Goal: Information Seeking & Learning: Check status

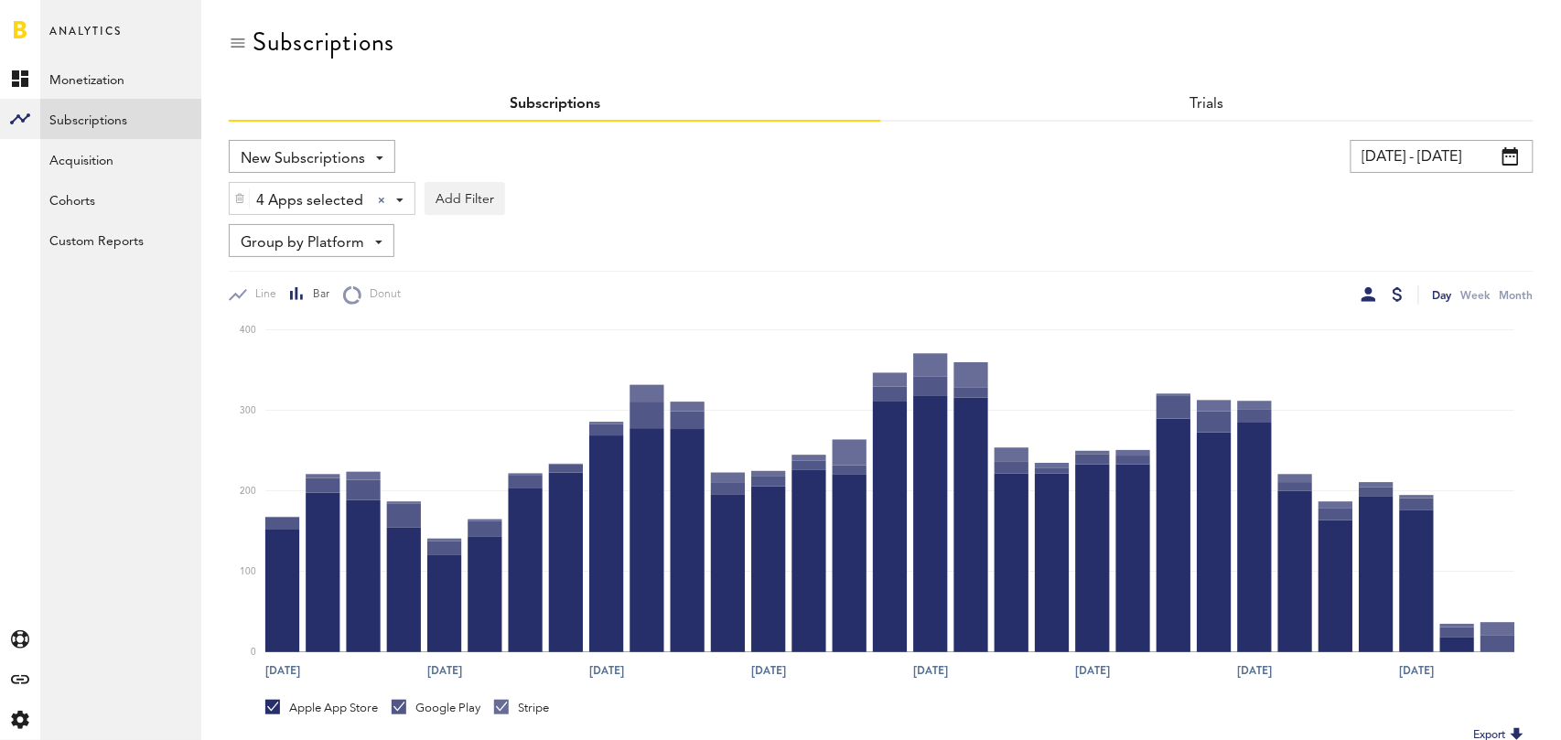
click at [1398, 295] on div at bounding box center [1397, 294] width 10 height 15
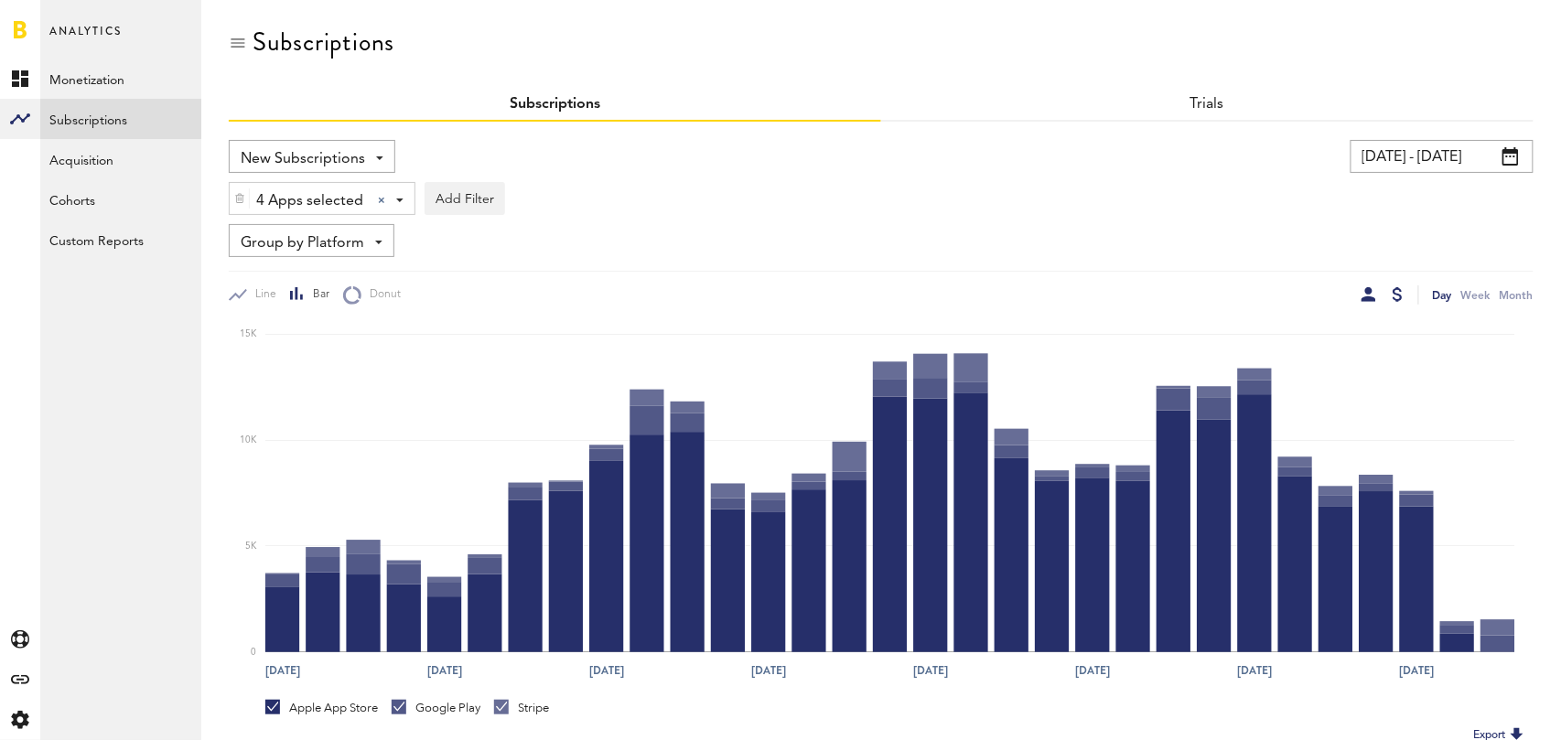
click at [1369, 295] on div at bounding box center [1368, 294] width 15 height 15
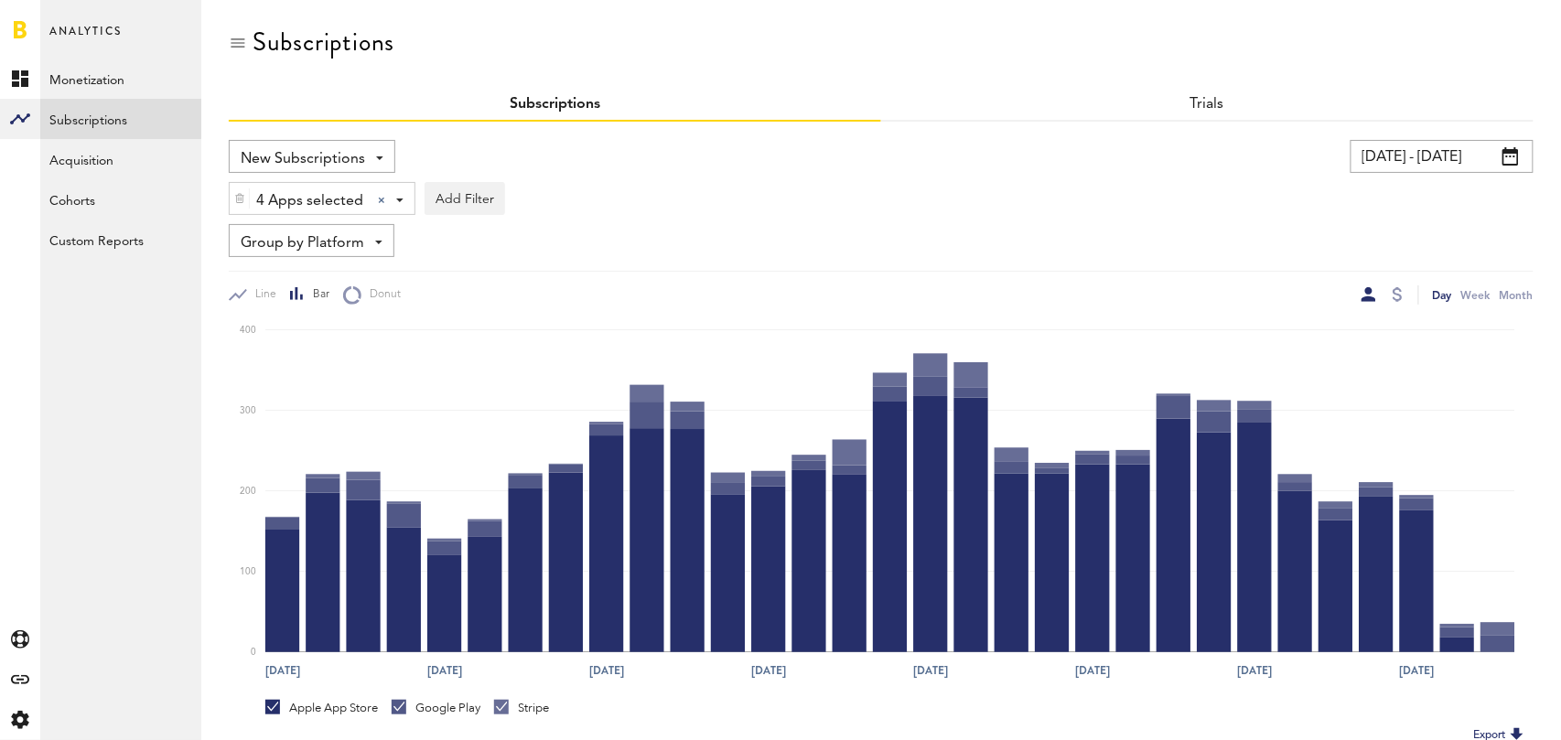
click at [352, 250] on span "Group by Platform" at bounding box center [302, 243] width 123 height 31
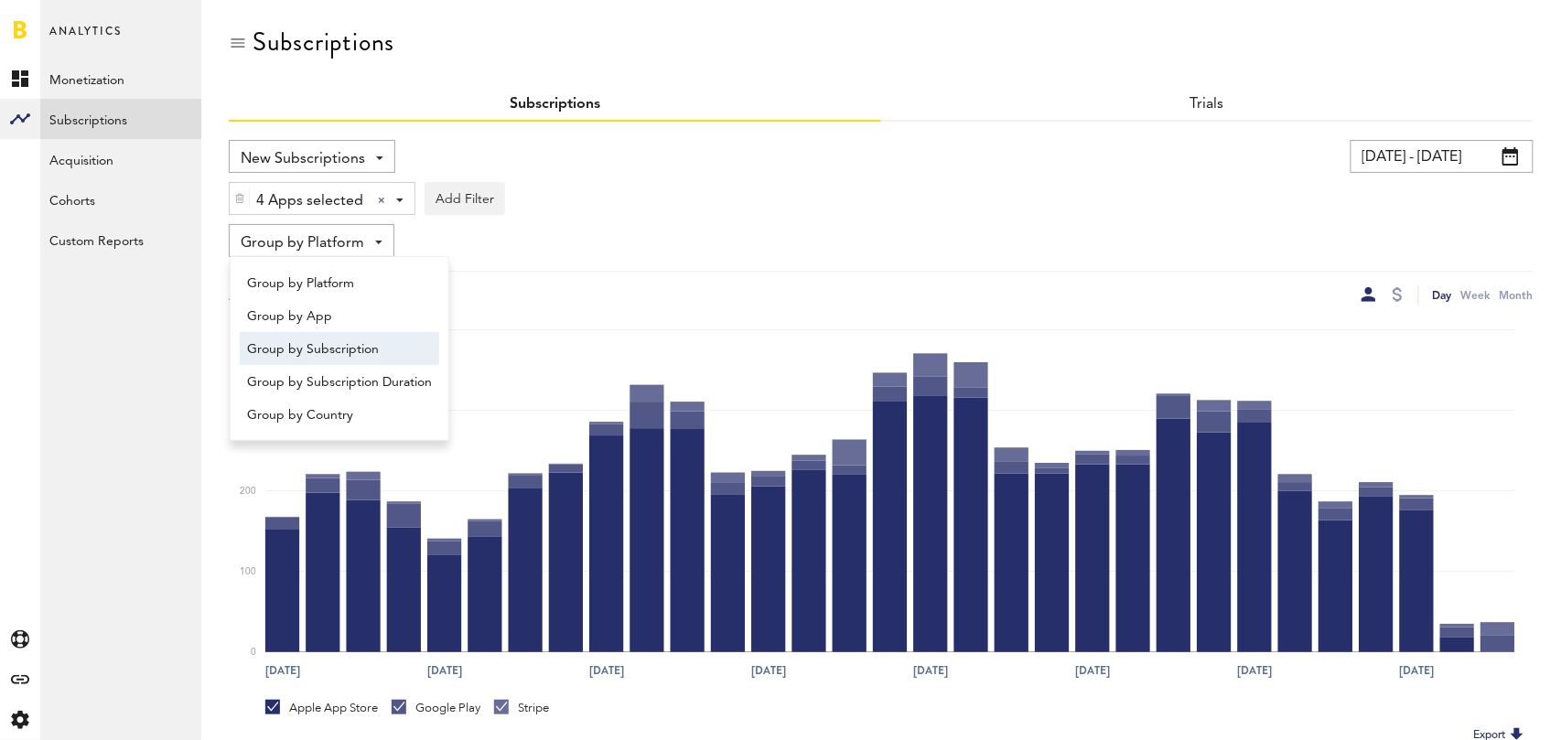
click at [343, 341] on span "Group by Subscription" at bounding box center [339, 349] width 185 height 31
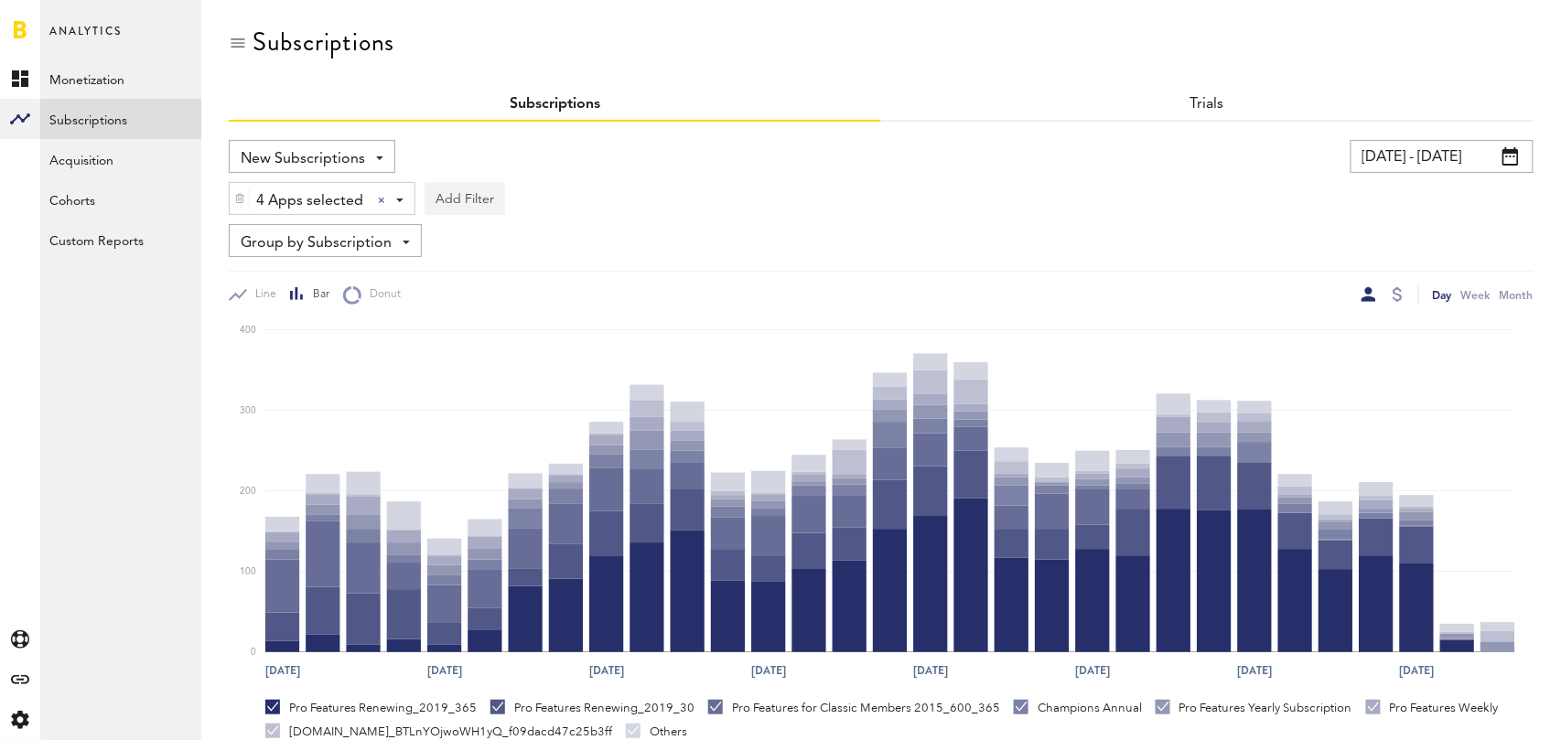
click at [469, 203] on button "Add Filter" at bounding box center [464, 198] width 81 height 33
click at [519, 340] on li "Subscription durations" at bounding box center [509, 344] width 148 height 33
click at [558, 203] on div "Subscription durations" at bounding box center [533, 201] width 162 height 31
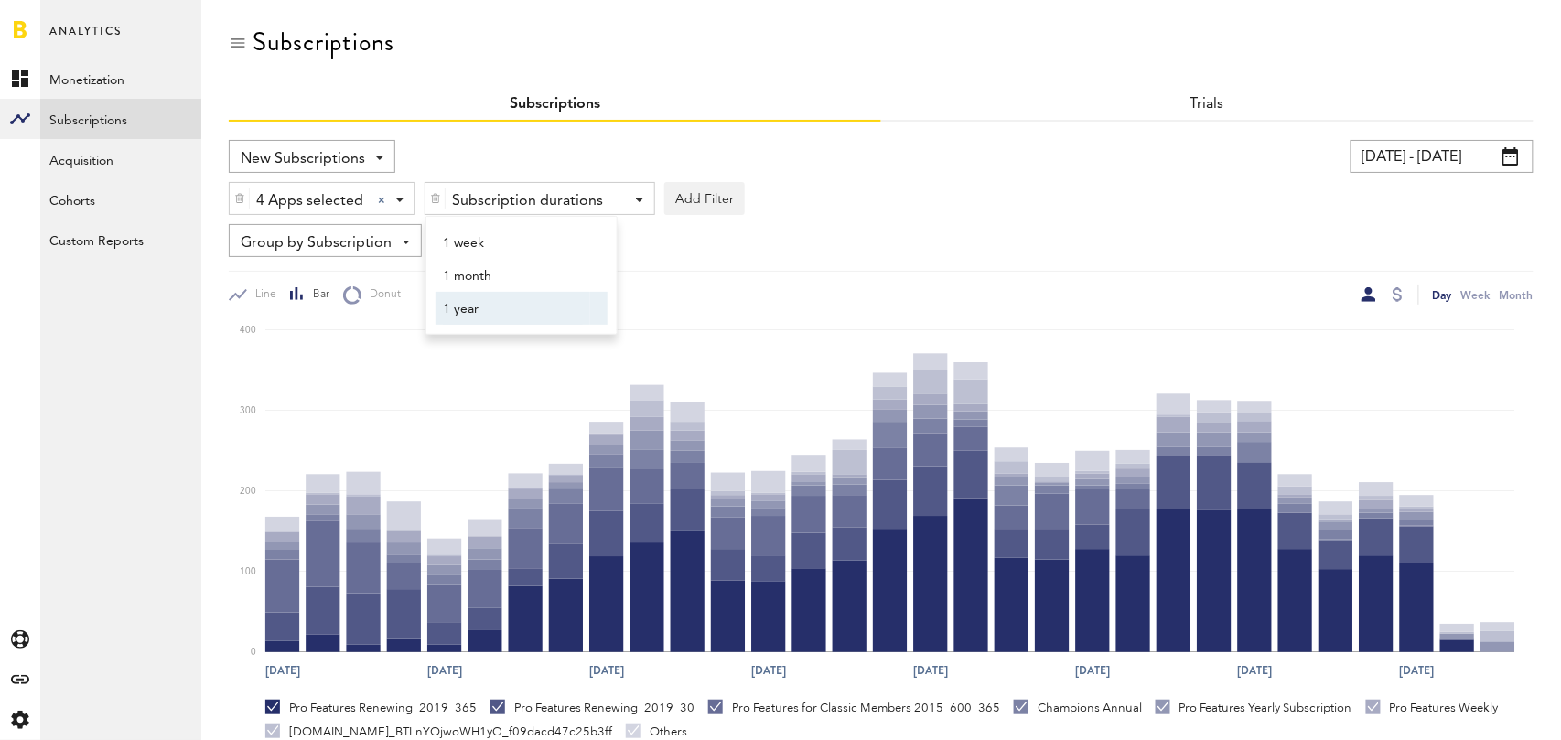
click at [527, 309] on span "1 year" at bounding box center [513, 309] width 140 height 31
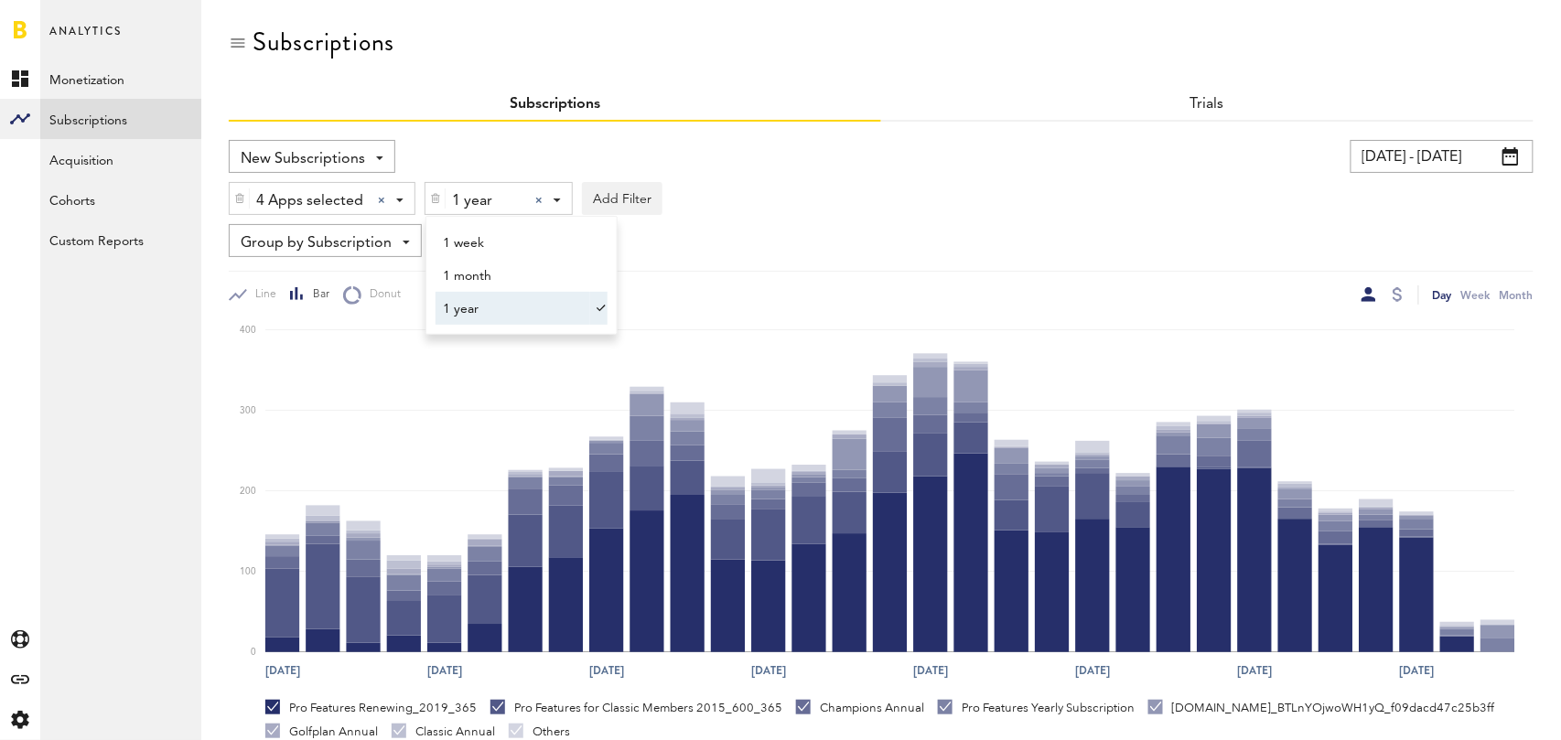
click at [894, 272] on div "Line Bar Donut Day Week Month" at bounding box center [881, 288] width 1304 height 34
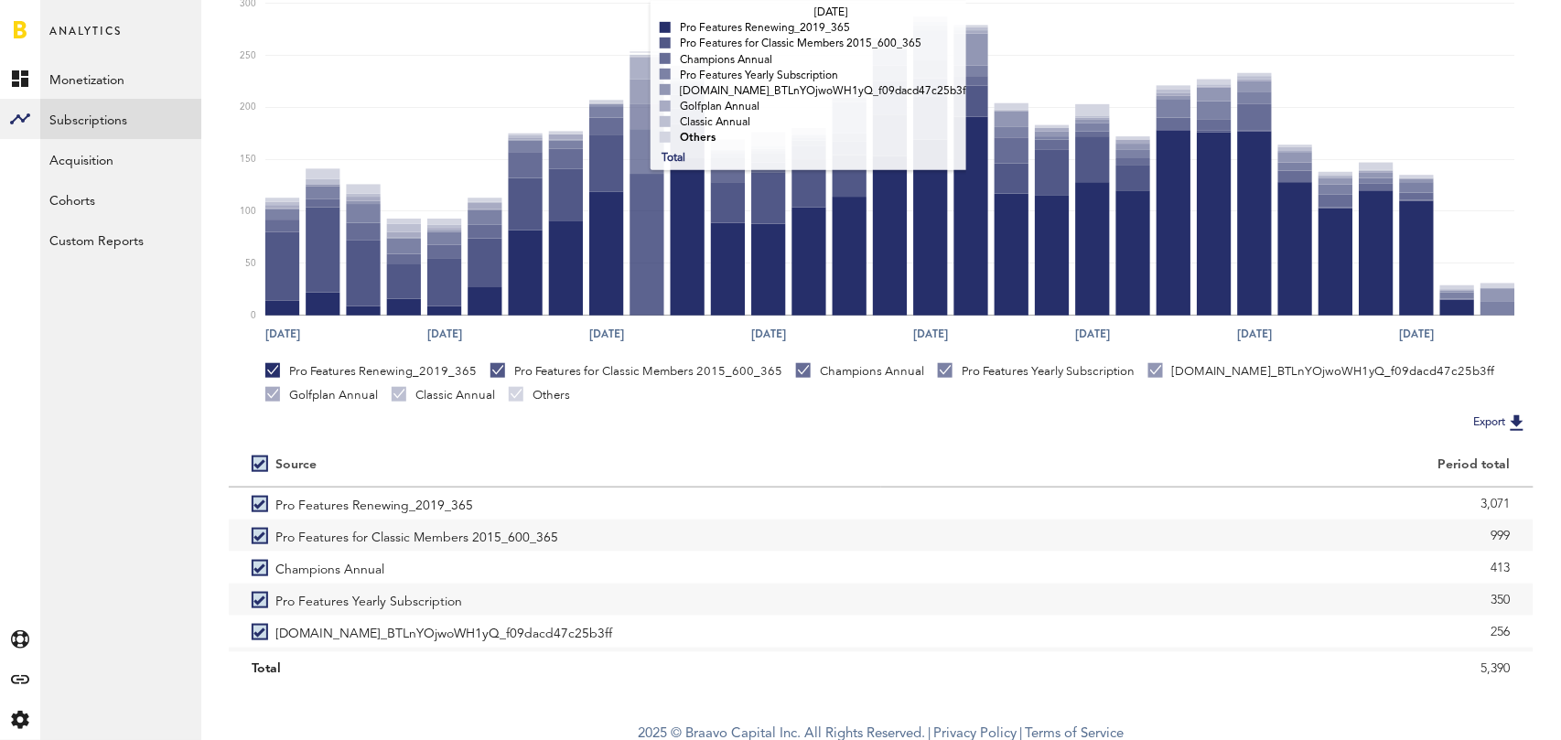
scroll to position [345, 0]
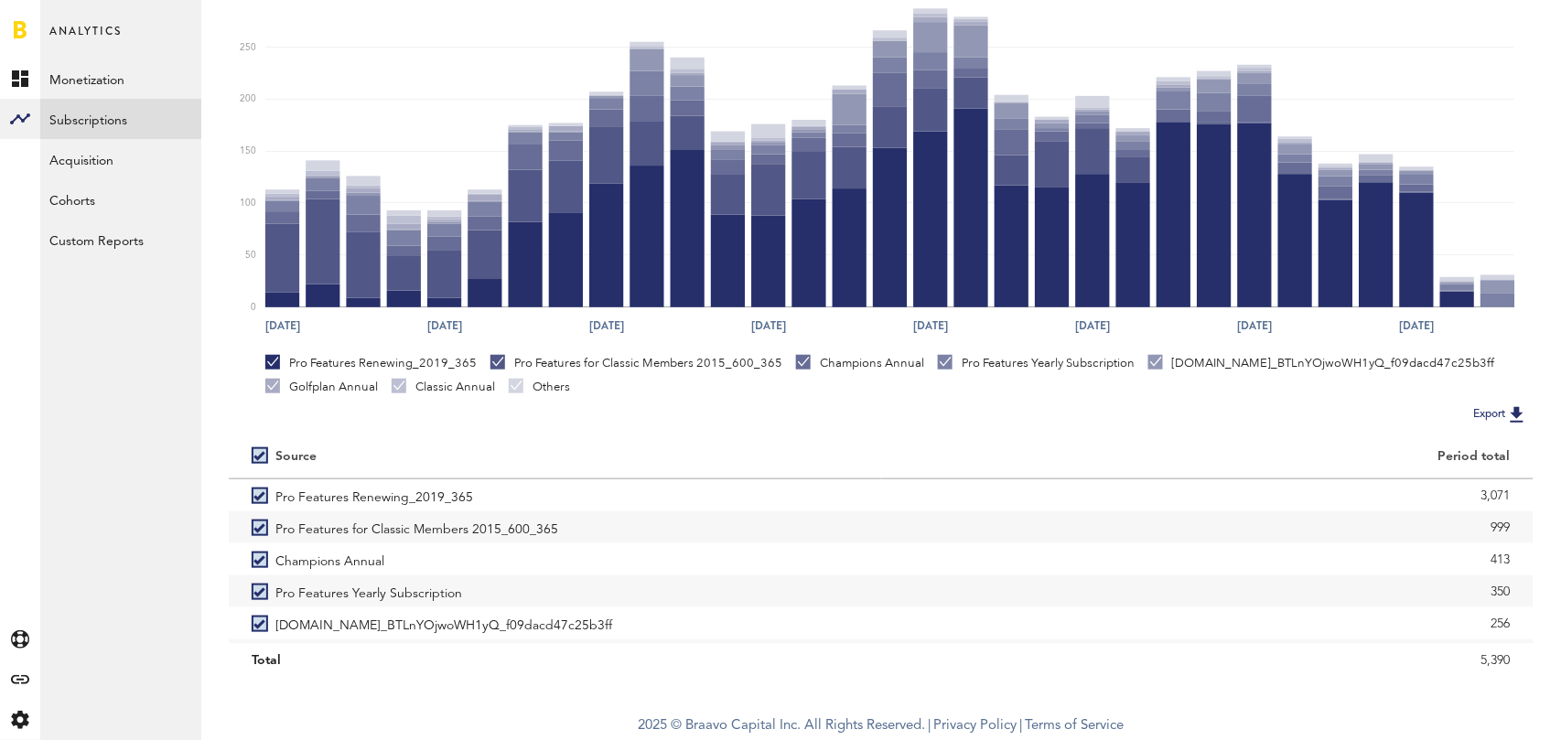
click at [260, 456] on label at bounding box center [264, 456] width 24 height 0
checkbox input "false"
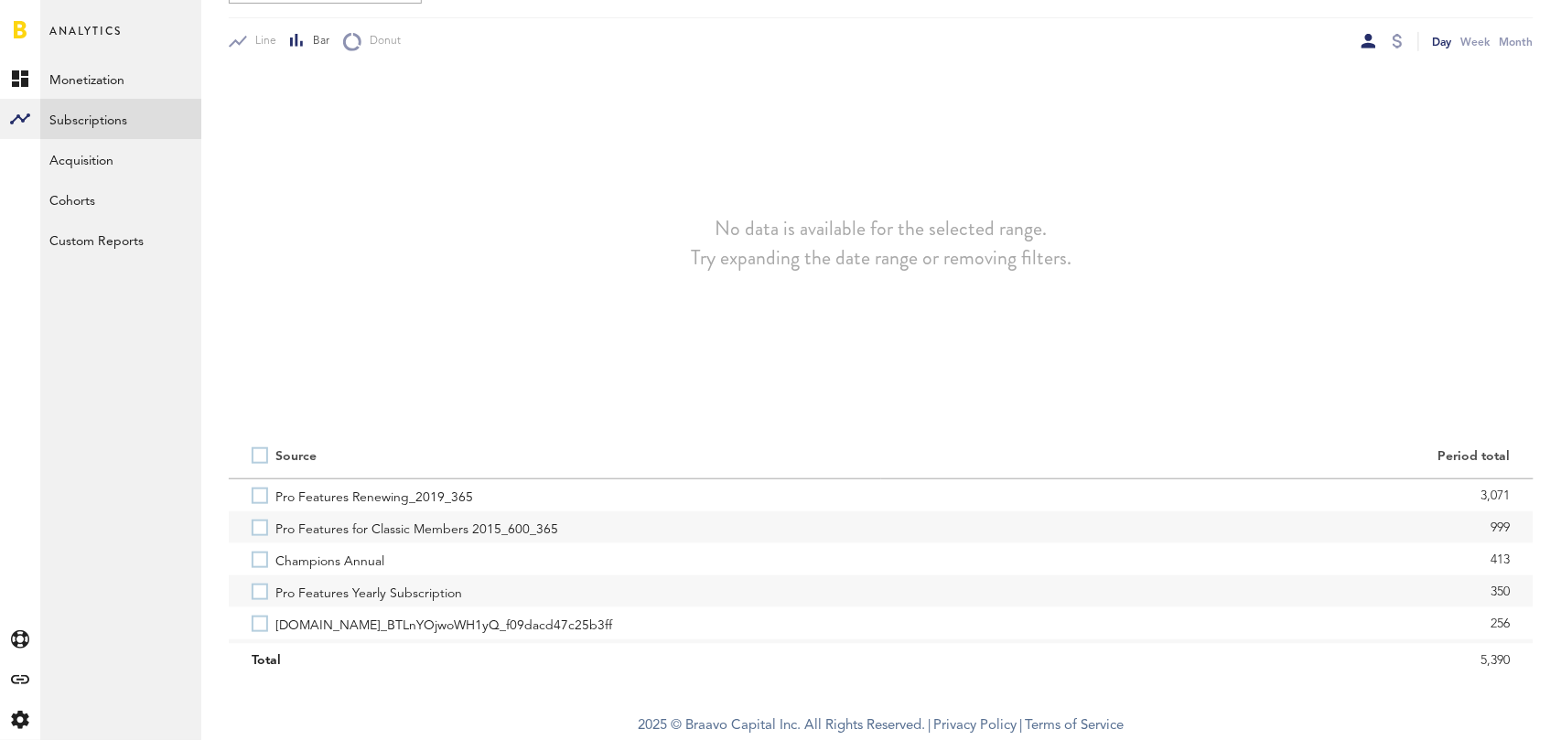
scroll to position [253, 0]
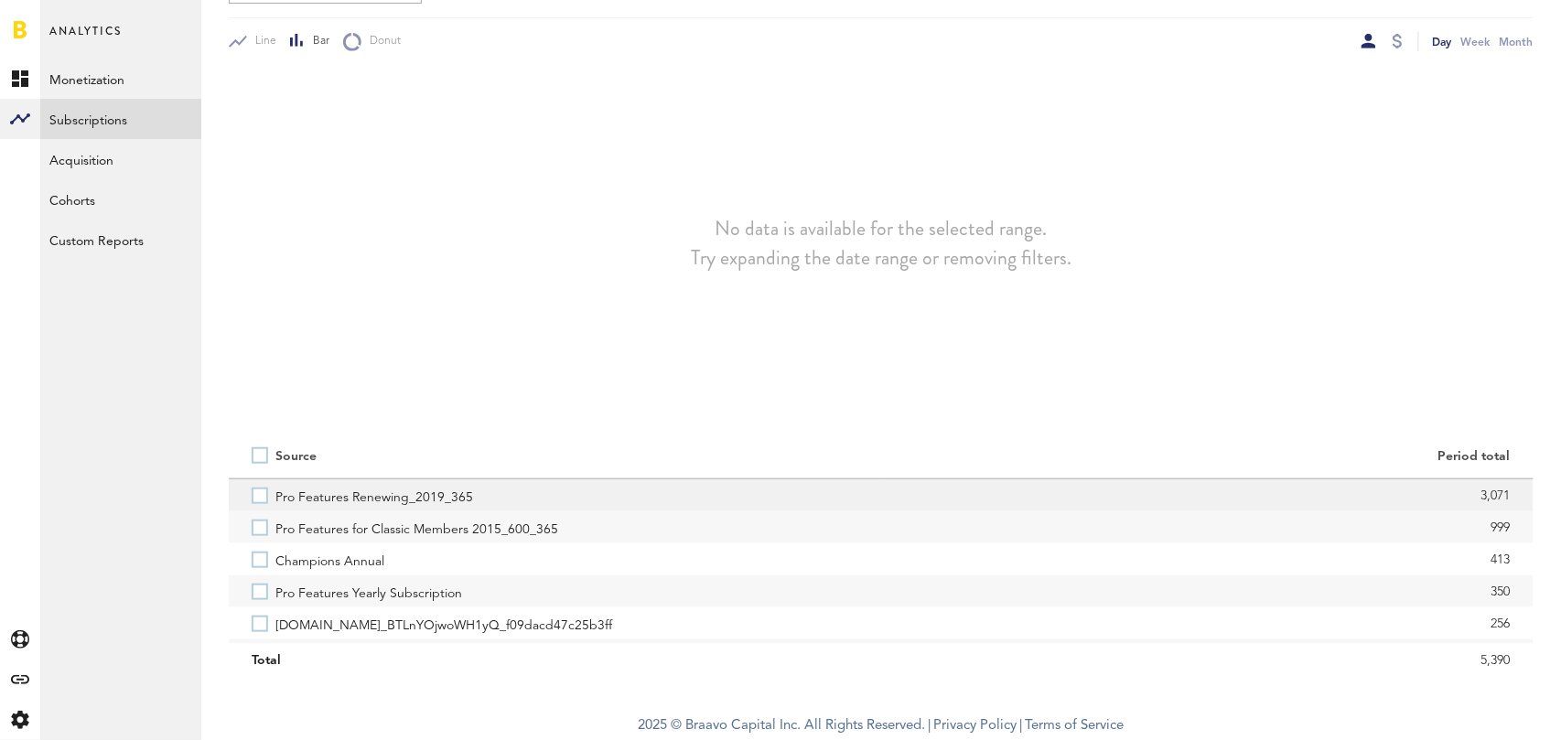
click at [260, 507] on label "Pro Features Renewing_2019_365" at bounding box center [555, 495] width 606 height 32
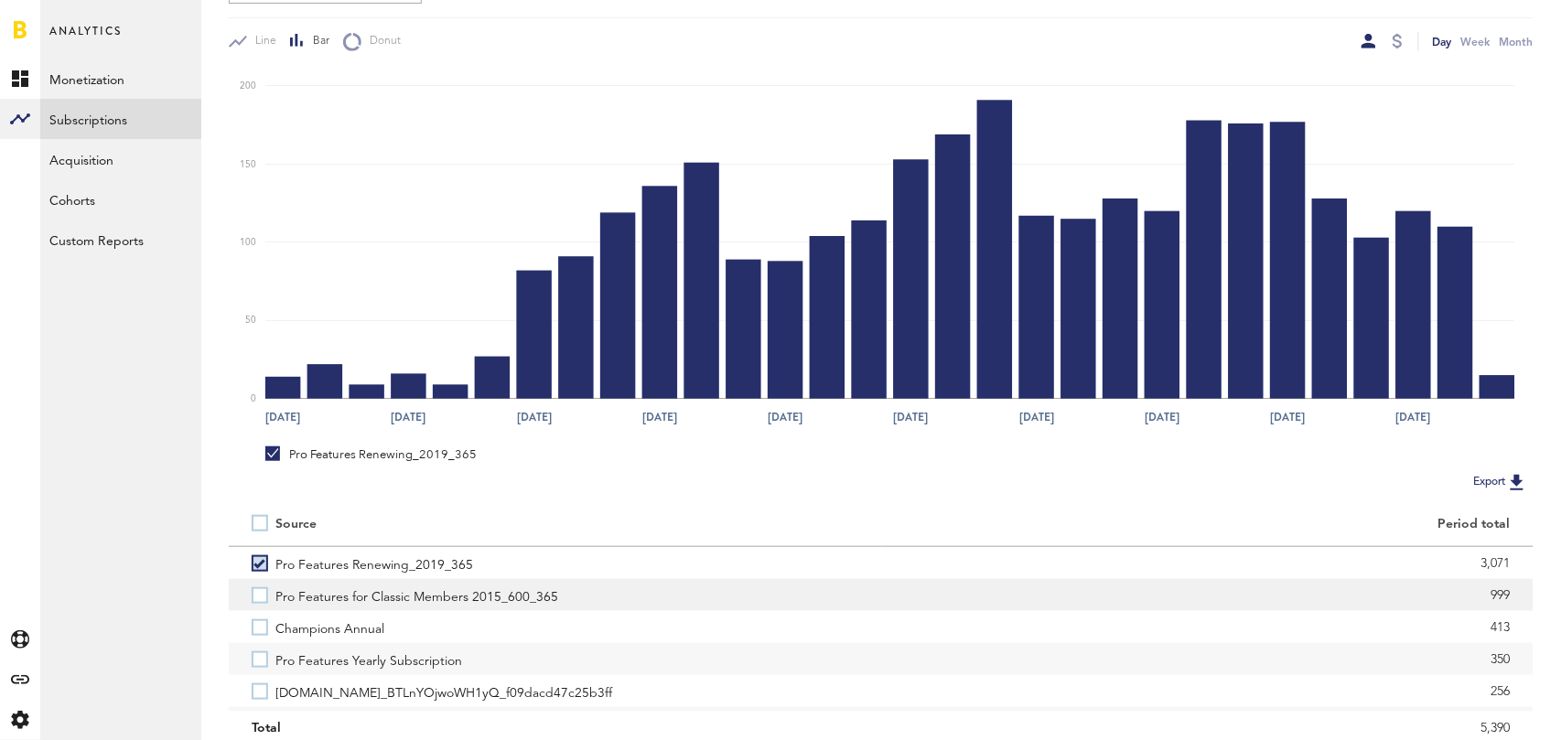
click at [260, 589] on label "Pro Features for Classic Members 2015_600_365" at bounding box center [555, 595] width 606 height 32
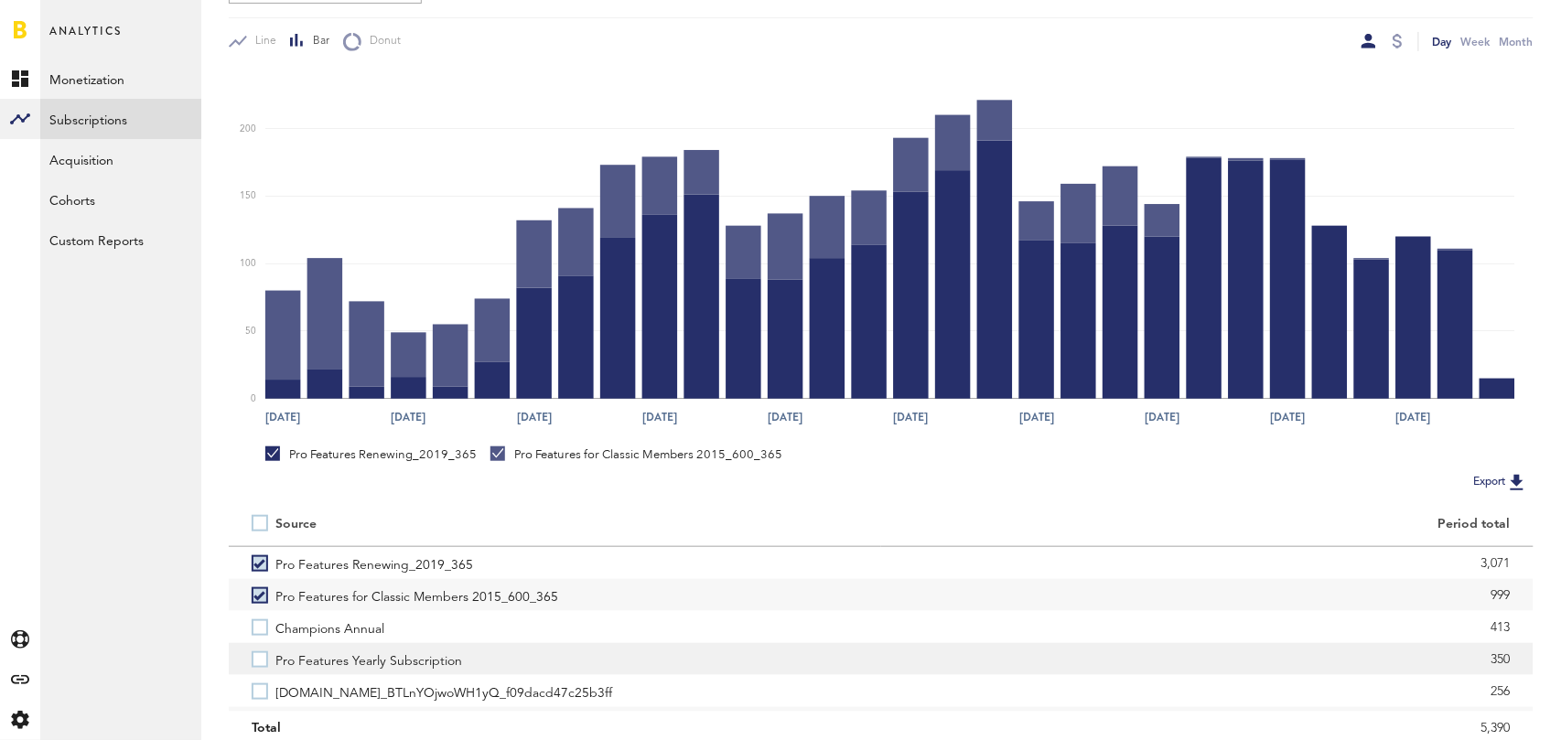
click at [255, 661] on label "Pro Features Yearly Subscription" at bounding box center [555, 659] width 606 height 32
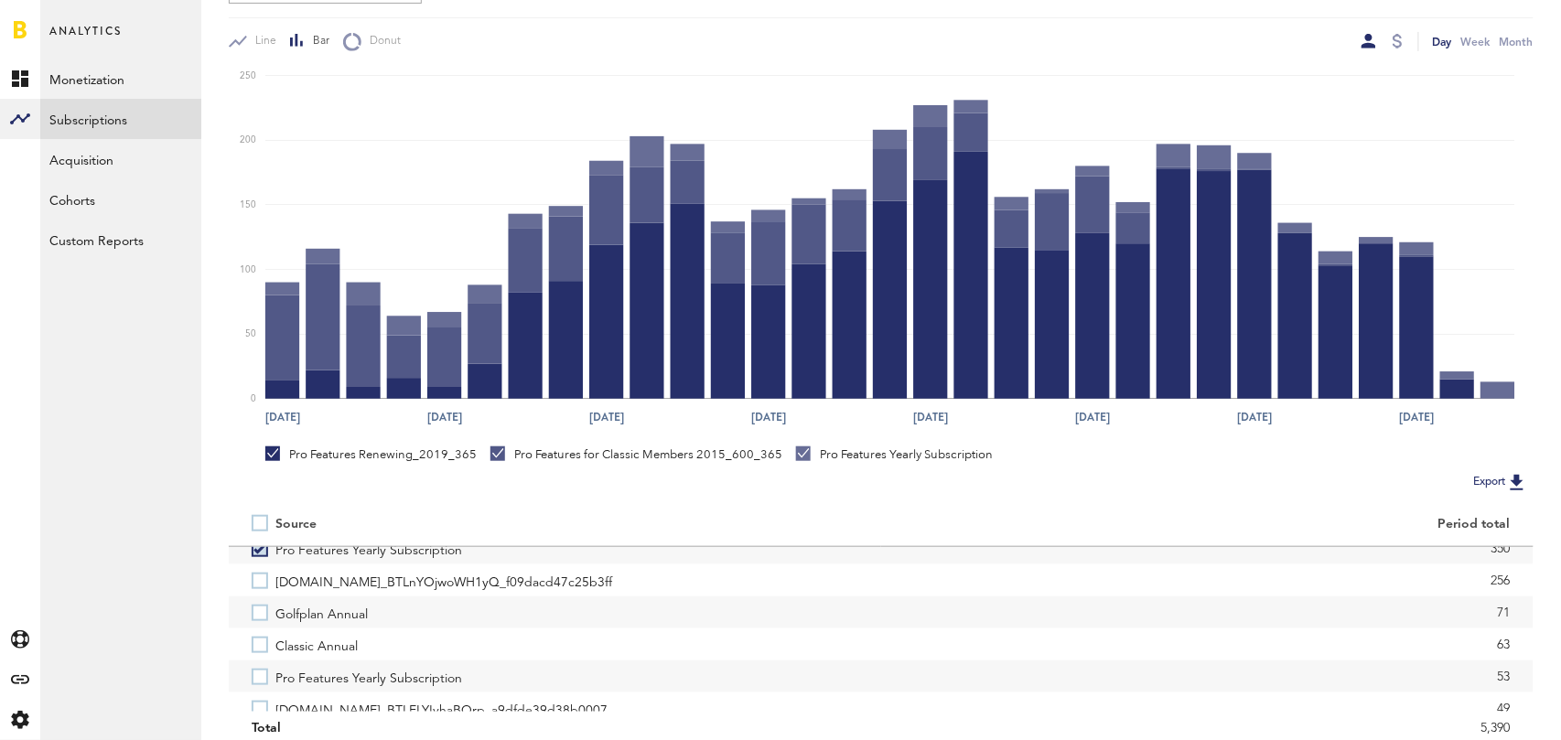
scroll to position [117, 0]
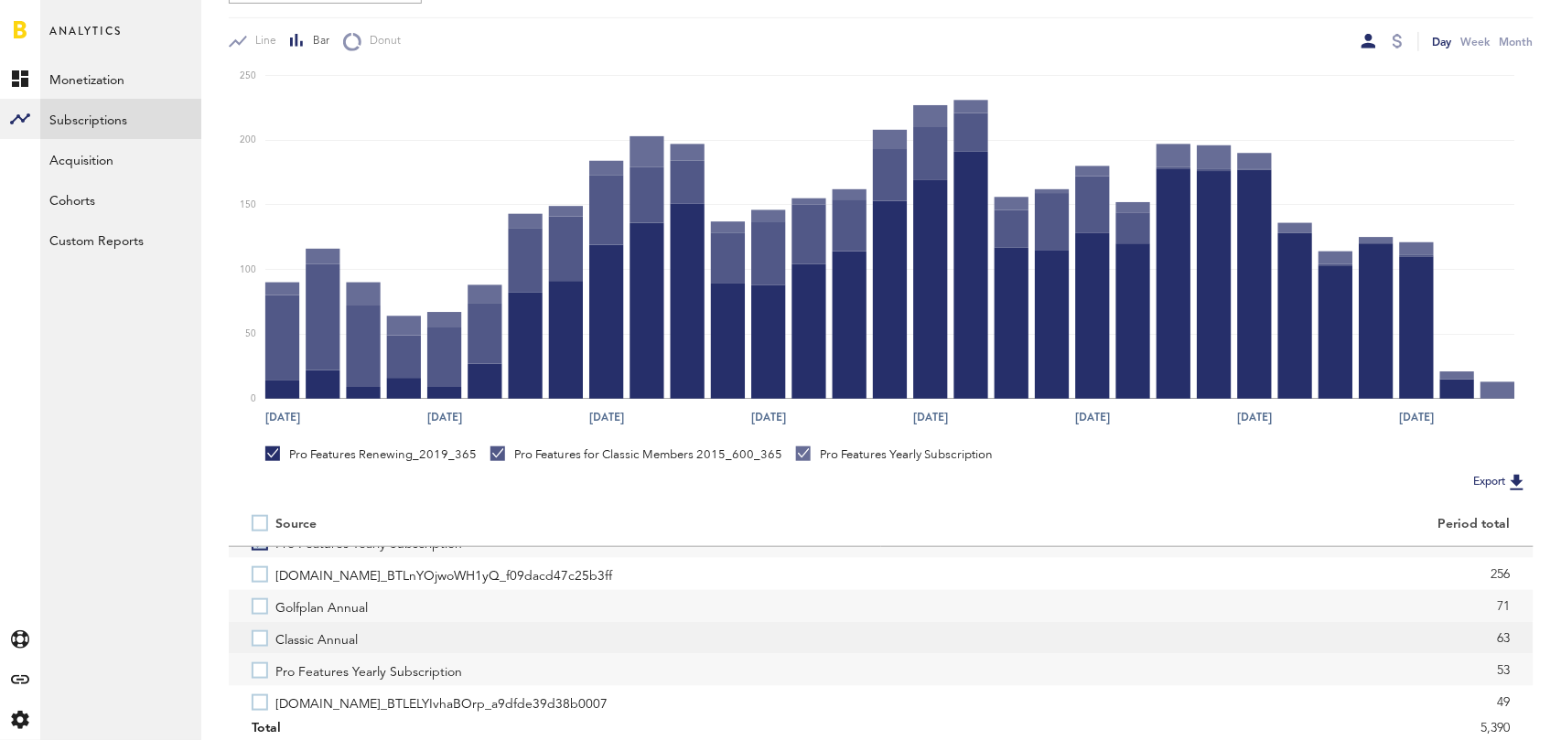
click at [258, 630] on label "Classic Annual" at bounding box center [555, 638] width 606 height 32
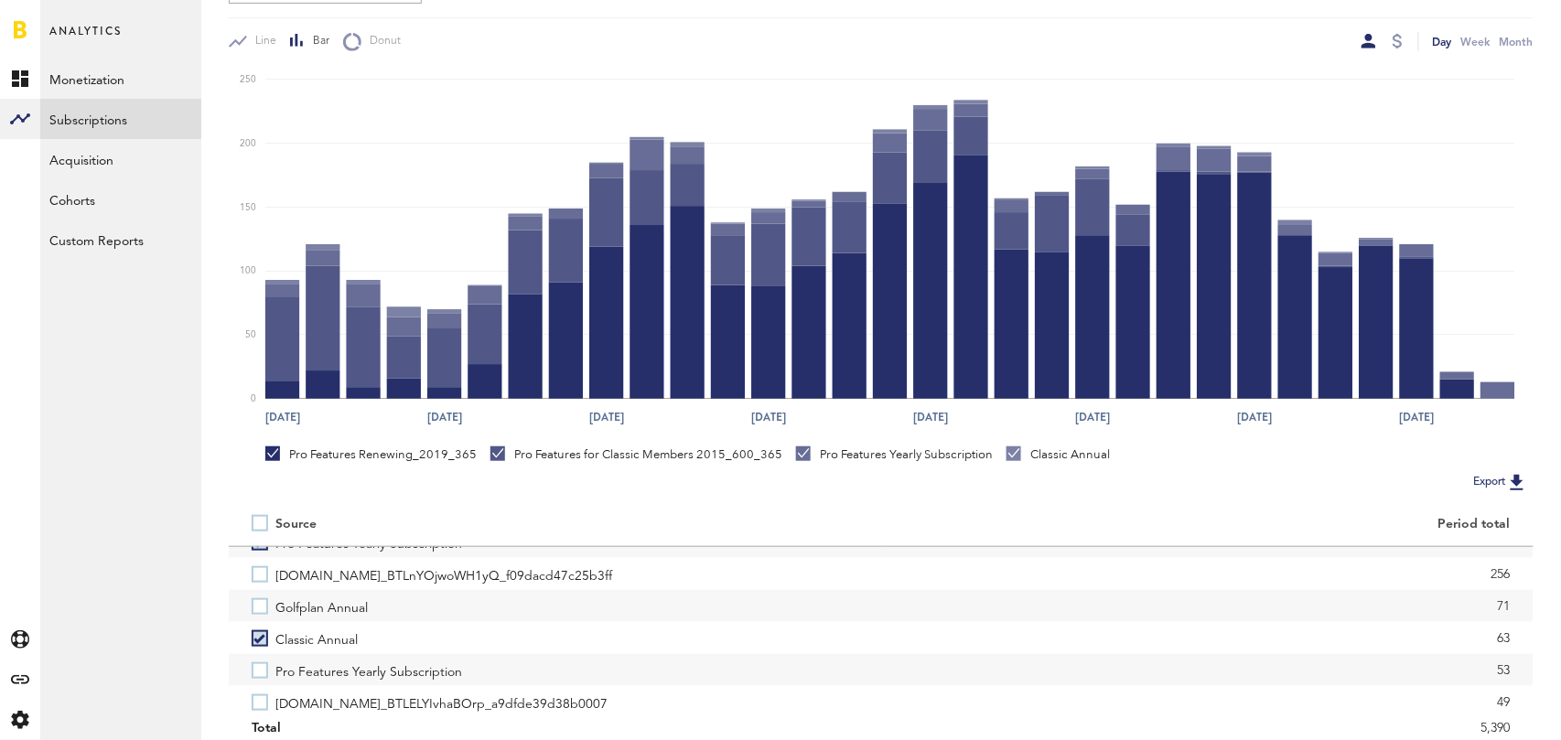
scroll to position [144, 0]
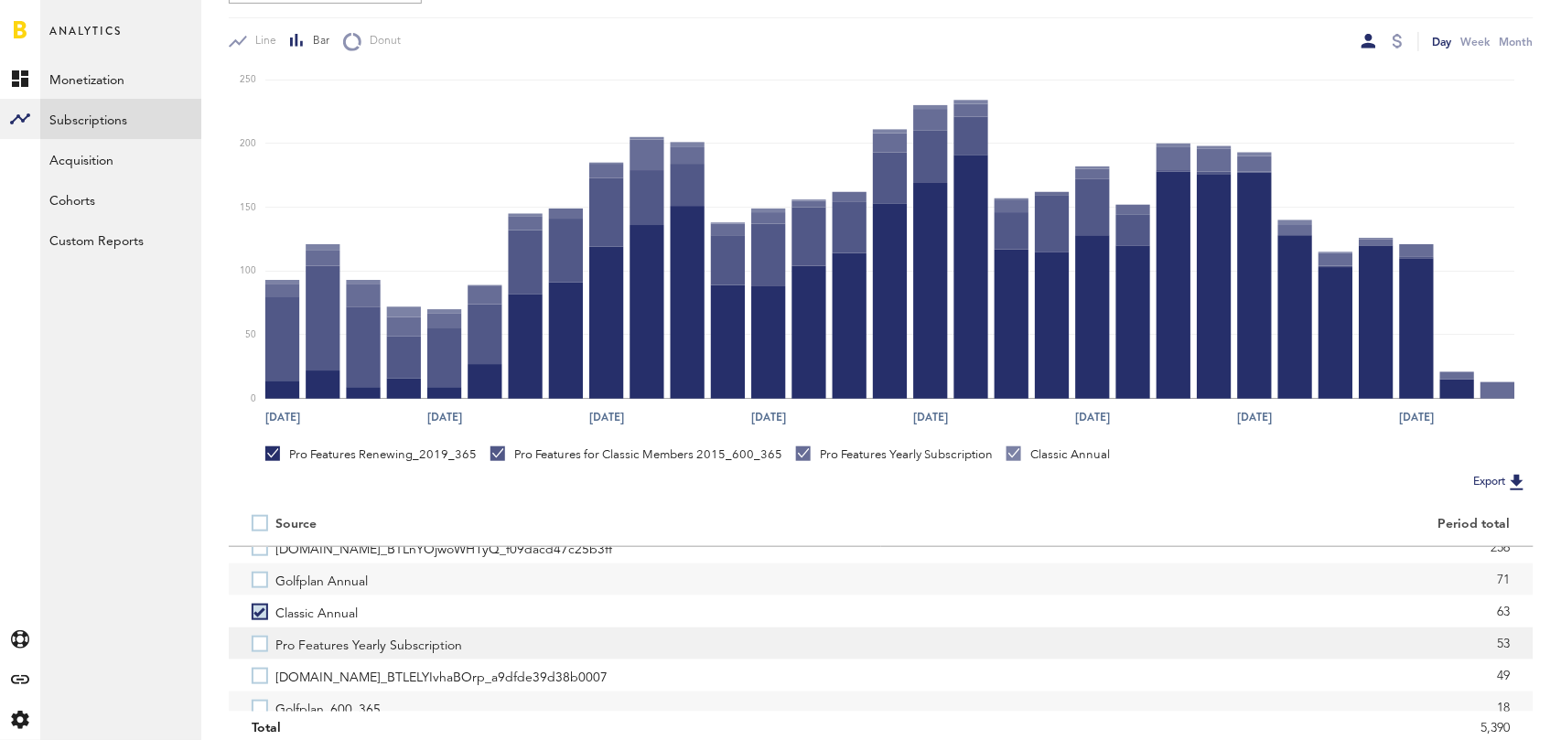
click at [256, 645] on label "Pro Features Yearly Subscription" at bounding box center [555, 644] width 606 height 32
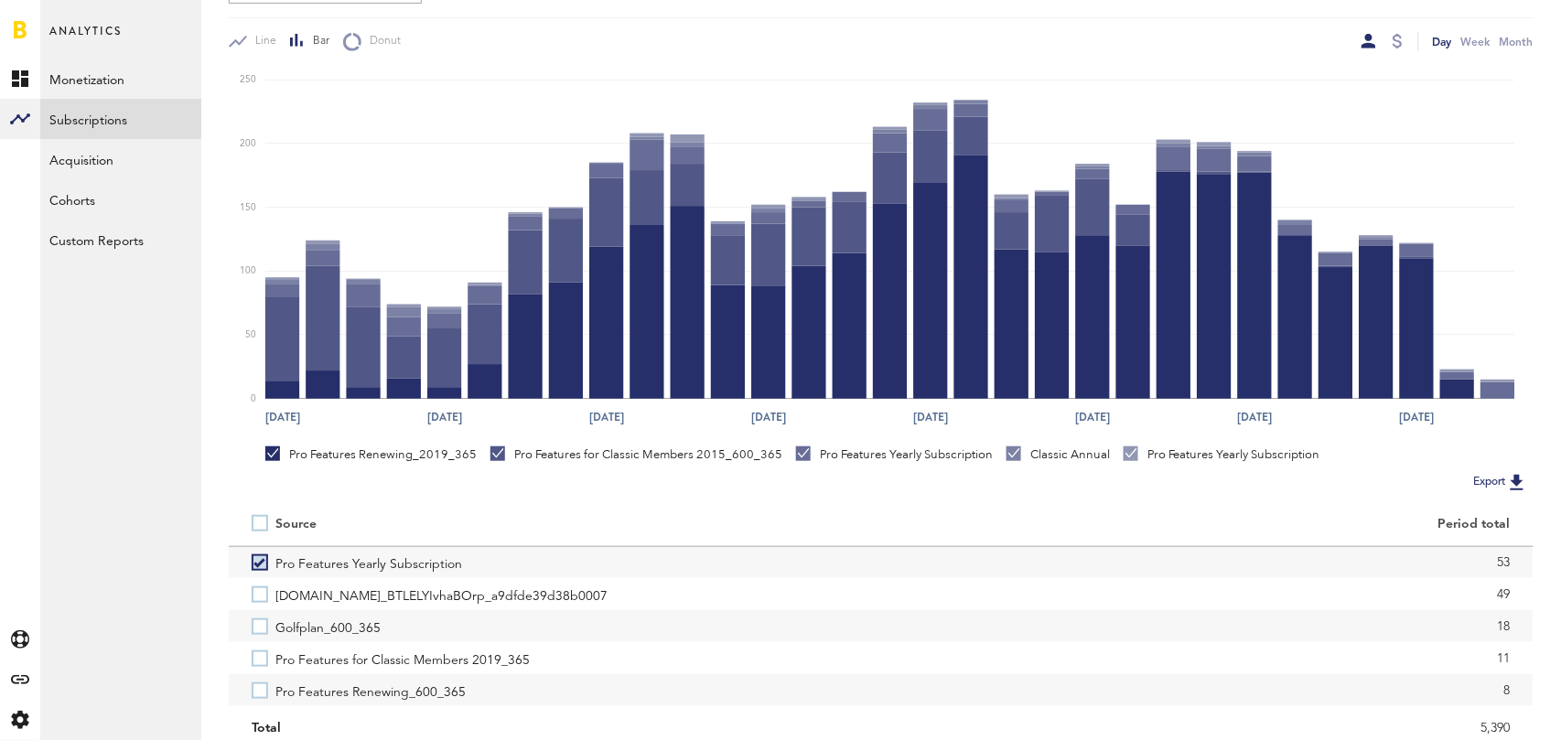
scroll to position [240, 0]
click at [256, 645] on label "Pro Features for Classic Members 2019_365" at bounding box center [555, 644] width 606 height 32
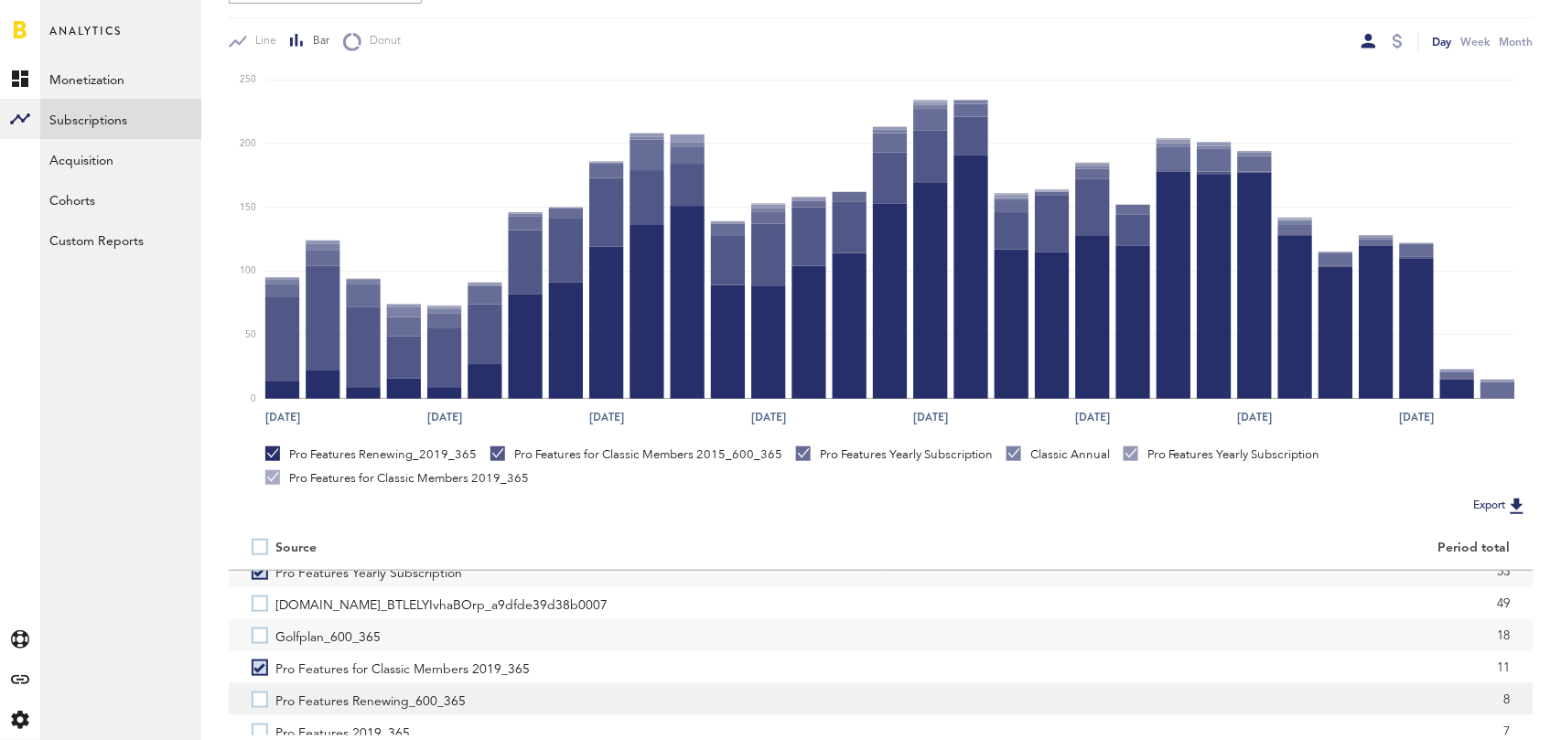
click at [262, 694] on label "Pro Features Renewing_600_365" at bounding box center [555, 699] width 606 height 32
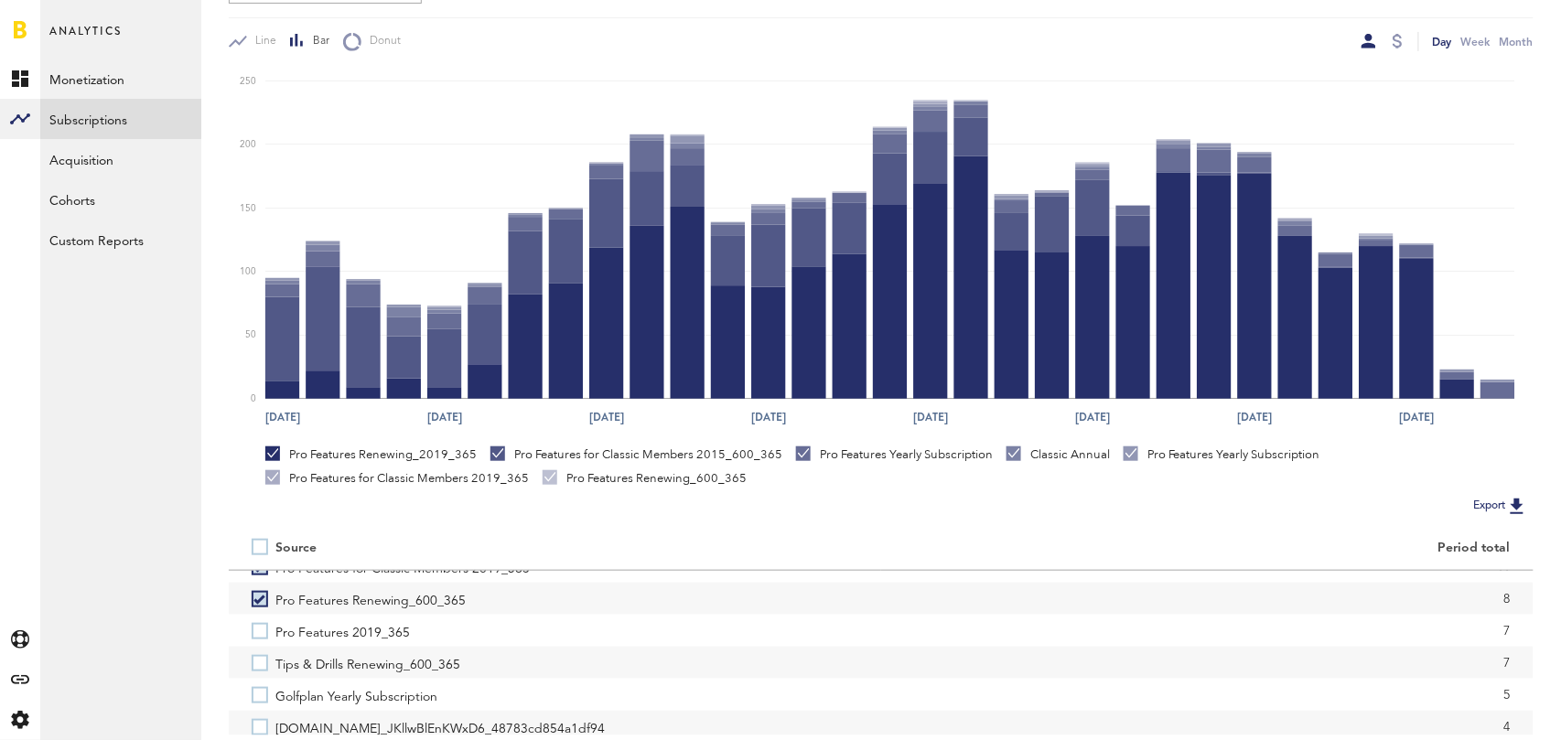
scroll to position [342, 0]
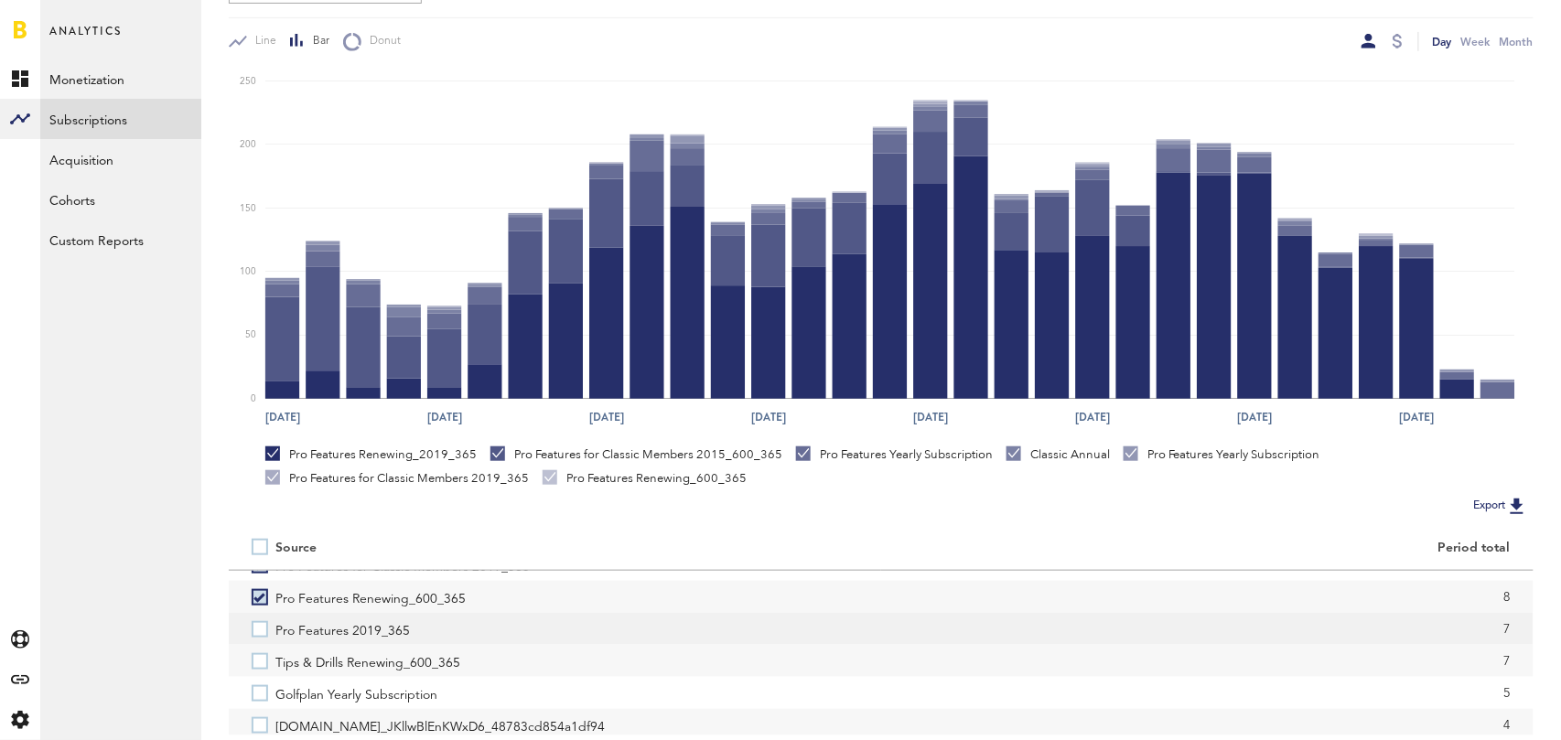
click at [260, 628] on label "Pro Features 2019_365" at bounding box center [555, 629] width 606 height 32
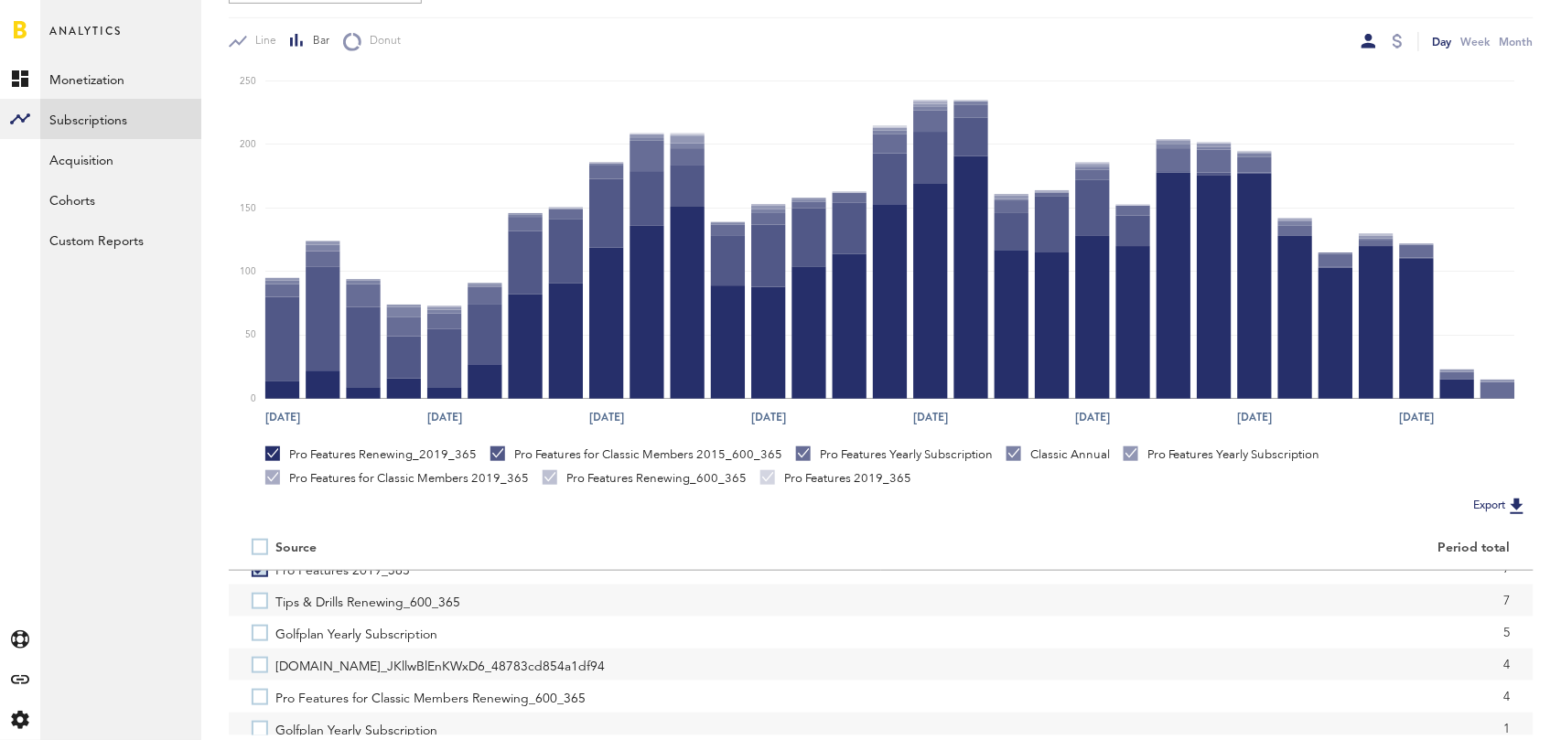
scroll to position [413, 0]
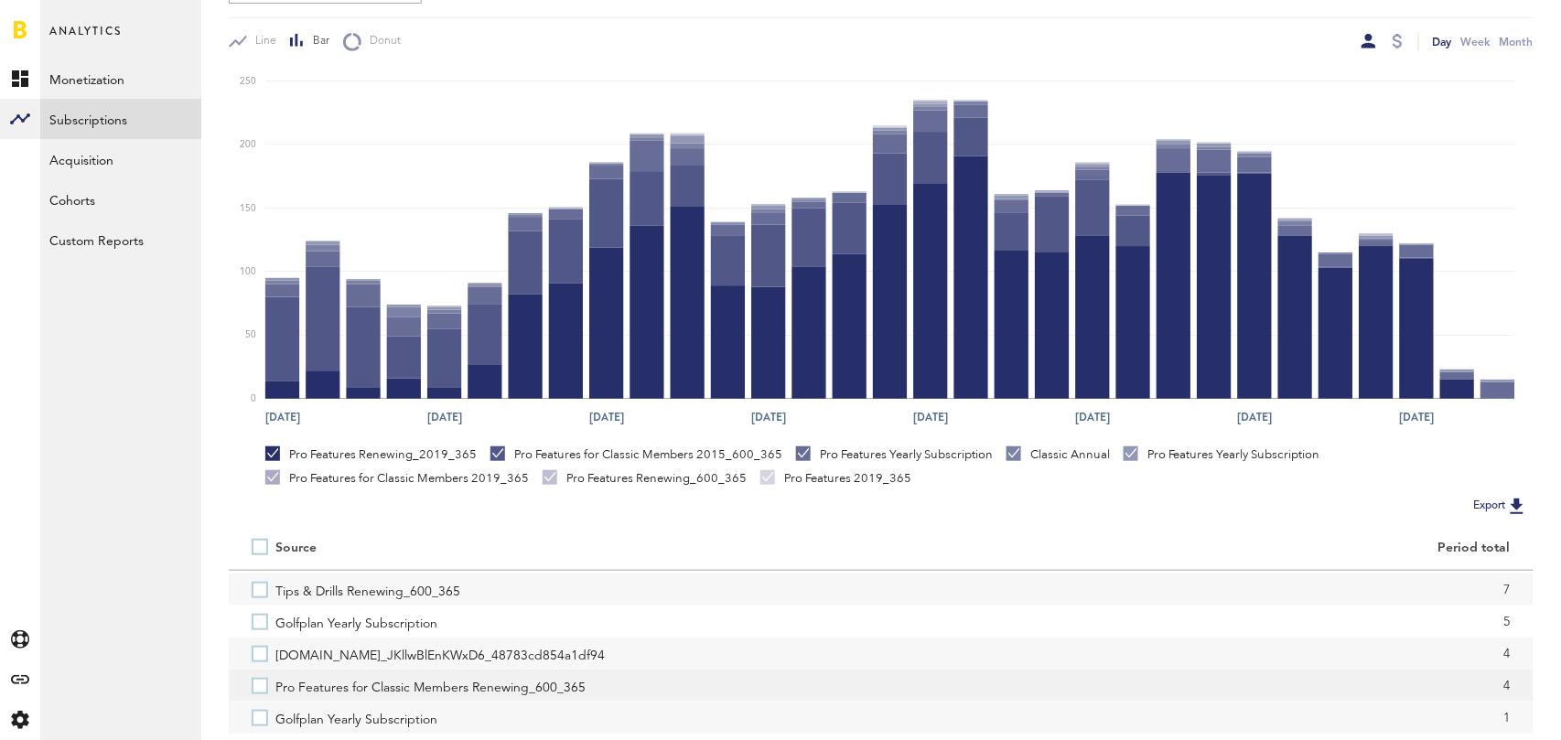
click at [263, 682] on label "Pro Features for Classic Members Renewing_600_365" at bounding box center [555, 686] width 606 height 32
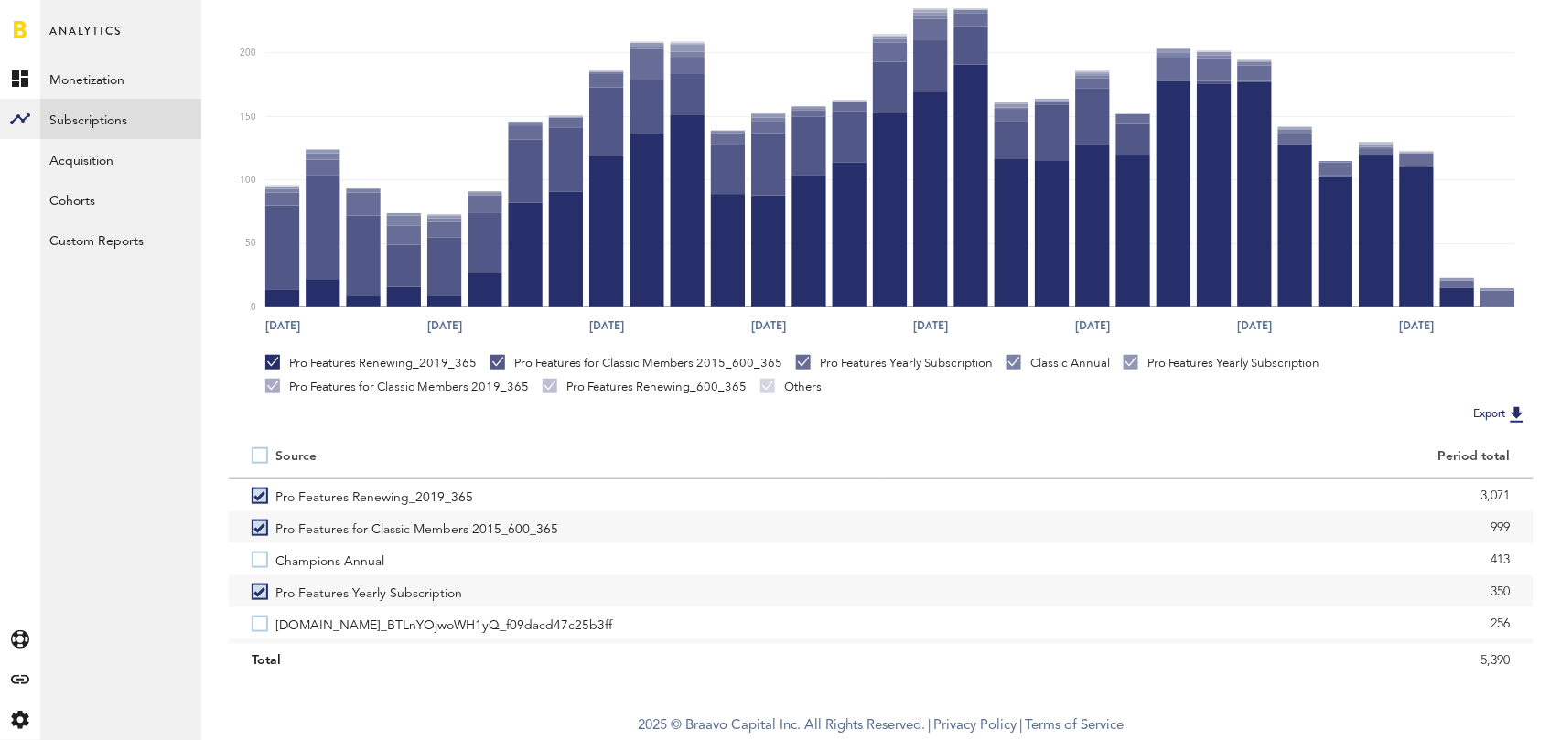
scroll to position [0, 0]
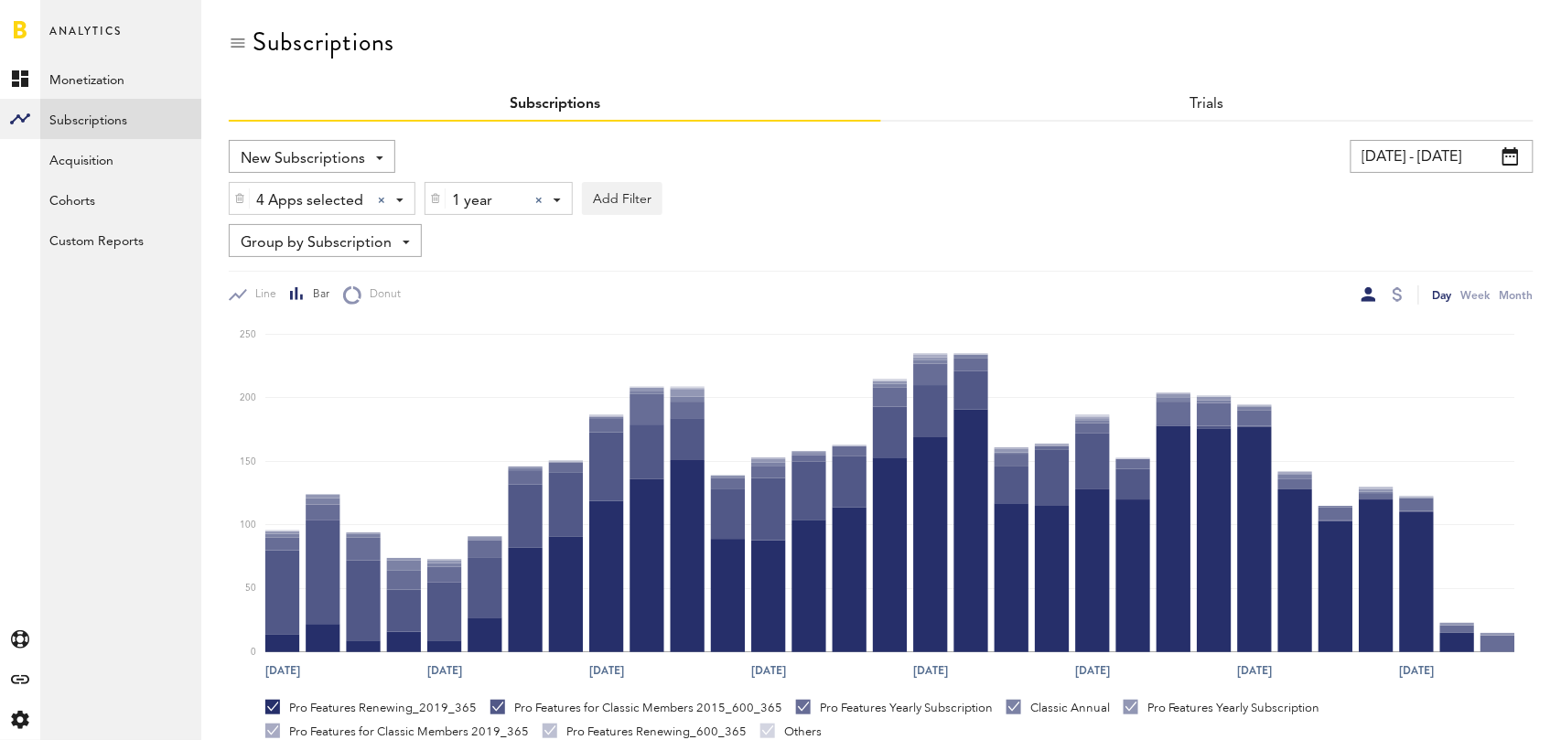
click at [539, 197] on div at bounding box center [538, 200] width 7 height 7
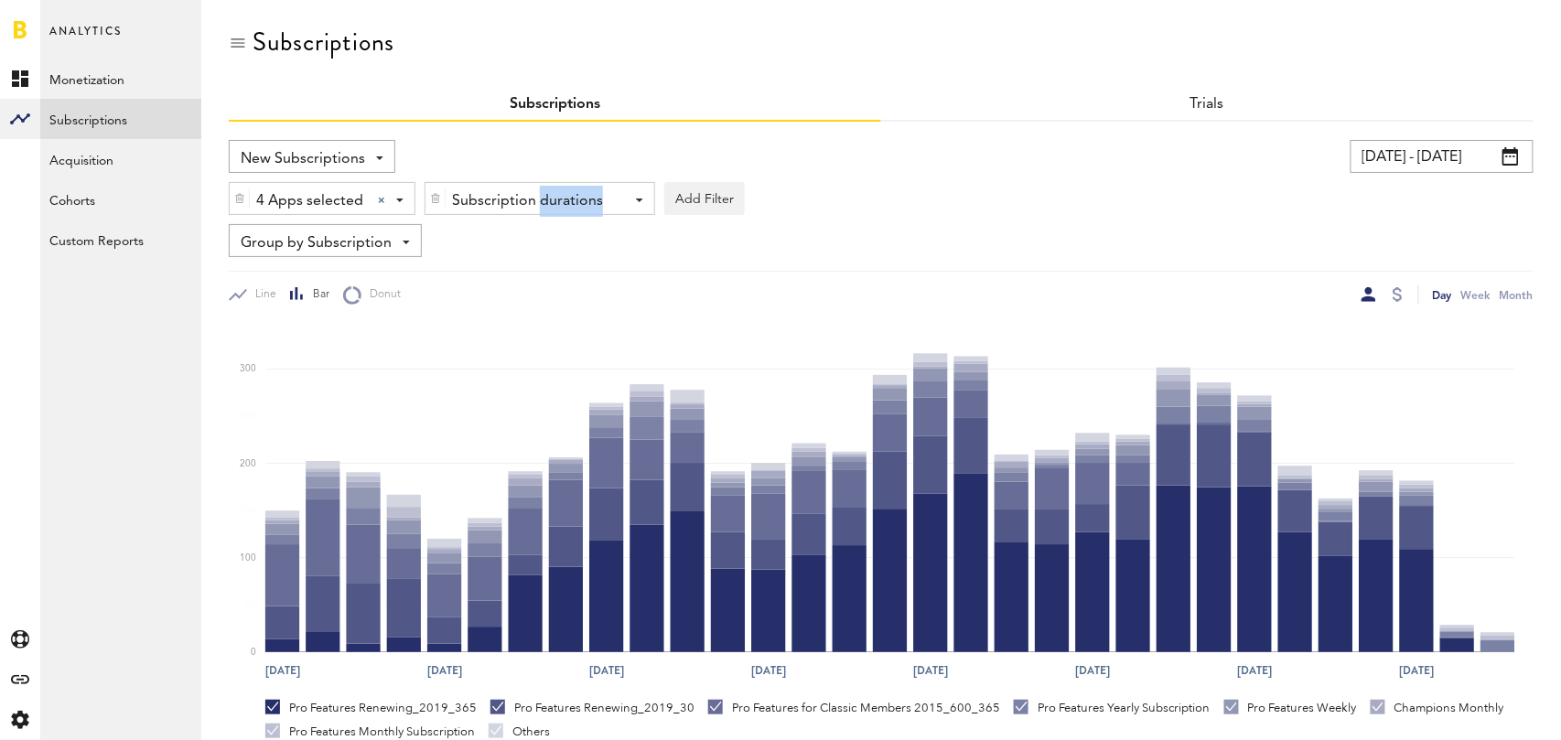
click at [539, 197] on div "Subscription durations" at bounding box center [533, 201] width 162 height 31
click at [531, 277] on span "1 month" at bounding box center [513, 276] width 140 height 31
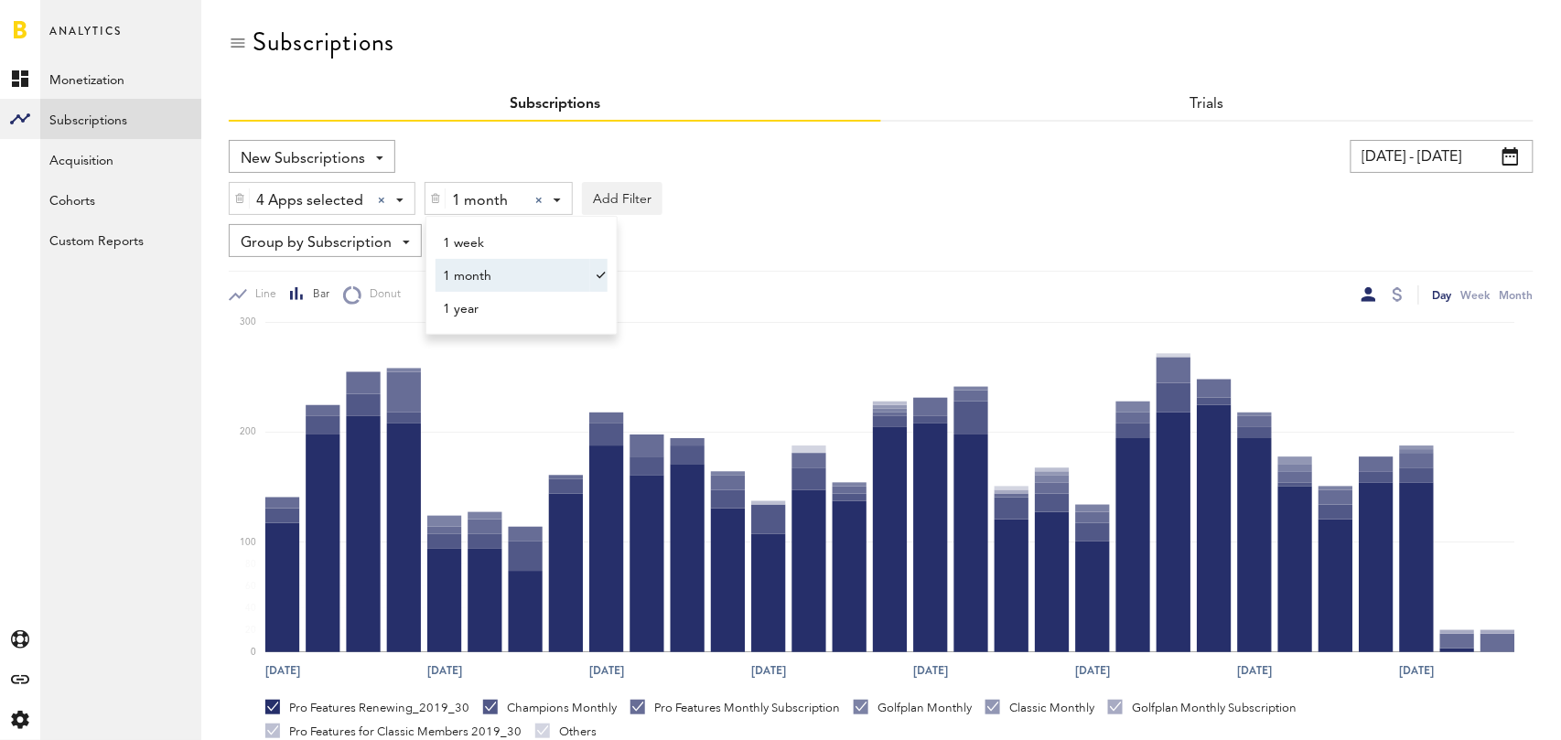
click at [975, 211] on div "4 Apps selected 4 Apps selected All Active Inactive CoachNow: Skill Coaching Ap…" at bounding box center [881, 194] width 1304 height 42
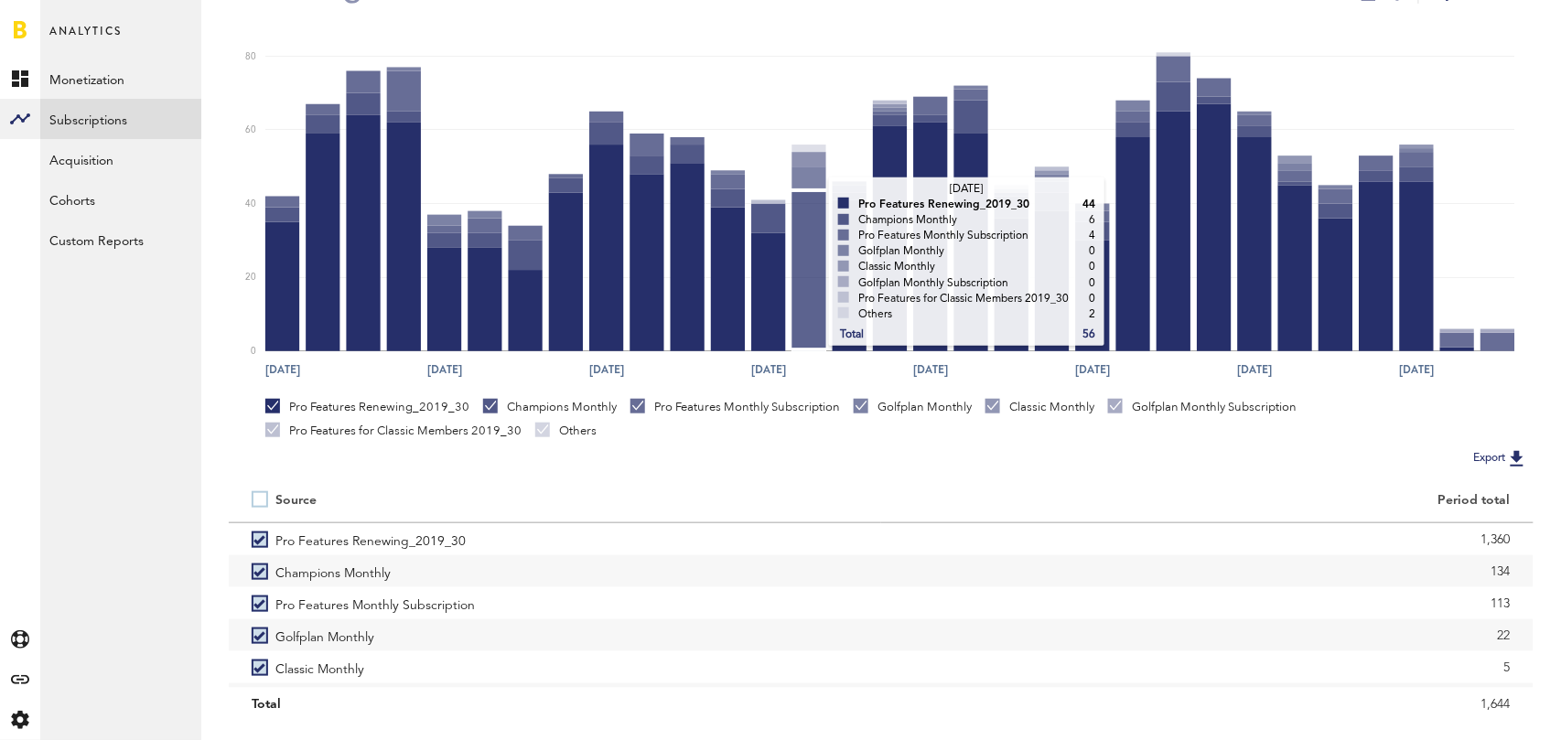
scroll to position [345, 0]
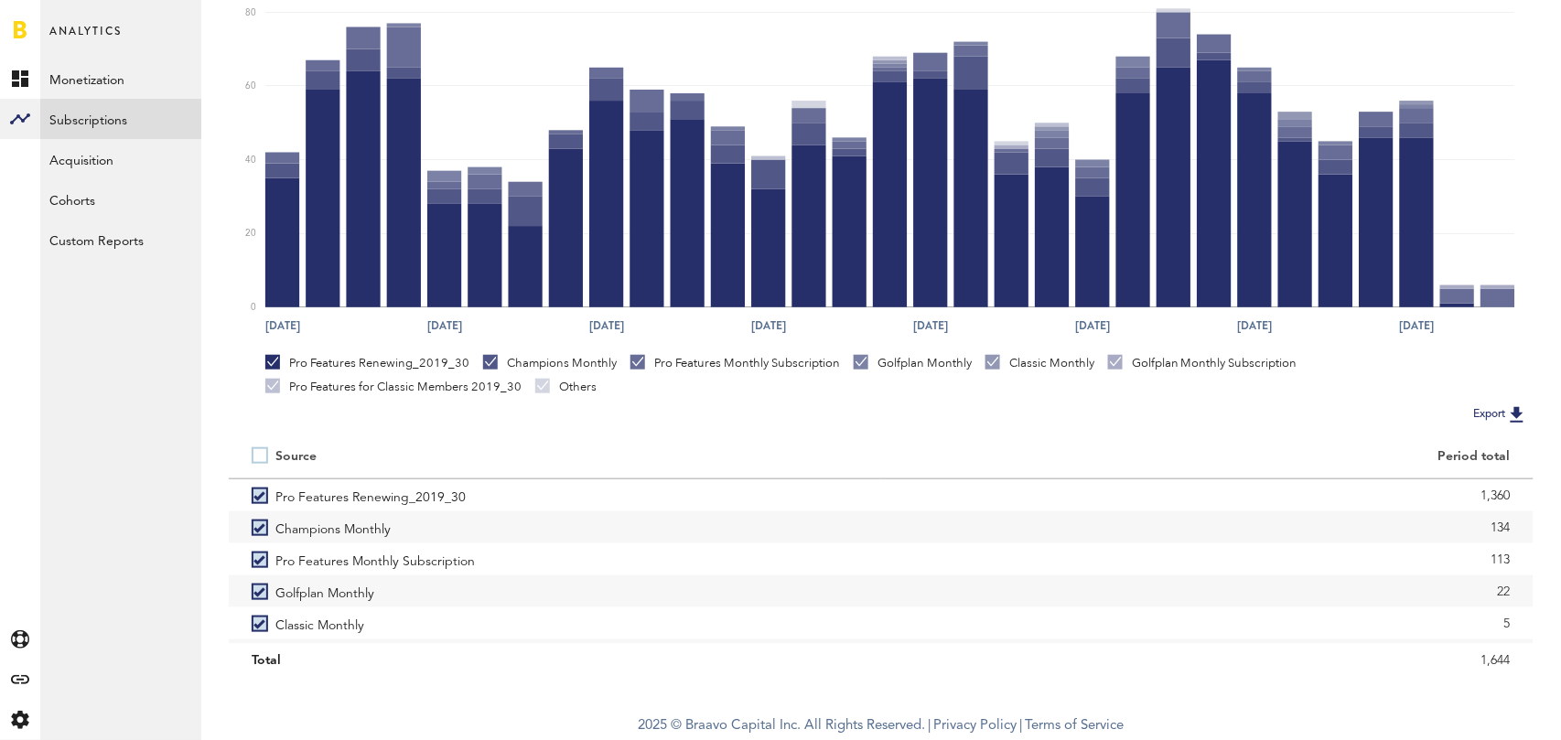
click at [258, 456] on label at bounding box center [264, 456] width 24 height 0
checkbox input "false"
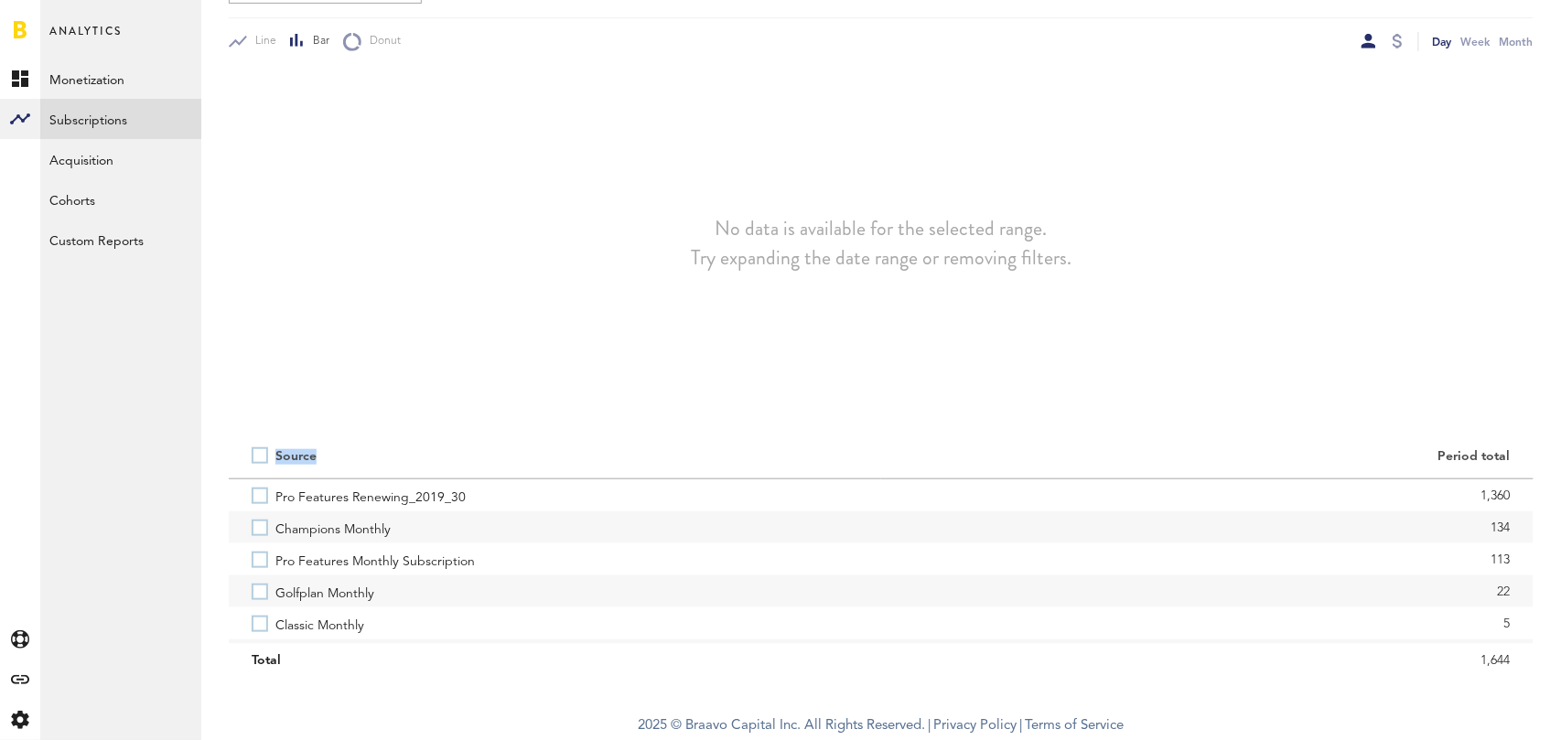
scroll to position [253, 0]
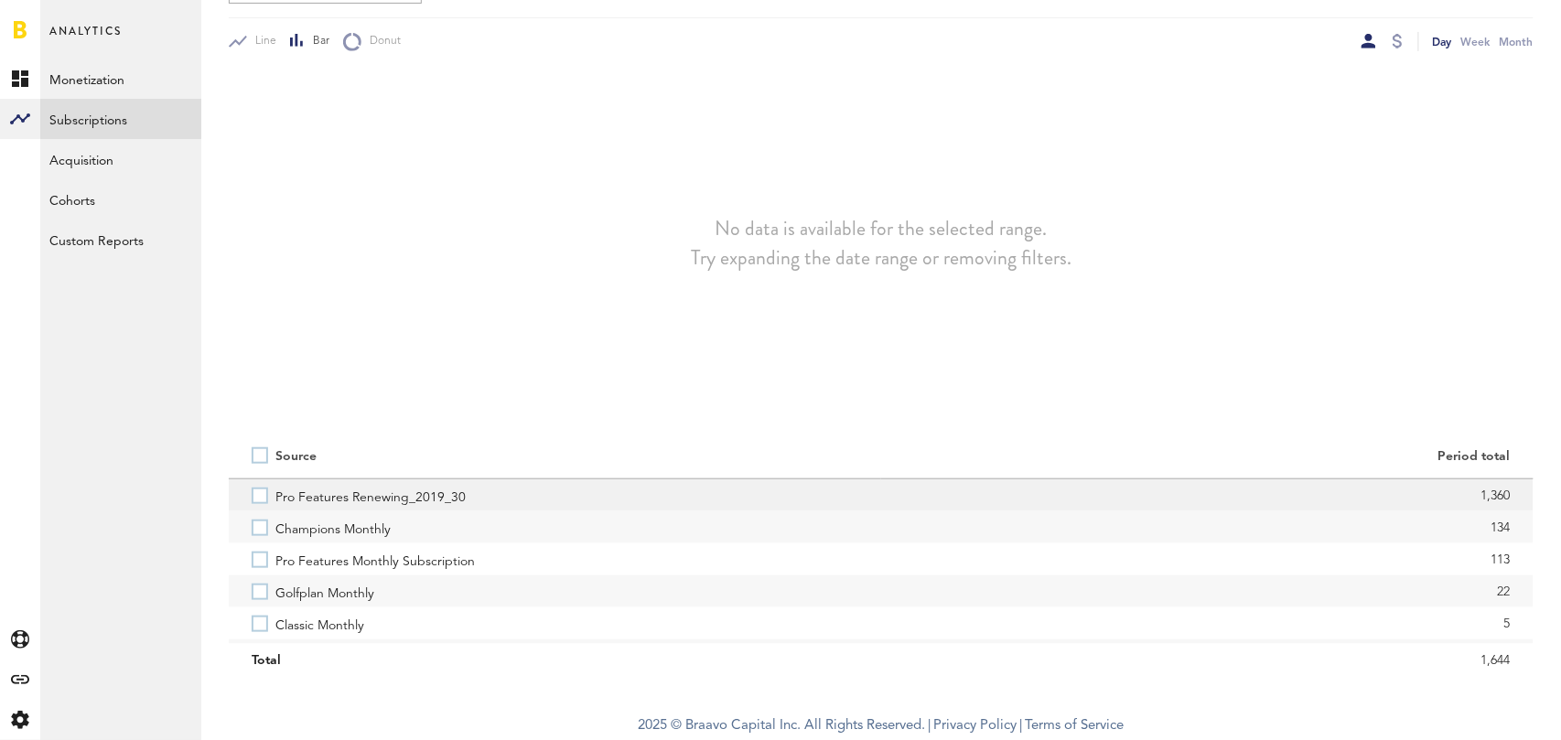
click at [261, 490] on label "Pro Features Renewing_2019_30" at bounding box center [555, 495] width 606 height 32
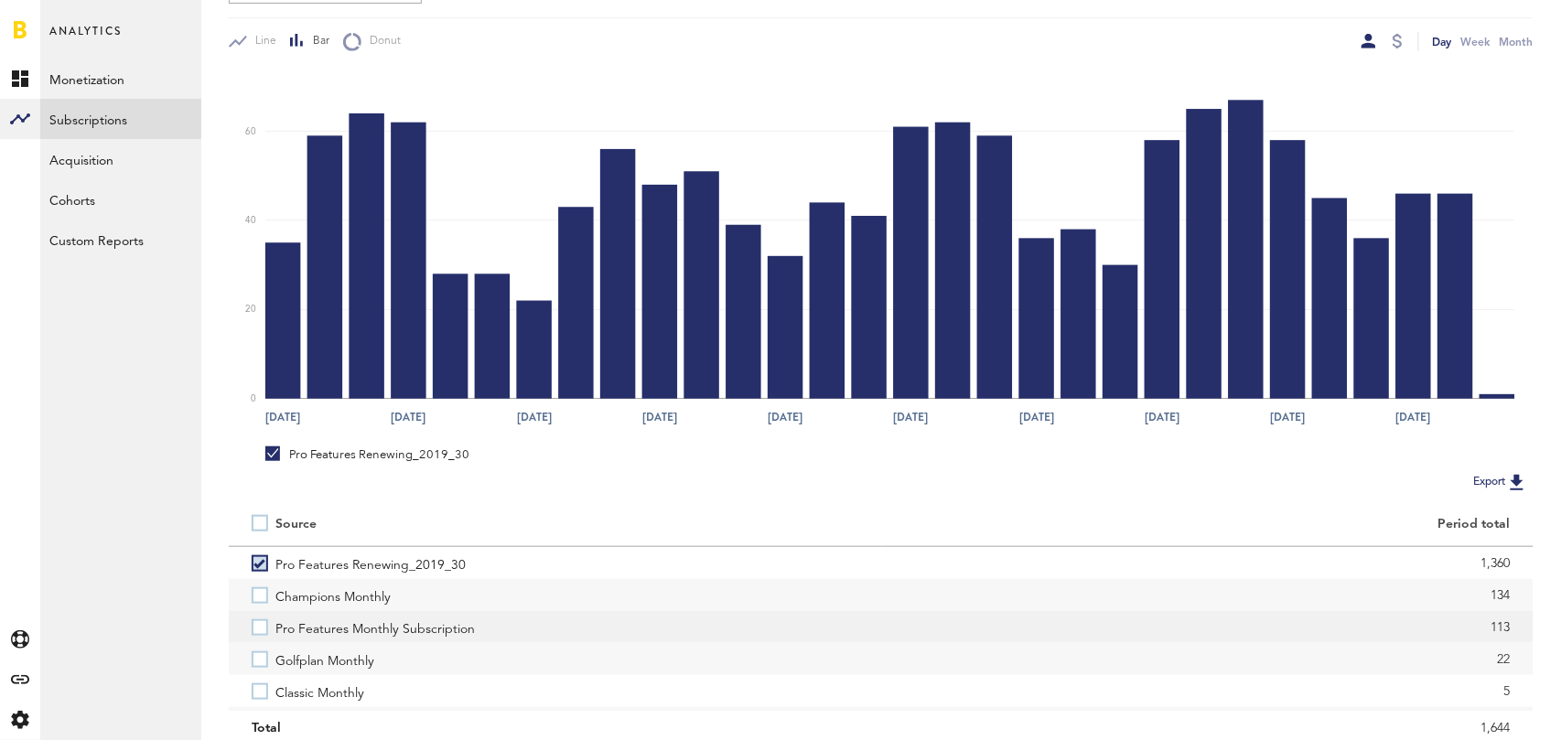
click at [262, 628] on label "Pro Features Monthly Subscription" at bounding box center [555, 627] width 606 height 32
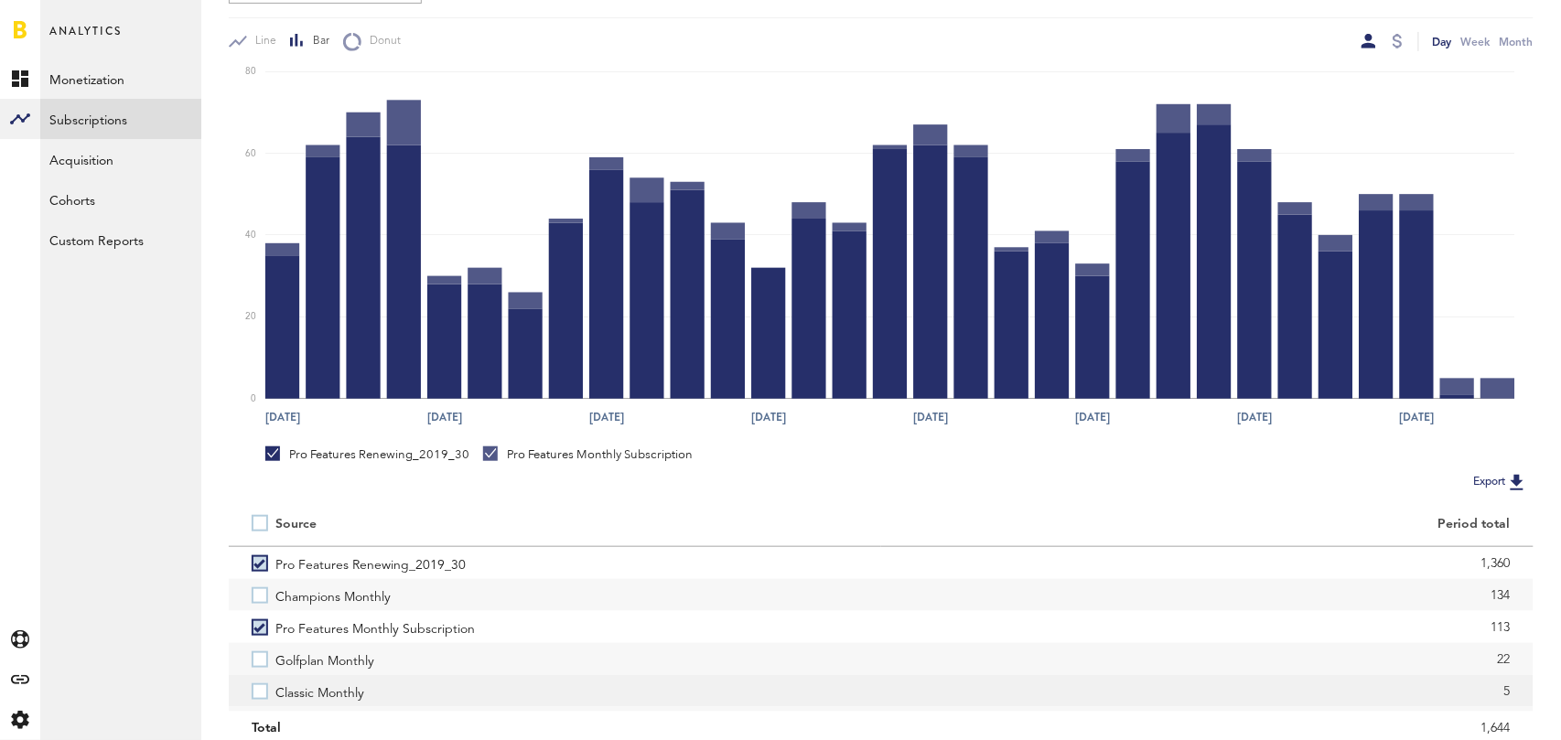
click at [259, 693] on label "Classic Monthly" at bounding box center [555, 691] width 606 height 32
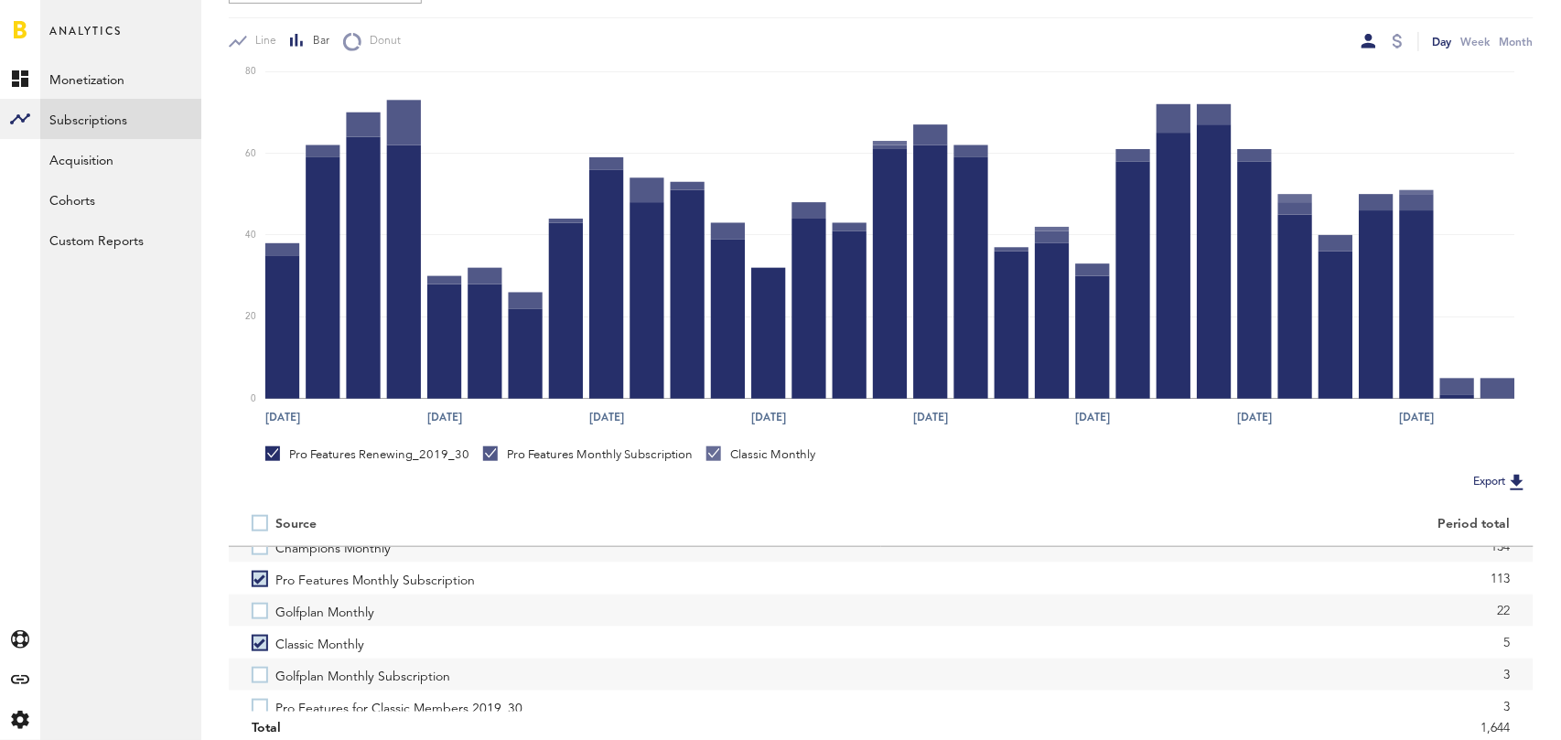
scroll to position [68, 0]
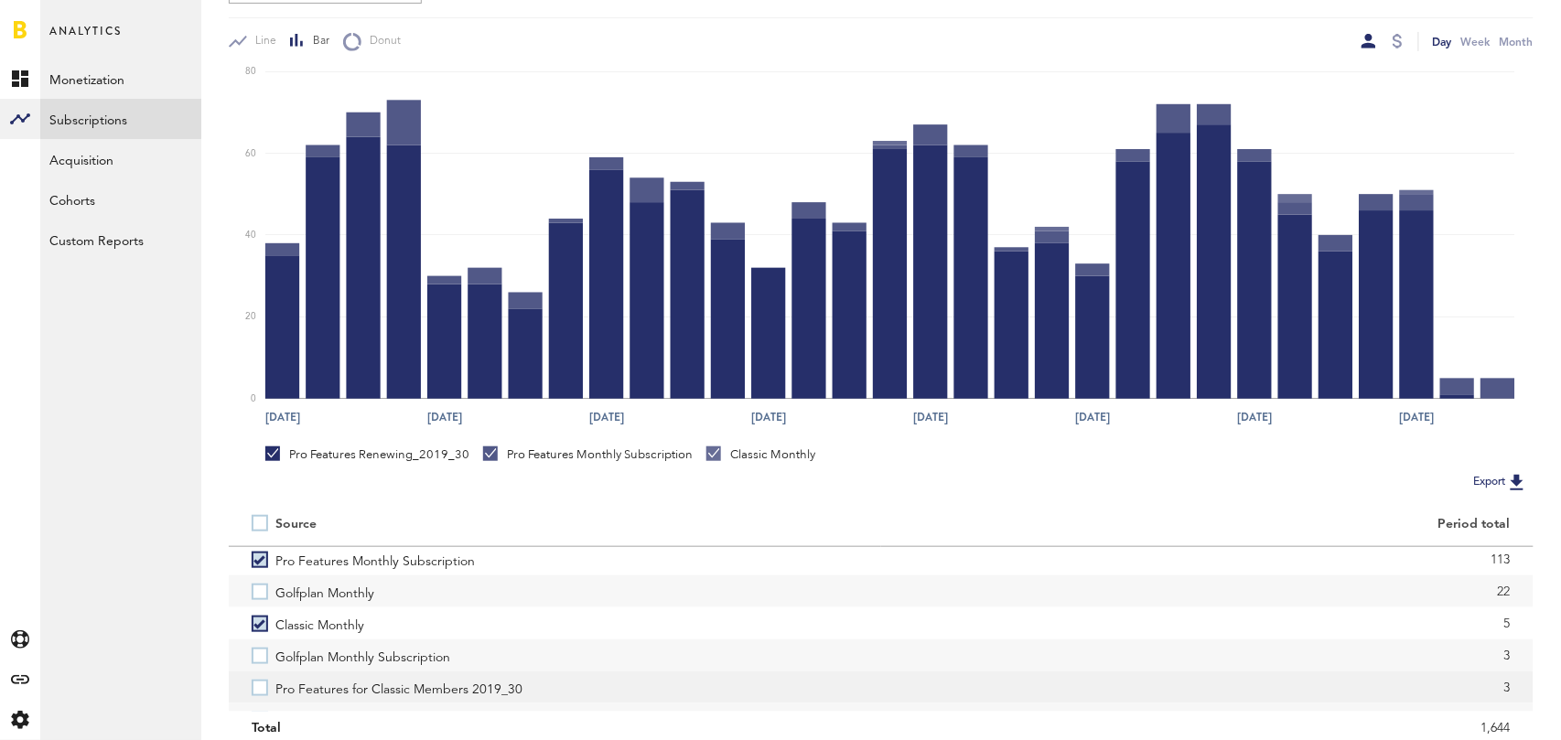
click at [258, 685] on label "Pro Features for Classic Members 2019_30" at bounding box center [555, 687] width 606 height 32
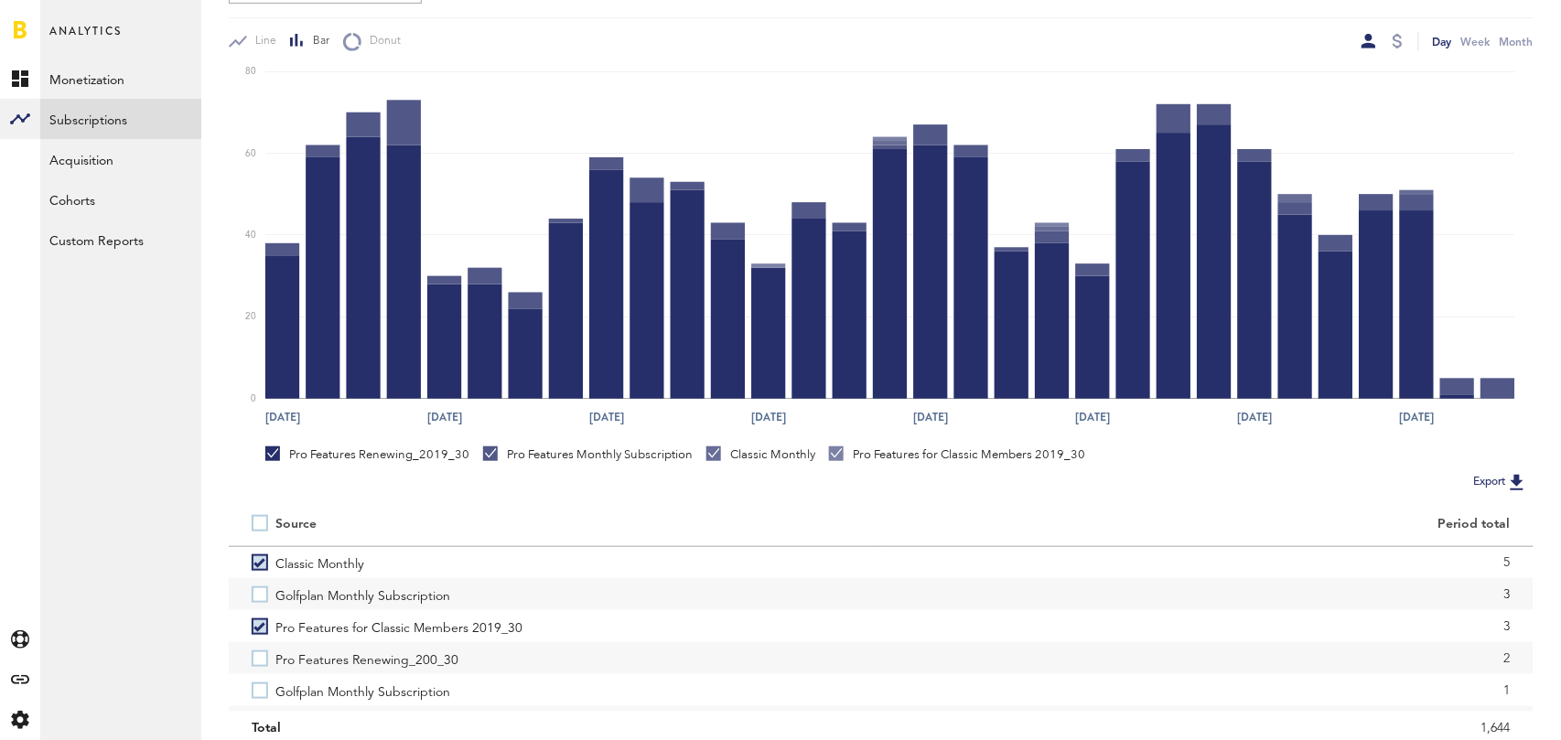
scroll to position [157, 0]
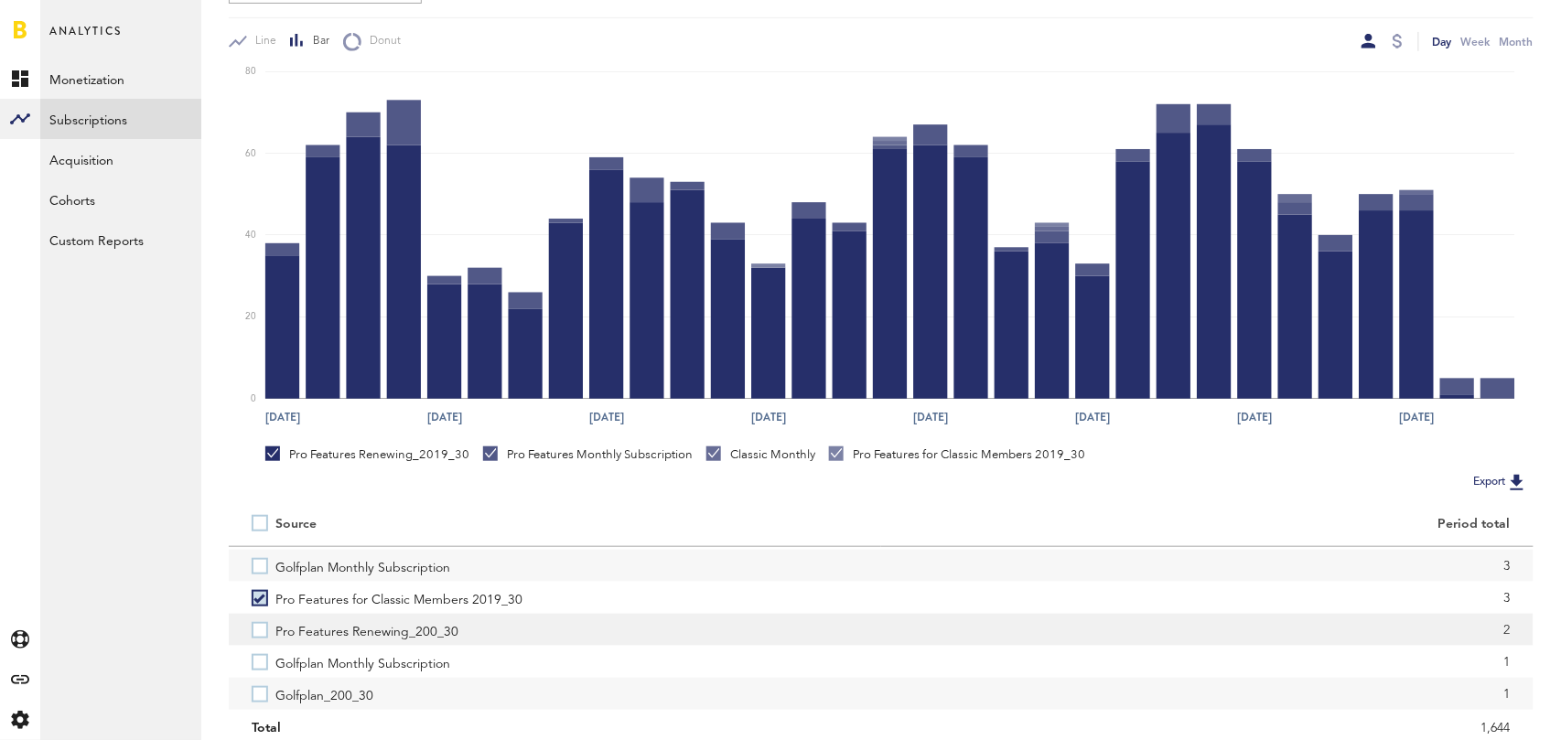
click at [256, 625] on label "Pro Features Renewing_200_30" at bounding box center [555, 630] width 606 height 32
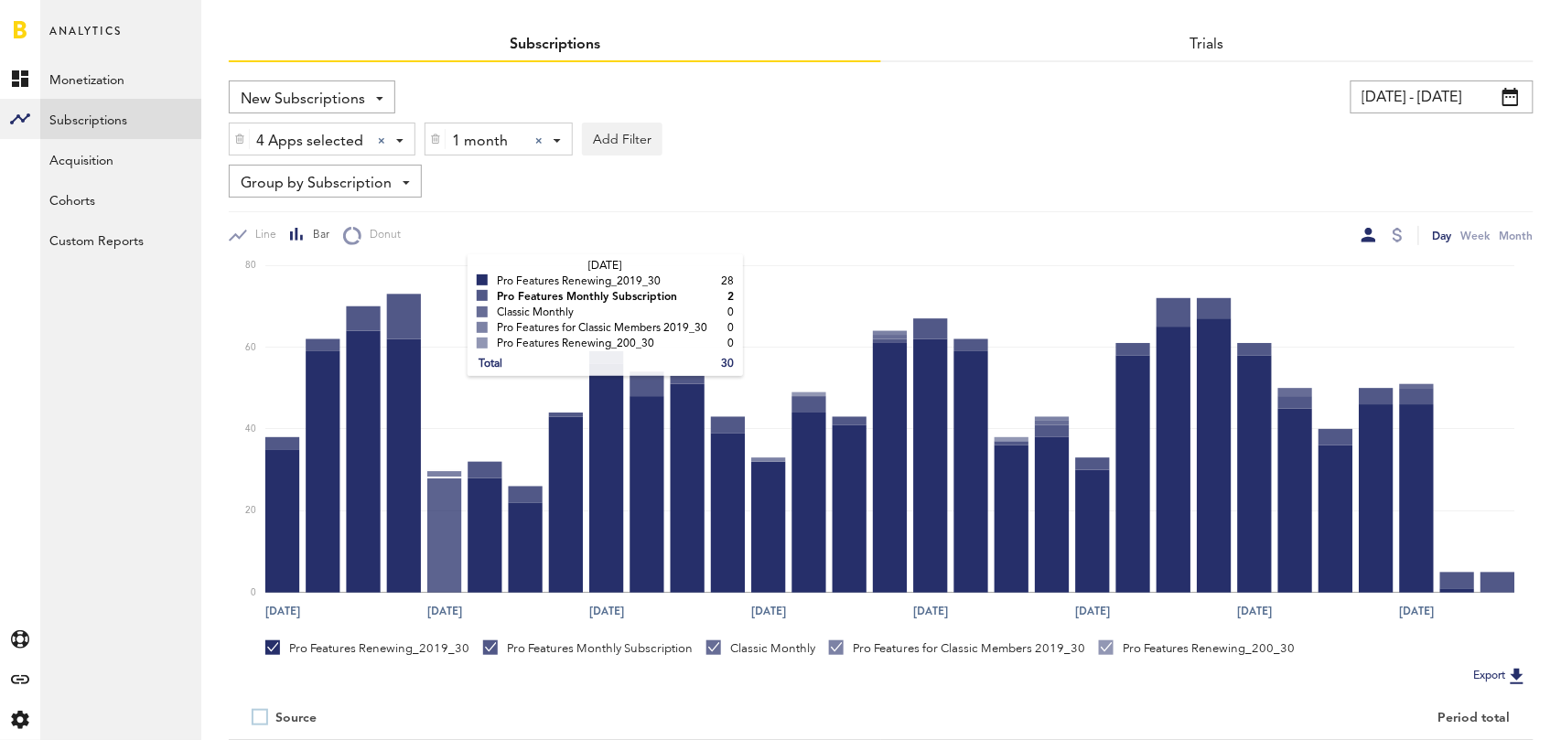
scroll to position [0, 0]
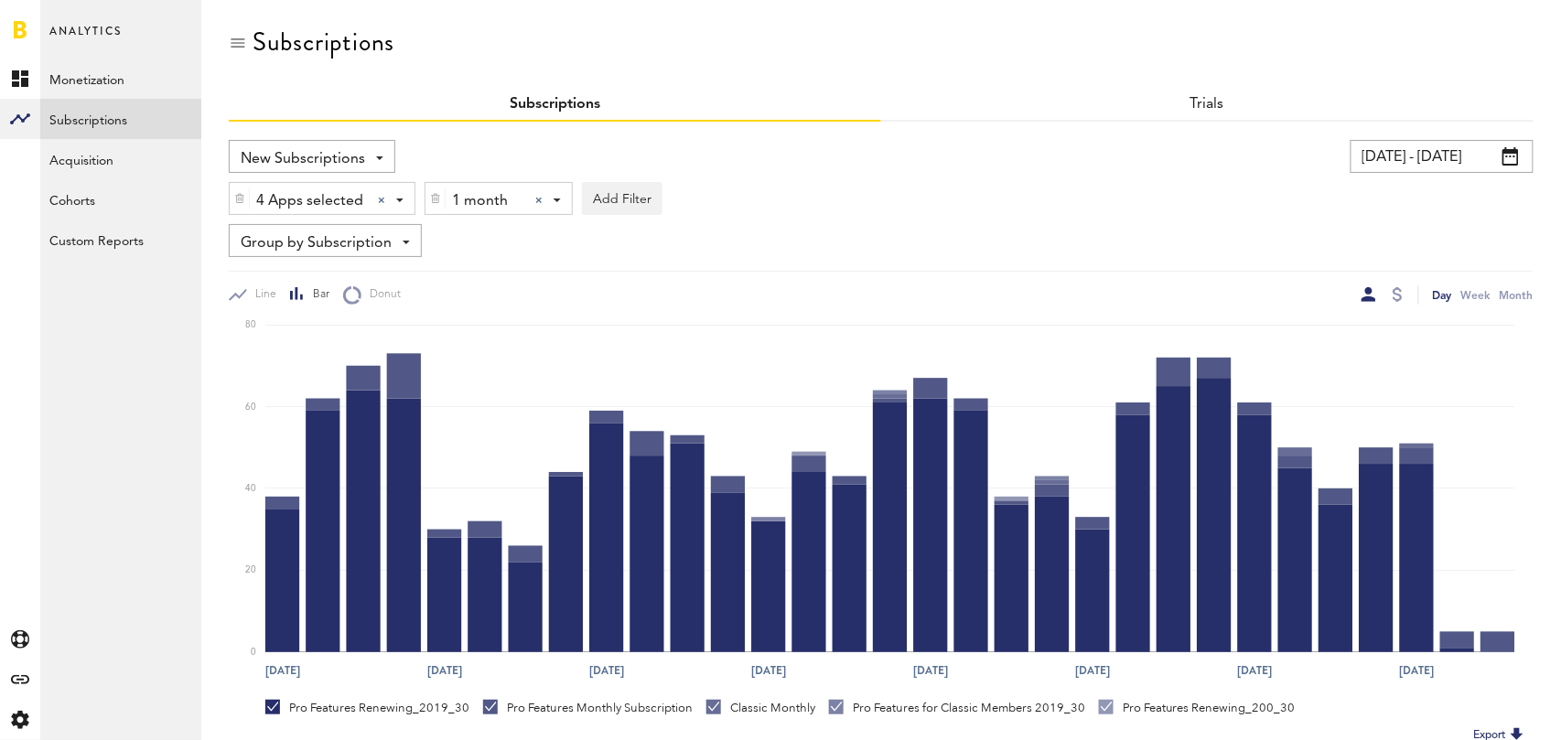
click at [537, 200] on div at bounding box center [538, 200] width 7 height 7
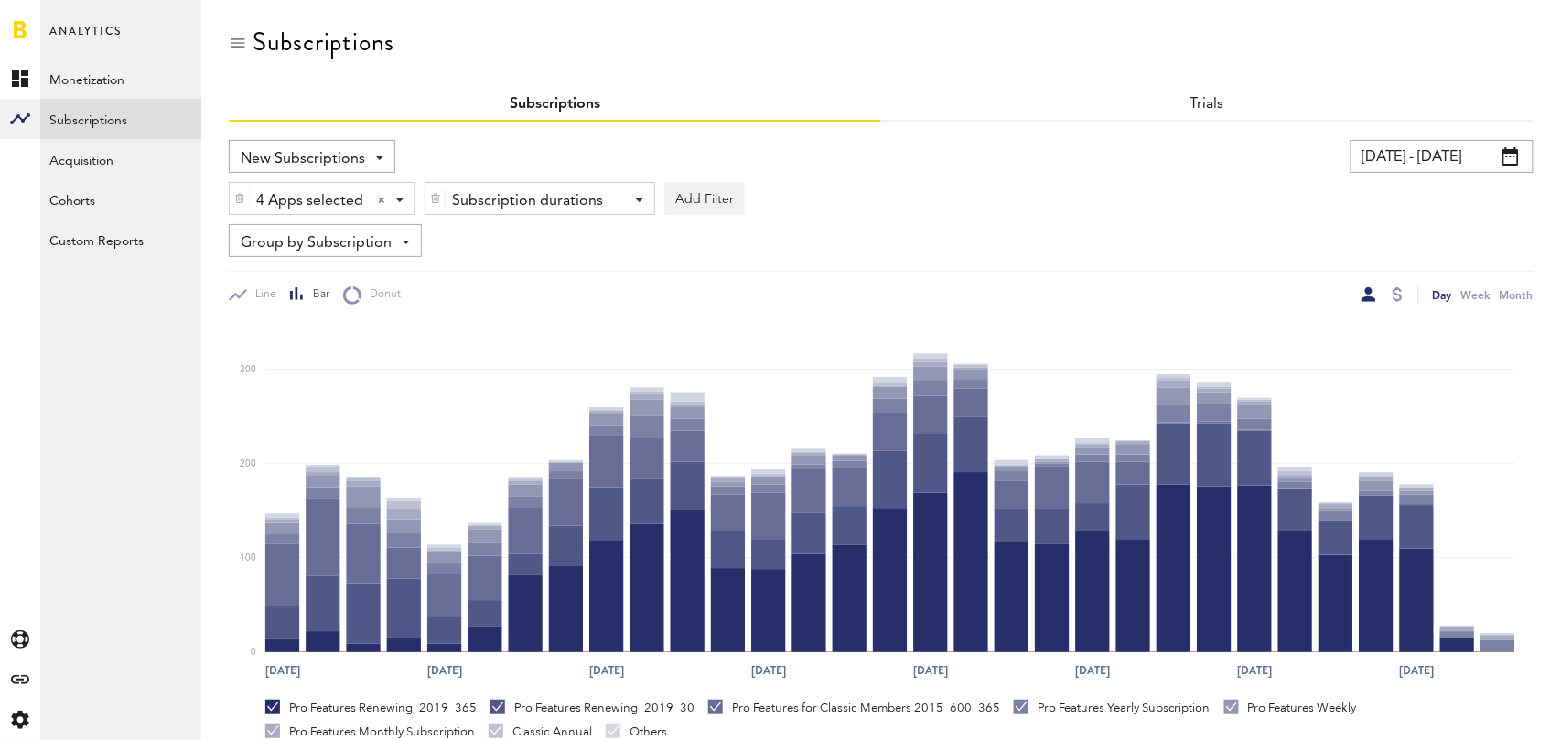
click at [1165, 105] on div "Trials" at bounding box center [1207, 105] width 652 height 33
click at [1197, 103] on link "Trials" at bounding box center [1207, 104] width 35 height 15
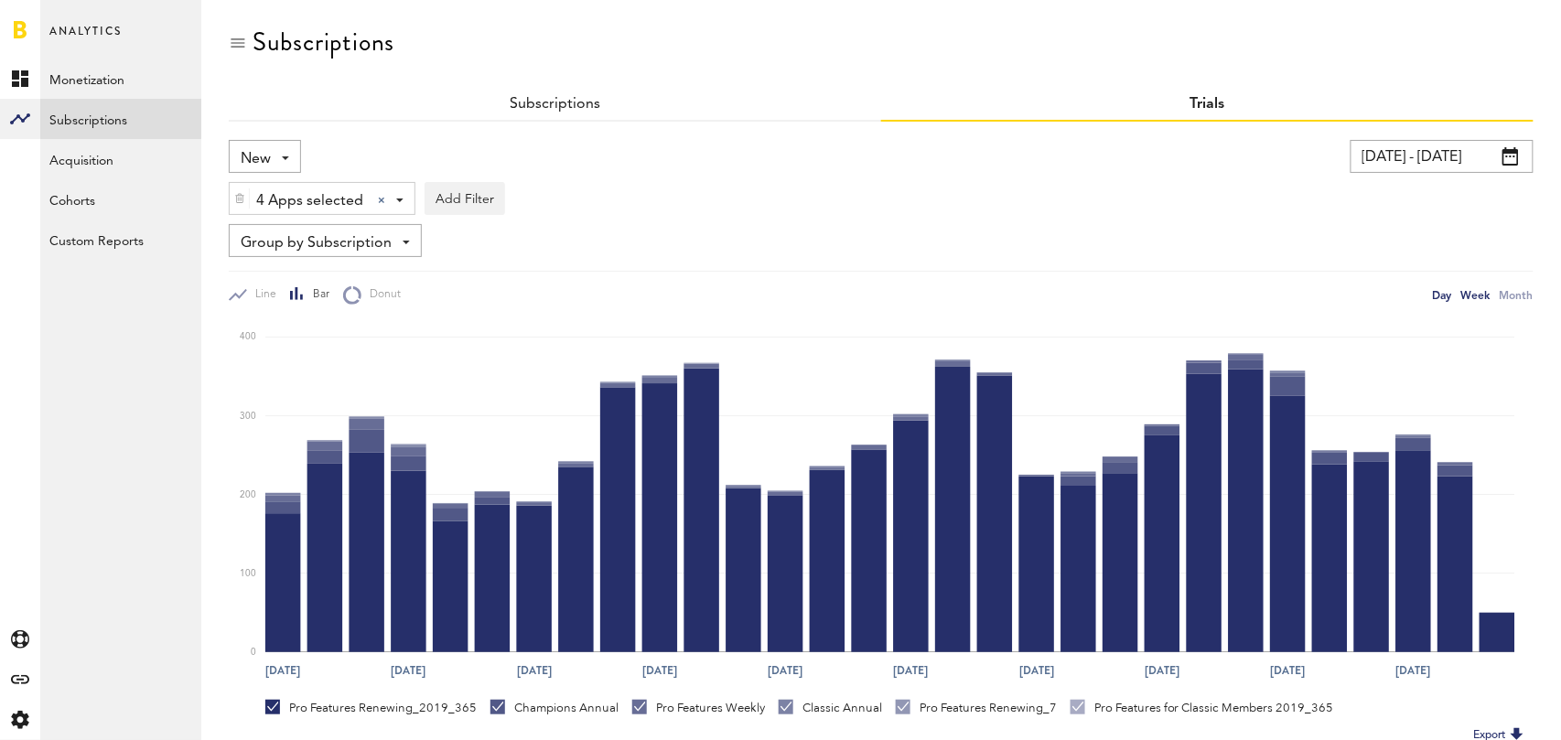
click at [1472, 291] on div "Week" at bounding box center [1475, 294] width 29 height 19
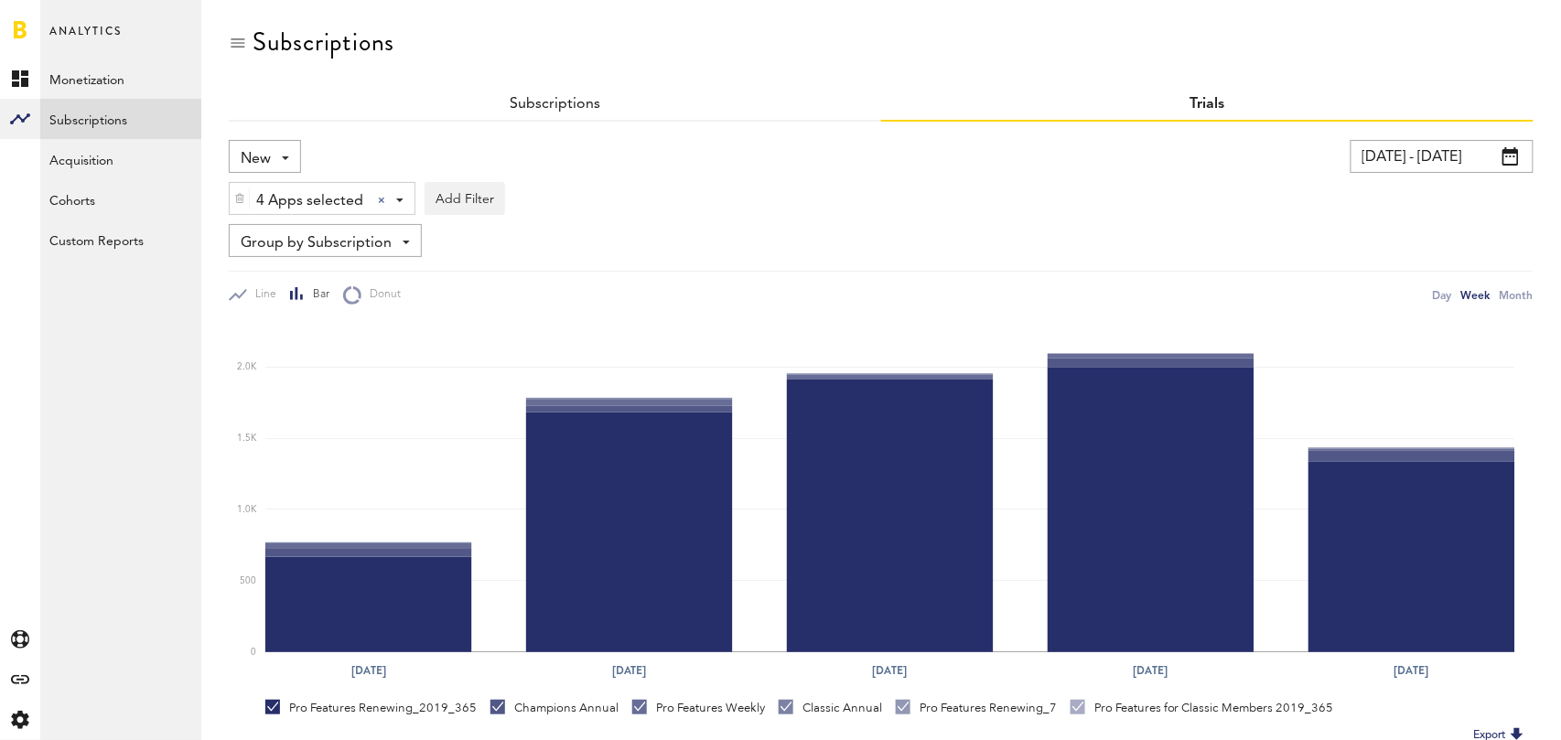
click at [278, 151] on div "New New Active Cancelled Conversion" at bounding box center [265, 156] width 72 height 33
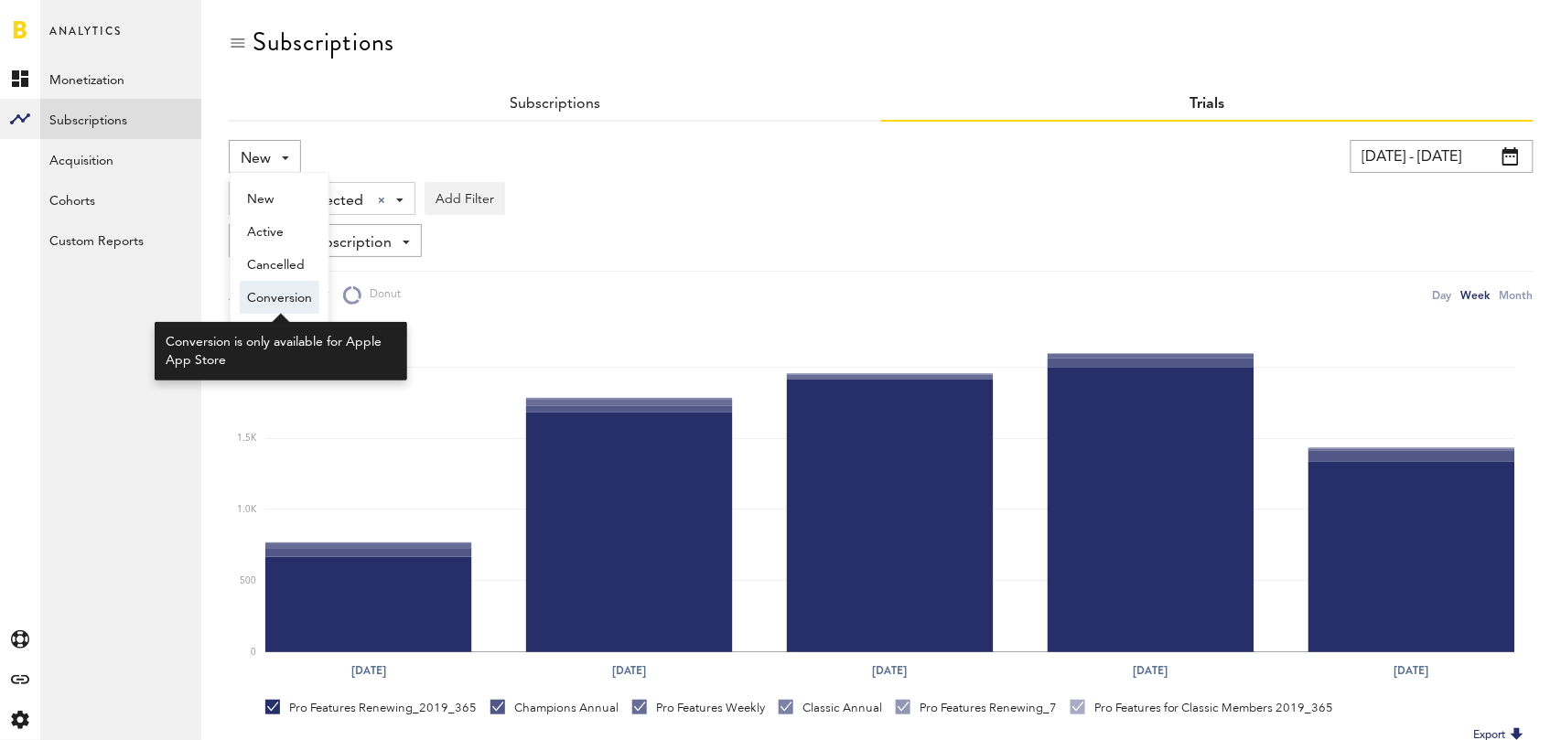
click at [286, 290] on span "Conversion" at bounding box center [279, 298] width 65 height 31
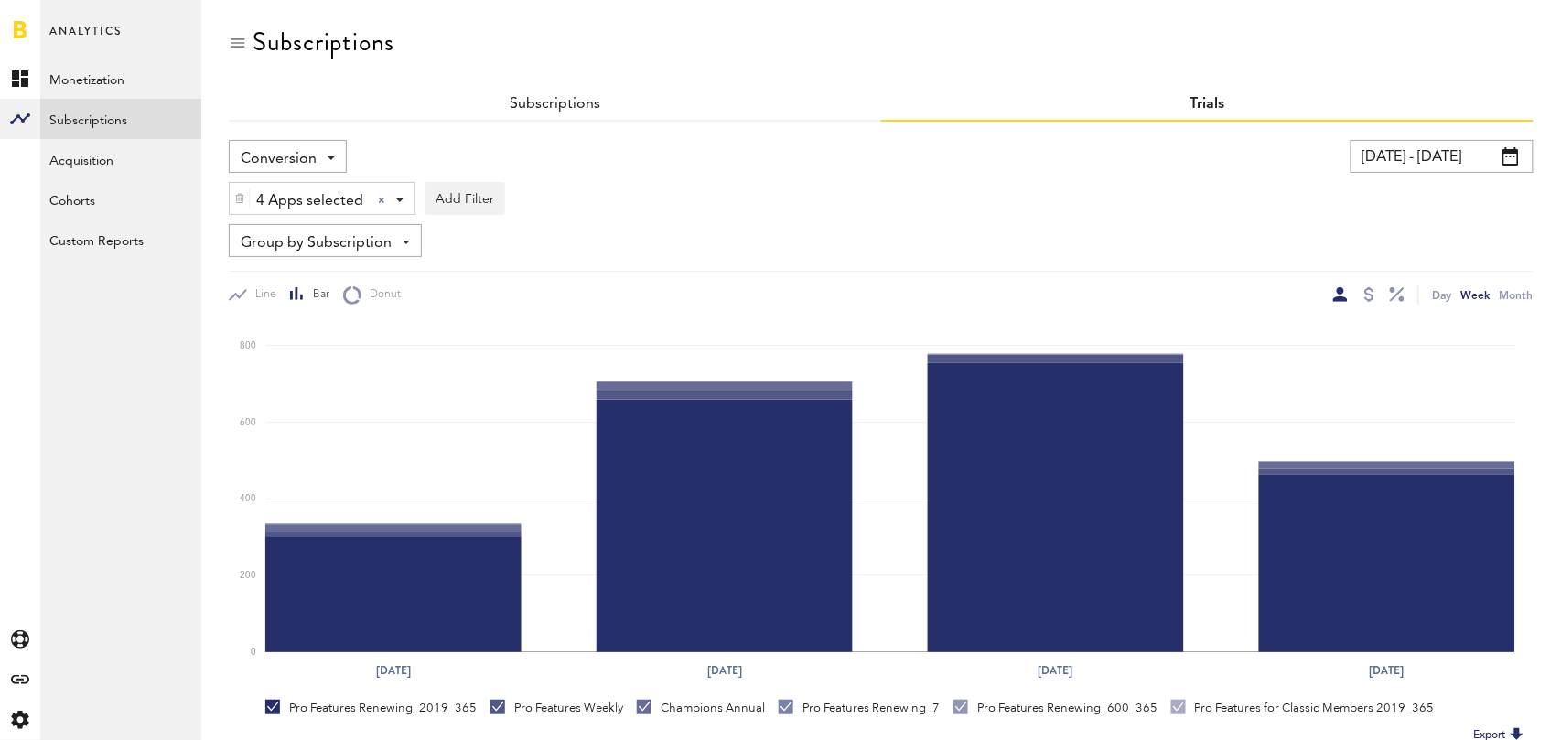
click at [556, 93] on div "Subscriptions" at bounding box center [555, 105] width 652 height 33
click at [542, 106] on link "Subscriptions" at bounding box center [555, 104] width 91 height 15
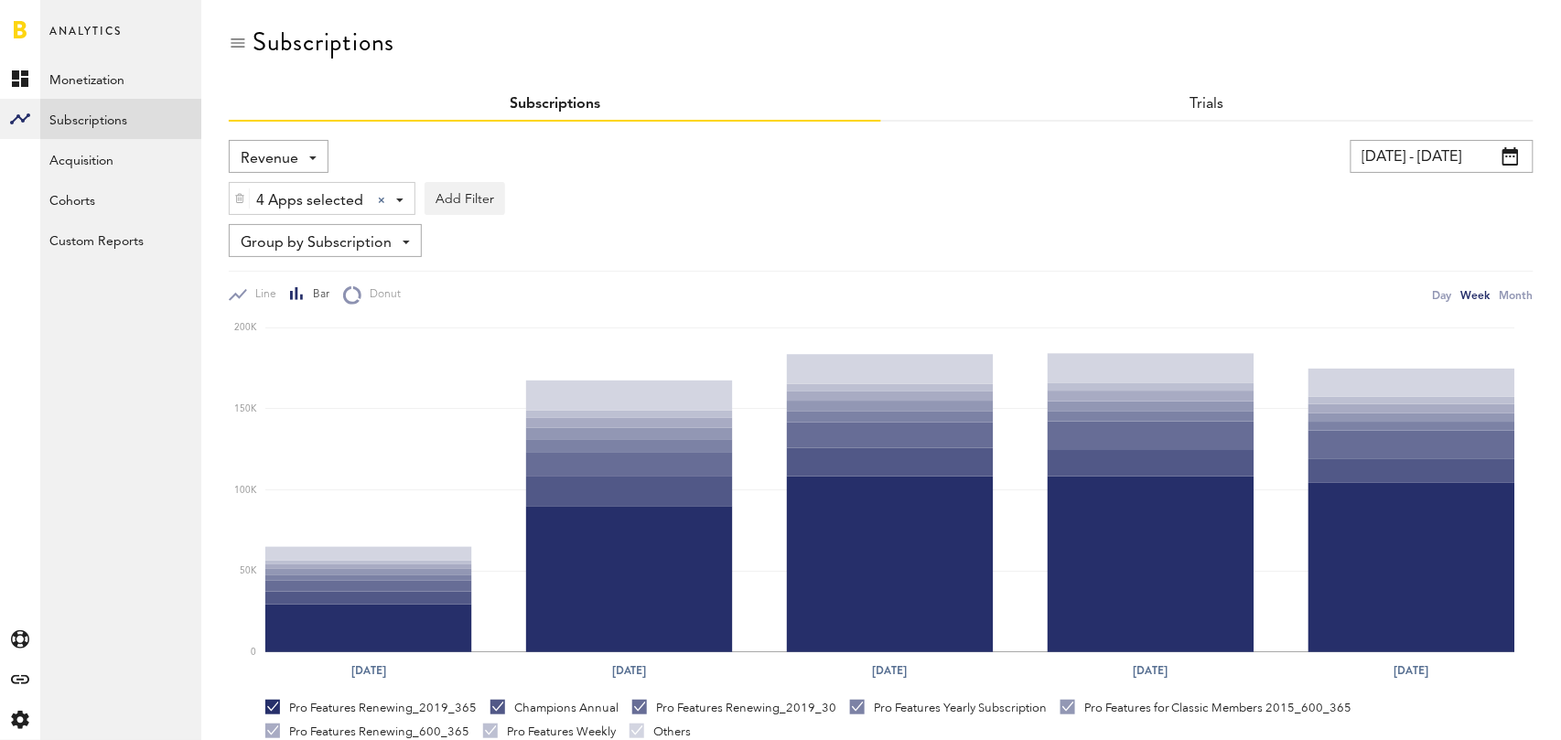
click at [288, 148] on span "Revenue" at bounding box center [270, 159] width 58 height 31
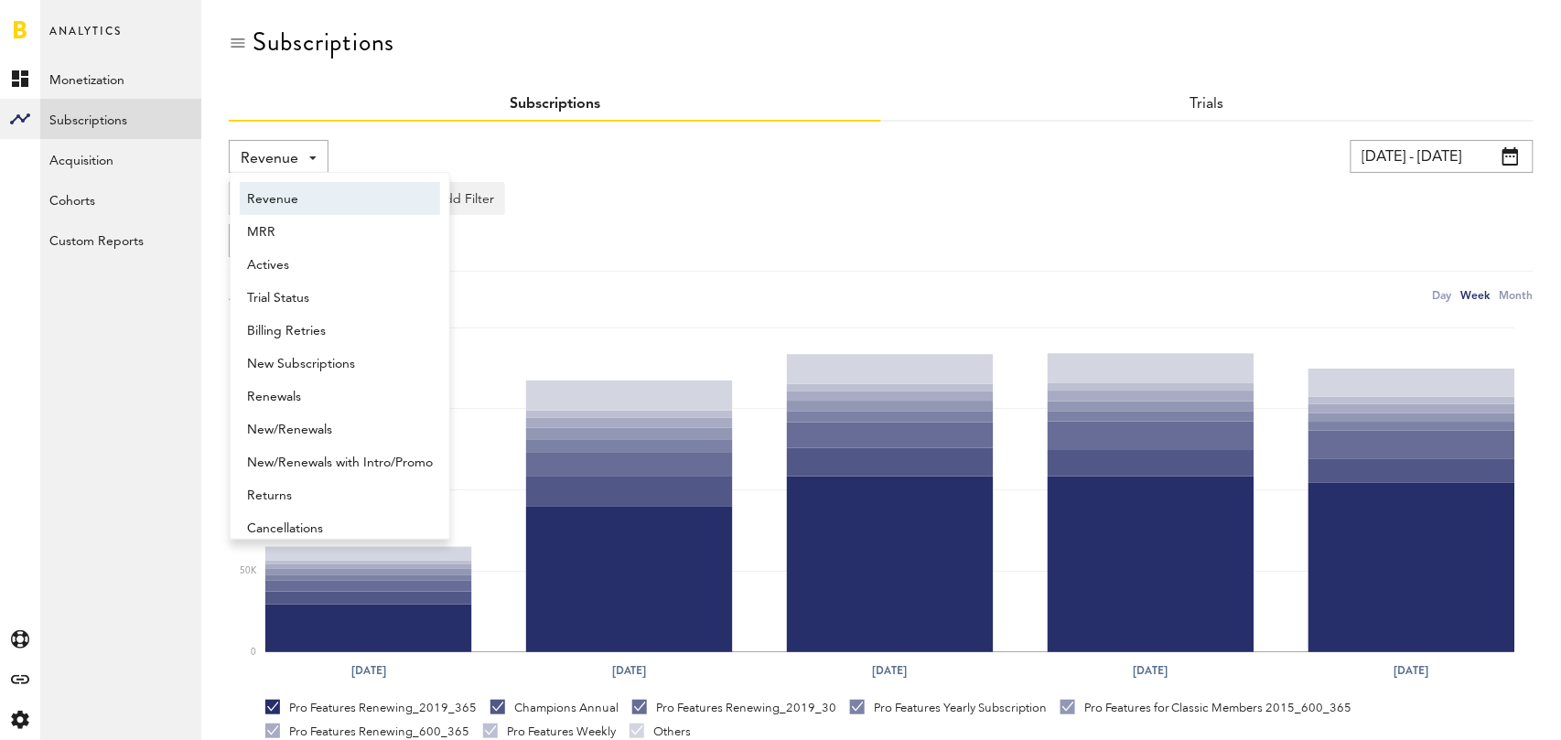
scroll to position [9, 0]
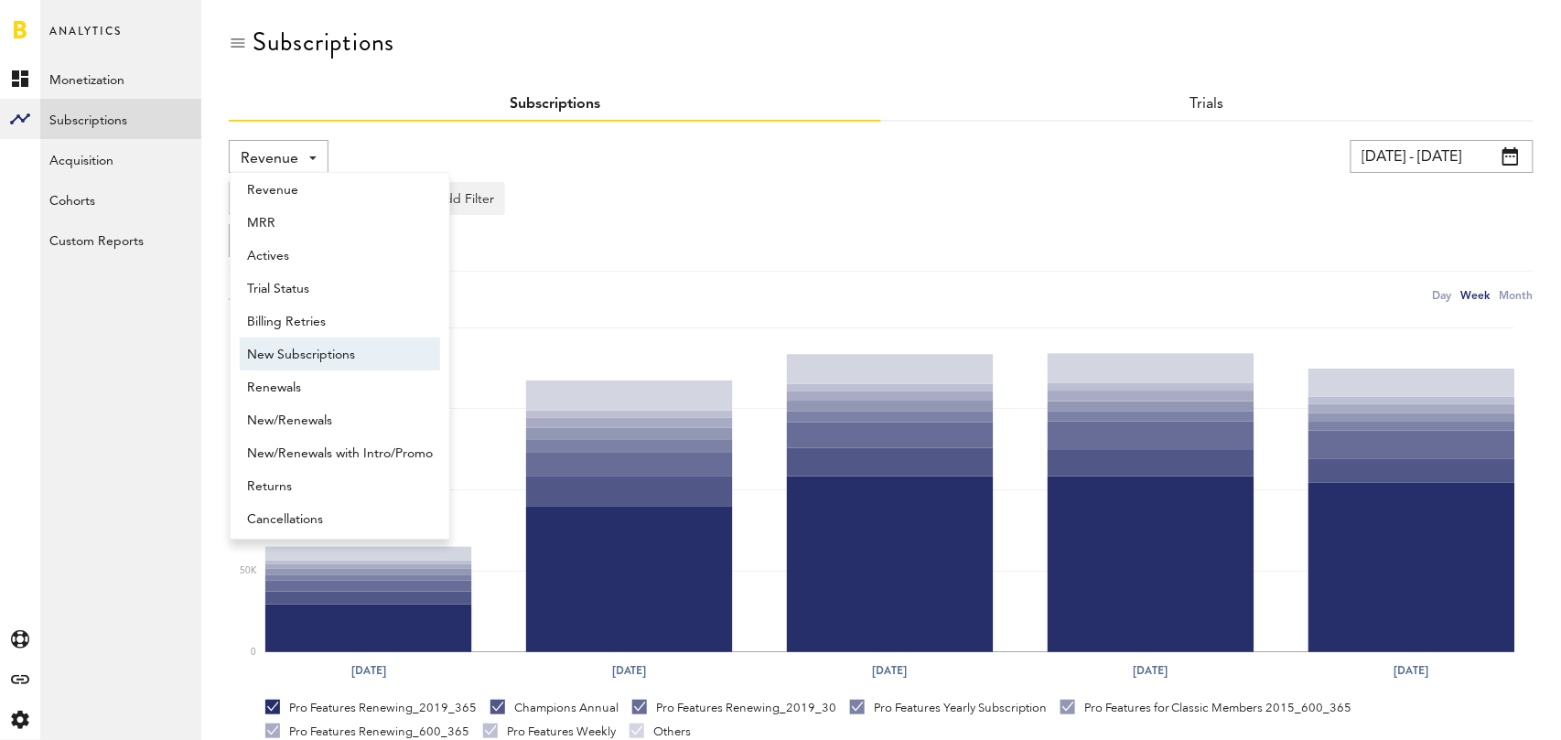
click at [341, 357] on span "New Subscriptions" at bounding box center [340, 354] width 186 height 31
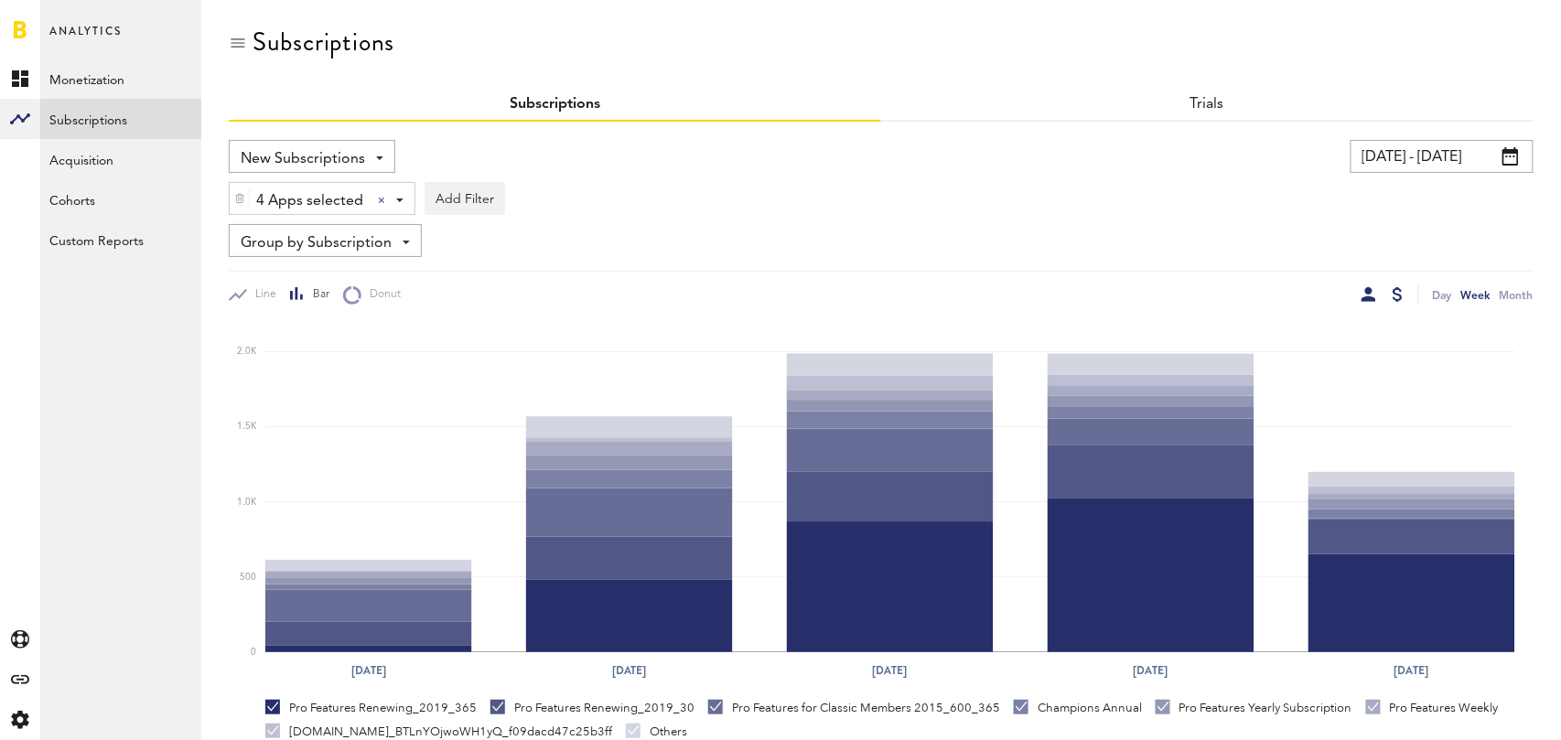
click at [1401, 292] on div at bounding box center [1397, 294] width 10 height 15
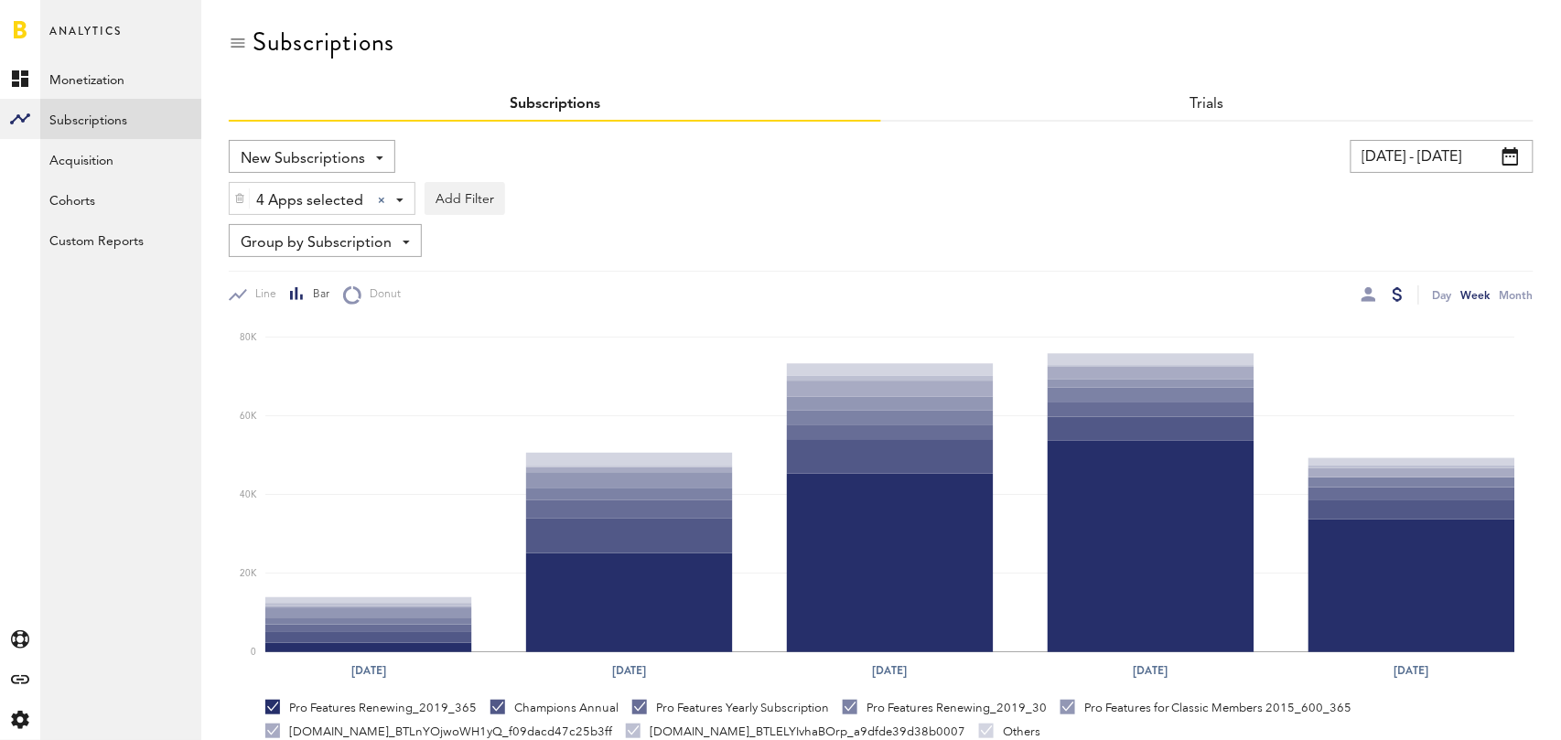
click at [332, 149] on span "New Subscriptions" at bounding box center [303, 159] width 124 height 31
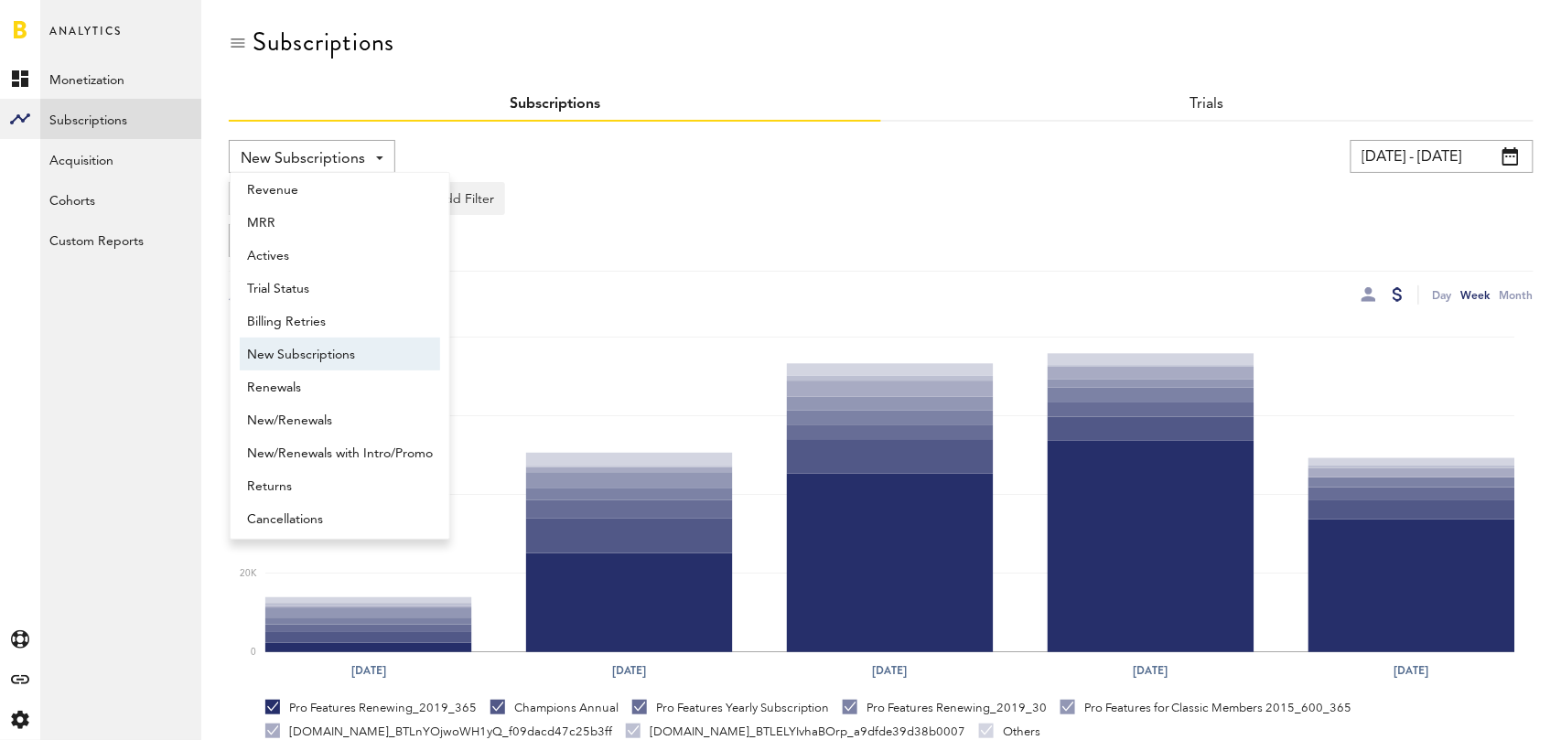
scroll to position [15, 0]
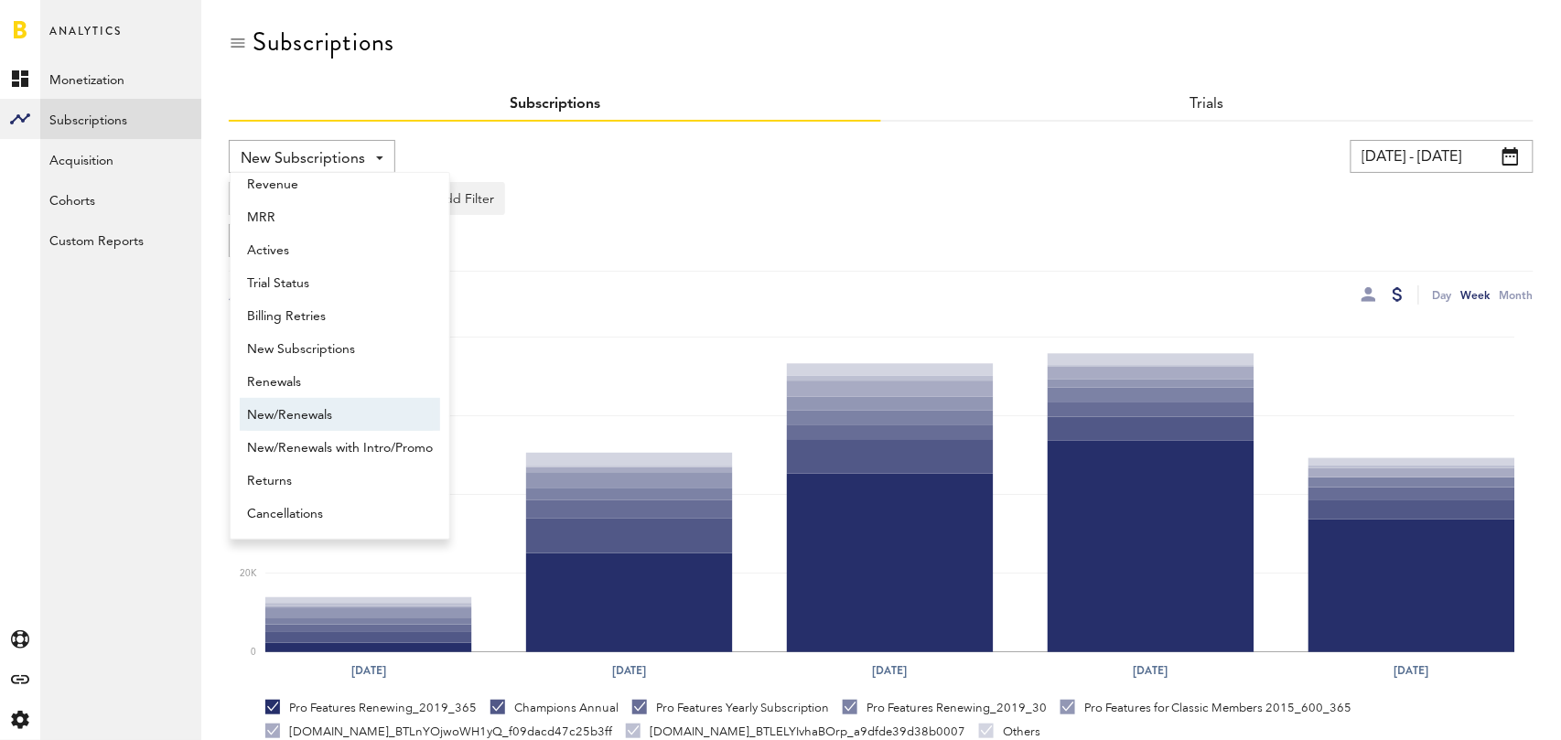
click at [306, 400] on span "New/Renewals" at bounding box center [340, 415] width 186 height 31
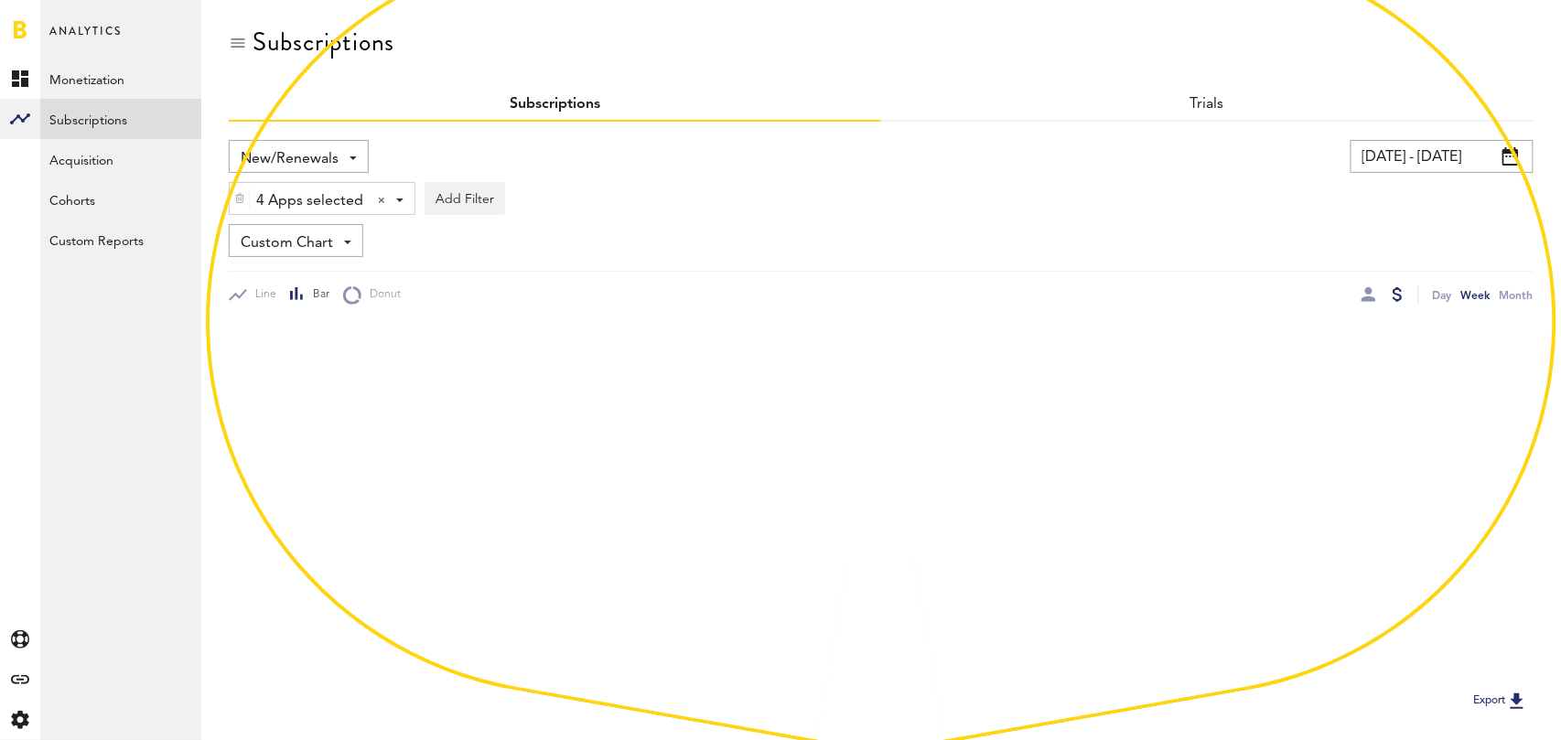
click at [319, 160] on span "New/Renewals" at bounding box center [290, 159] width 98 height 31
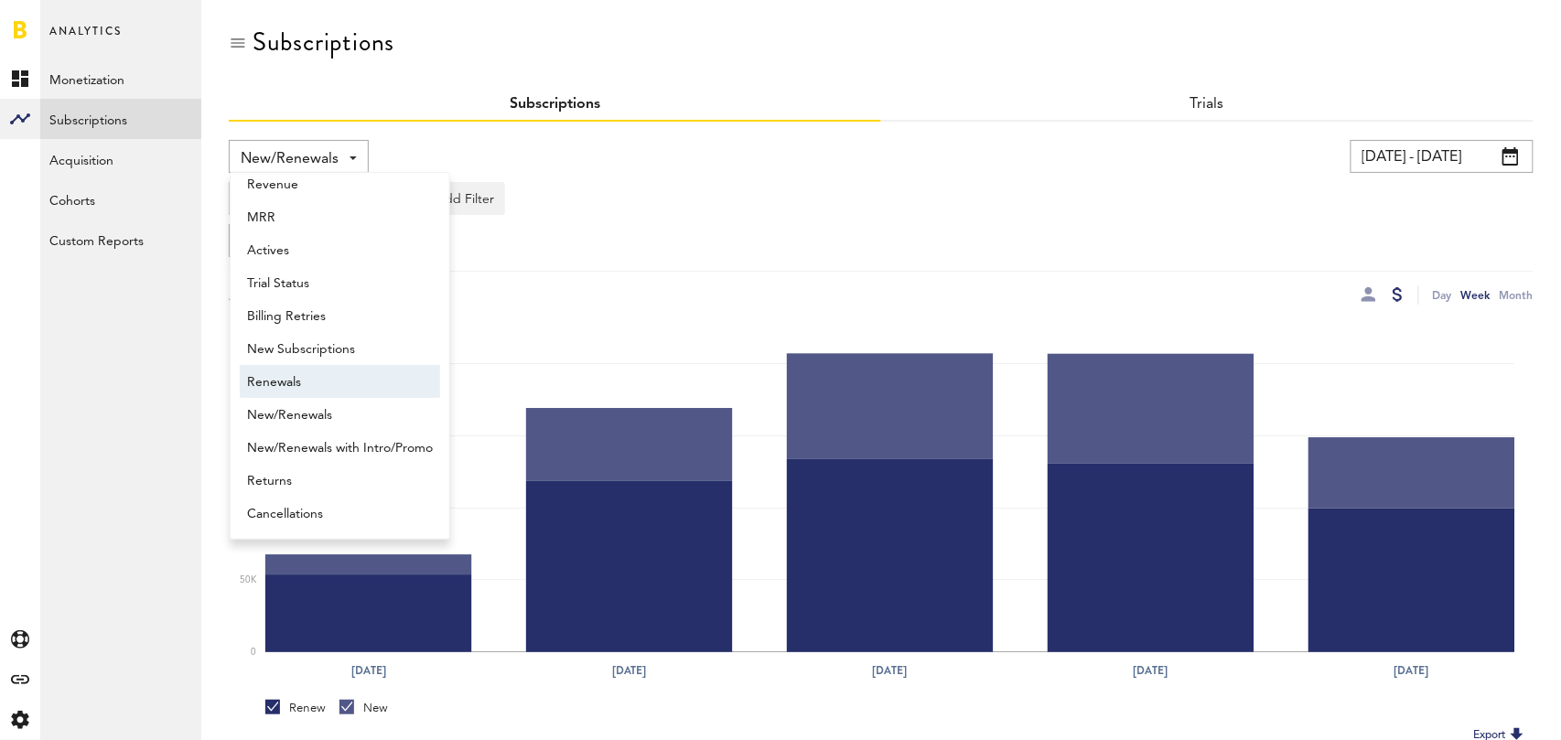
click at [327, 381] on span "Renewals" at bounding box center [340, 382] width 186 height 31
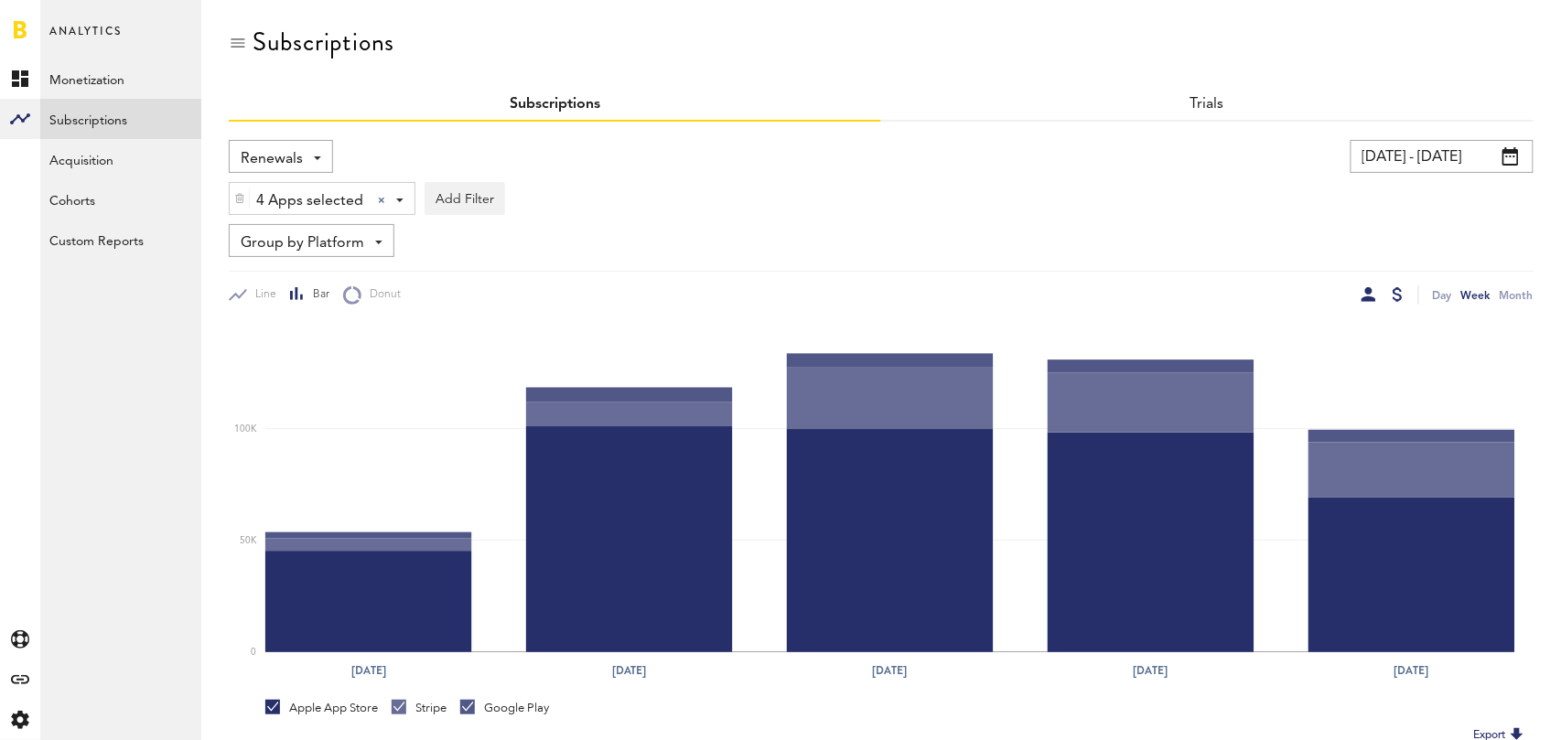
click at [1369, 299] on div at bounding box center [1368, 294] width 15 height 15
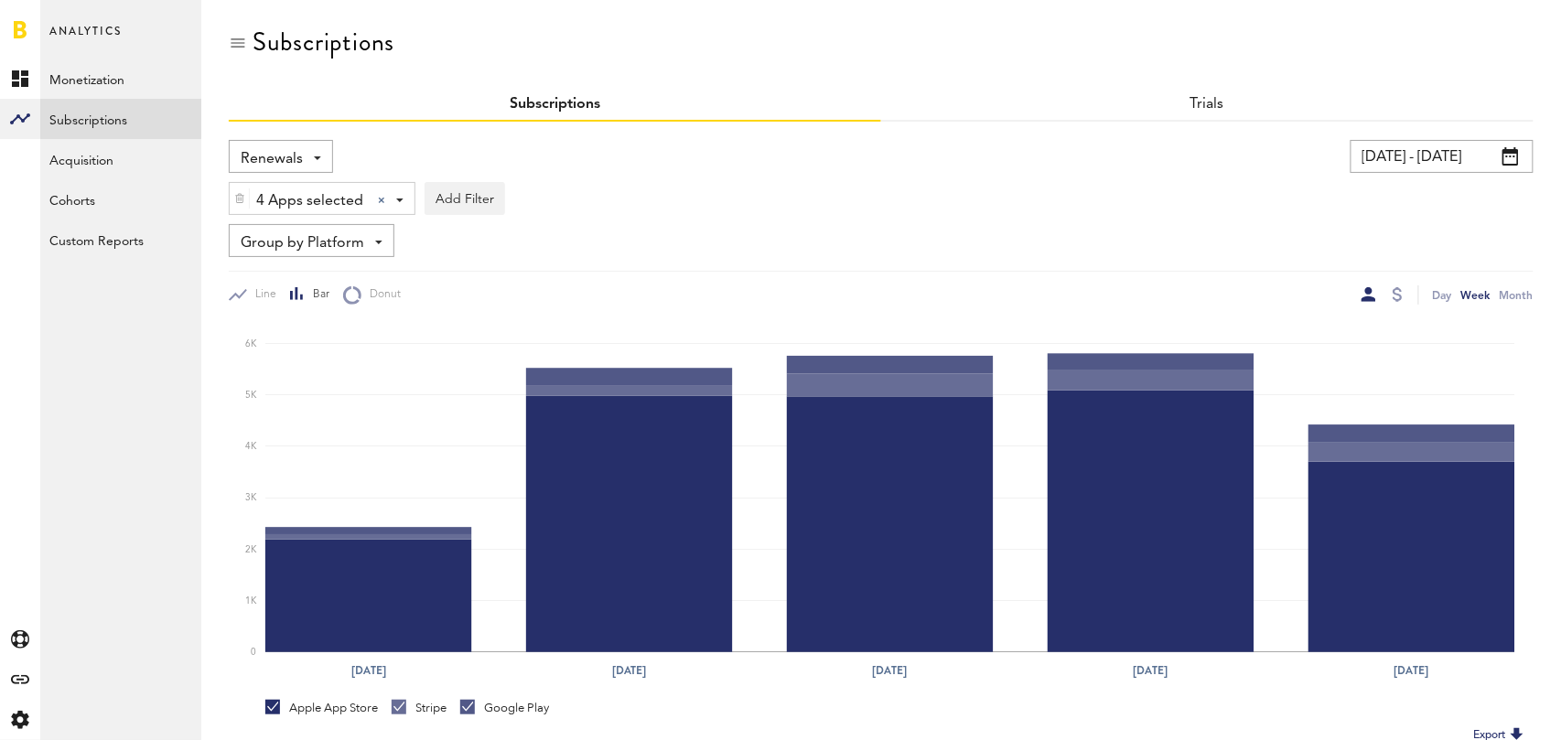
click at [347, 251] on span "Group by Platform" at bounding box center [302, 243] width 123 height 31
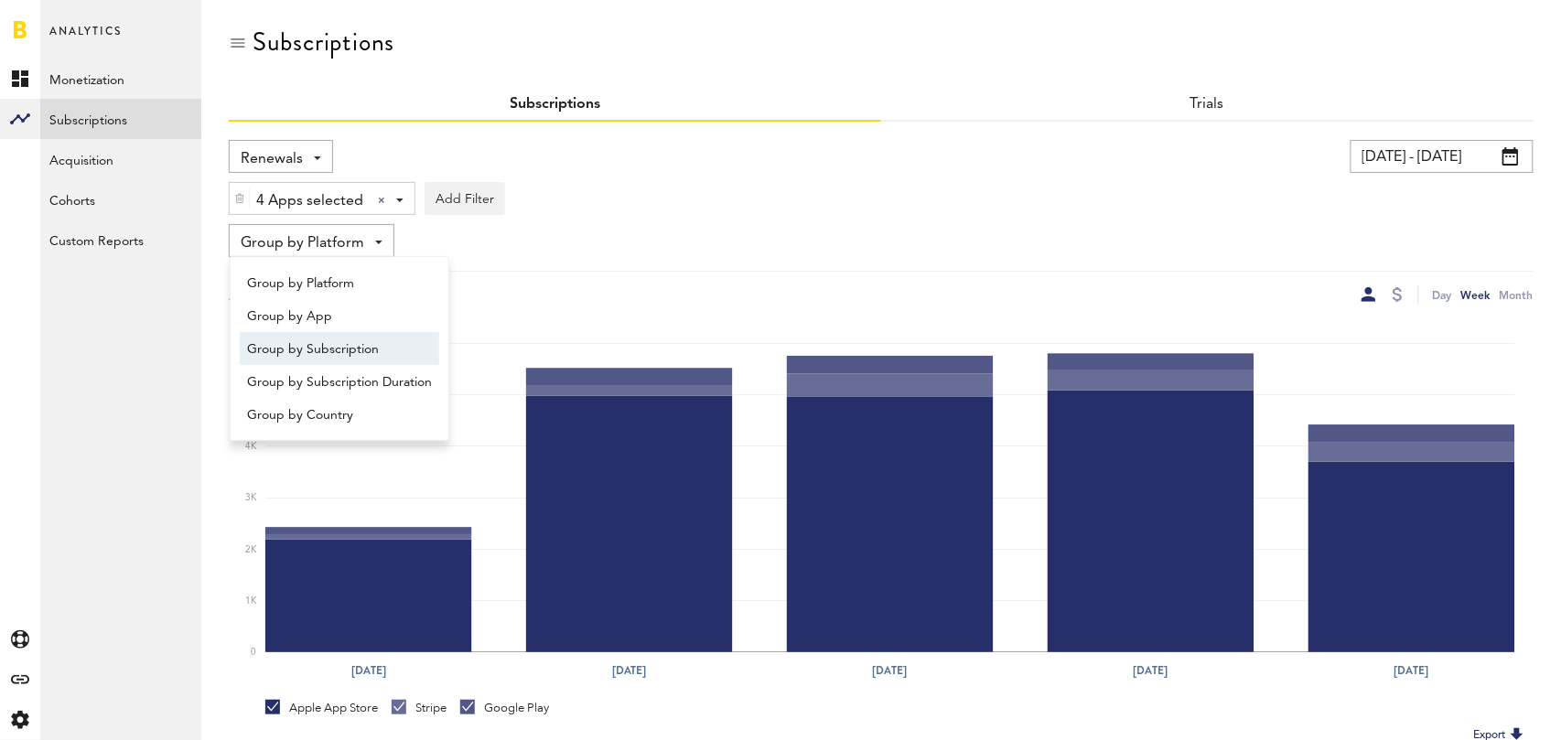
click at [352, 354] on span "Group by Subscription" at bounding box center [339, 349] width 185 height 31
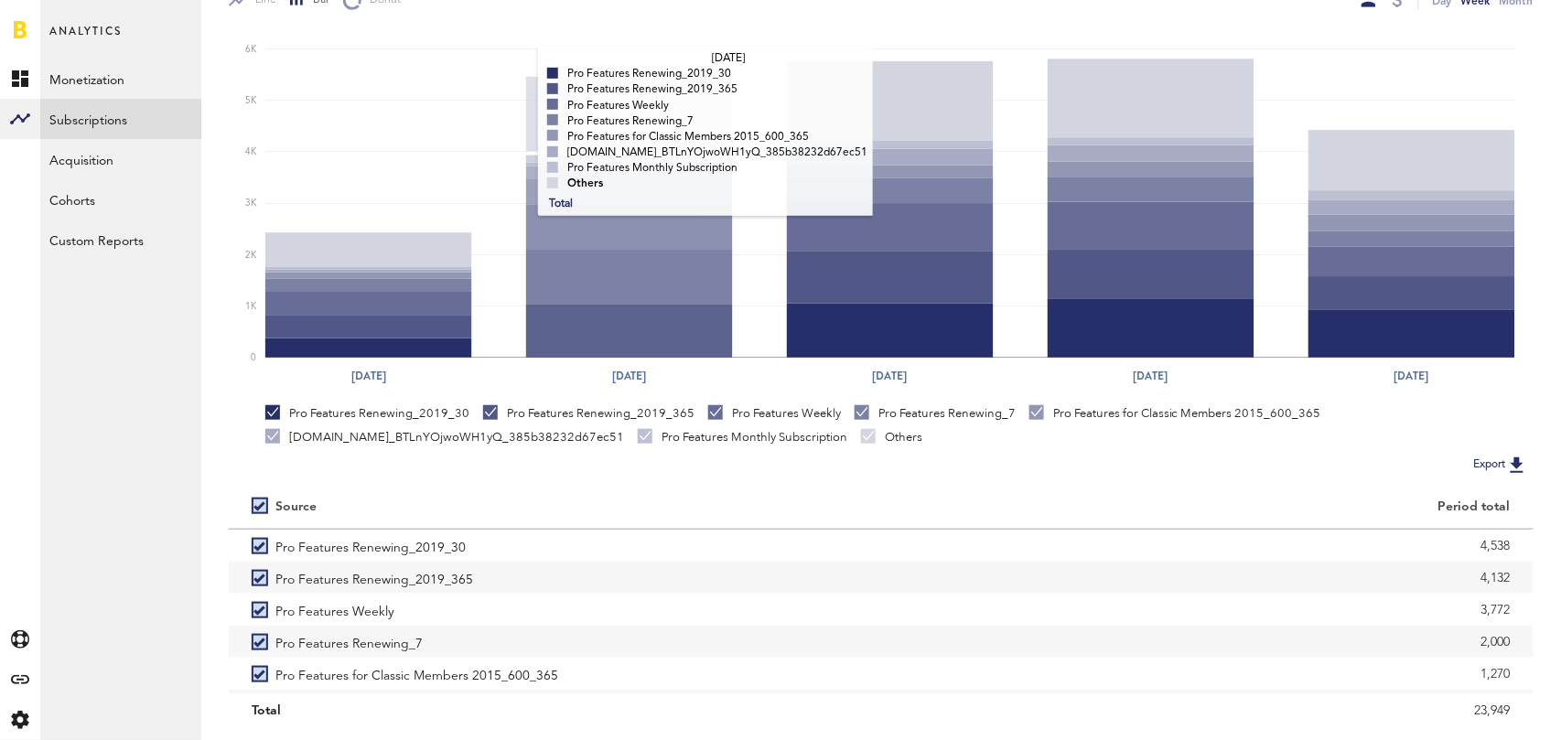
scroll to position [345, 0]
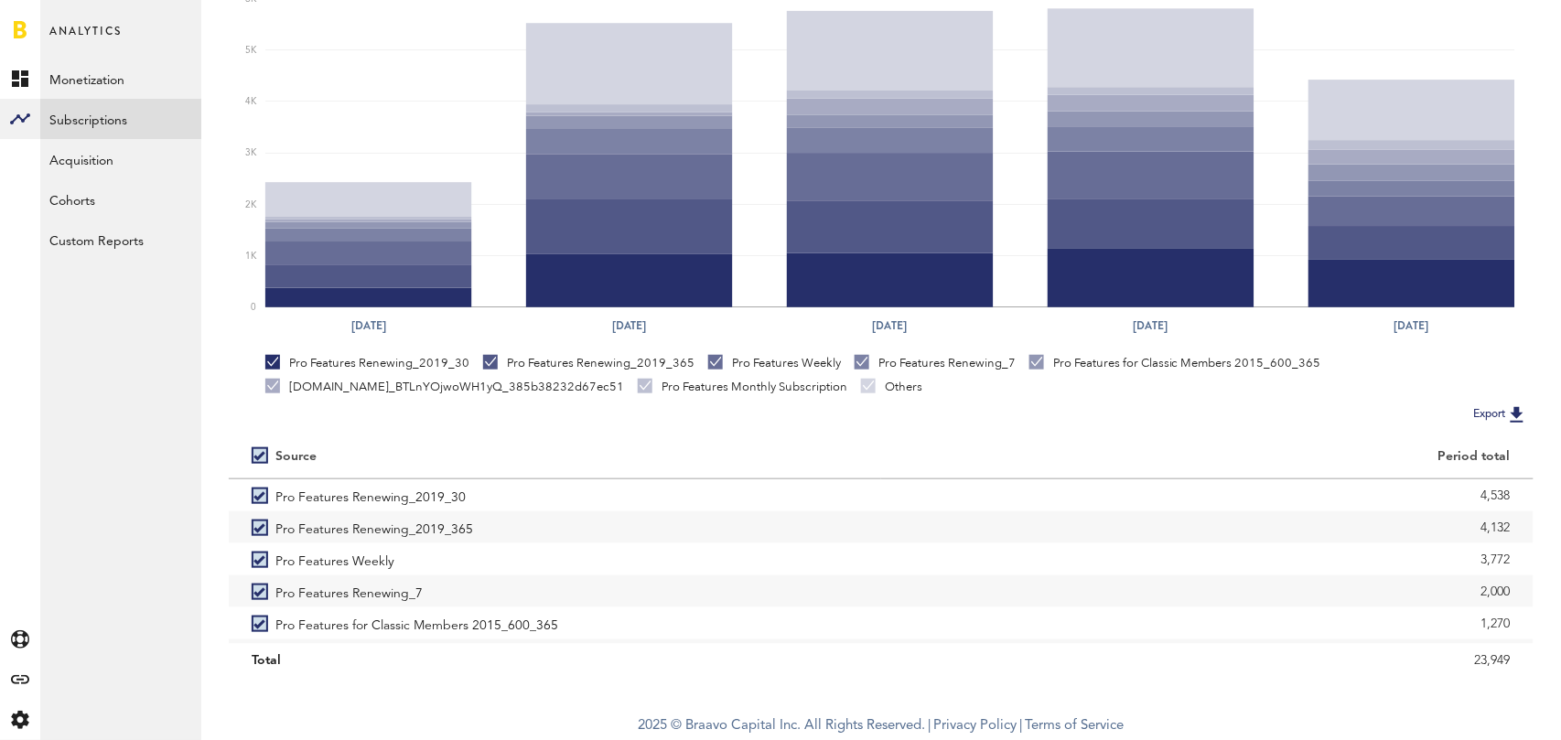
click at [265, 456] on label at bounding box center [264, 456] width 24 height 0
checkbox input "false"
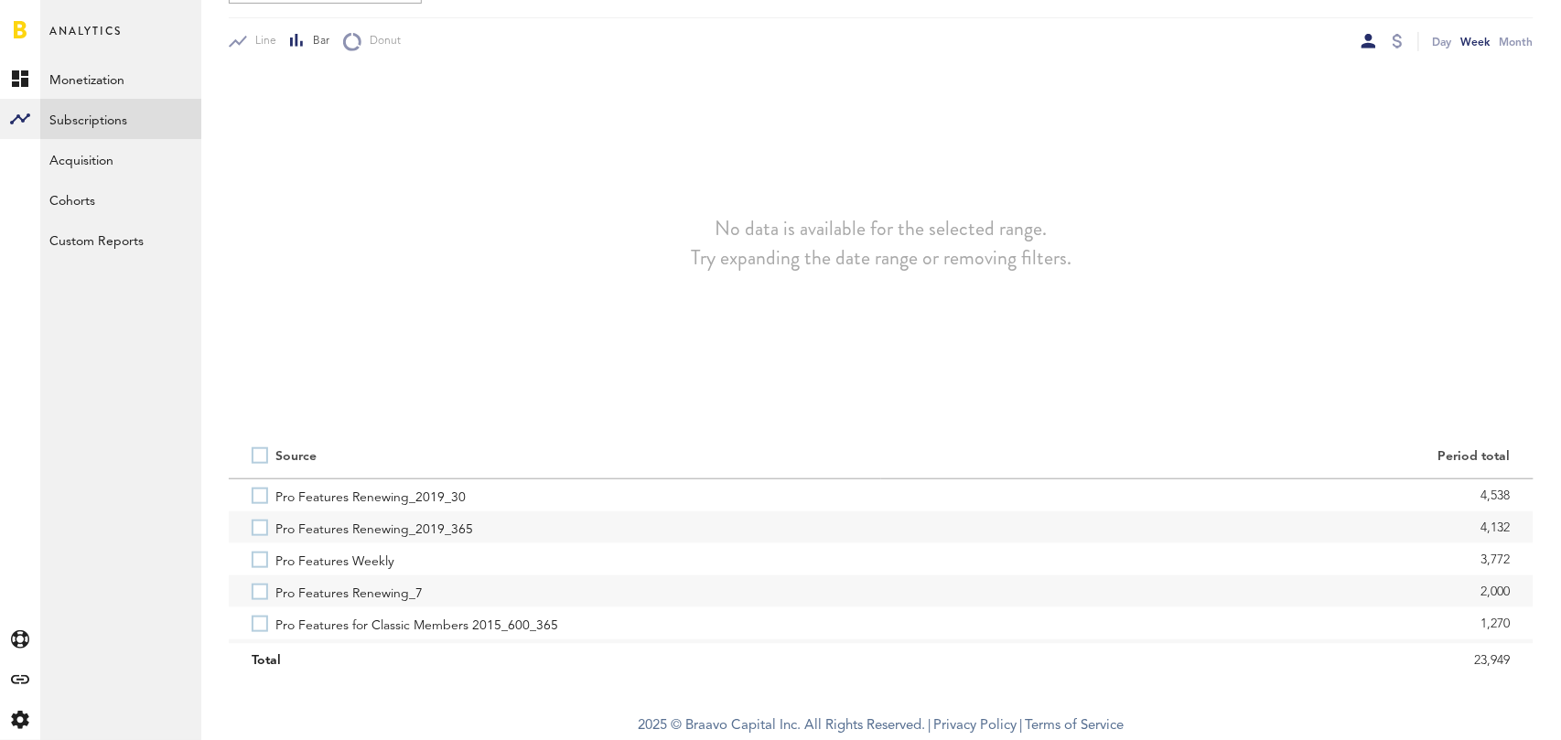
scroll to position [253, 0]
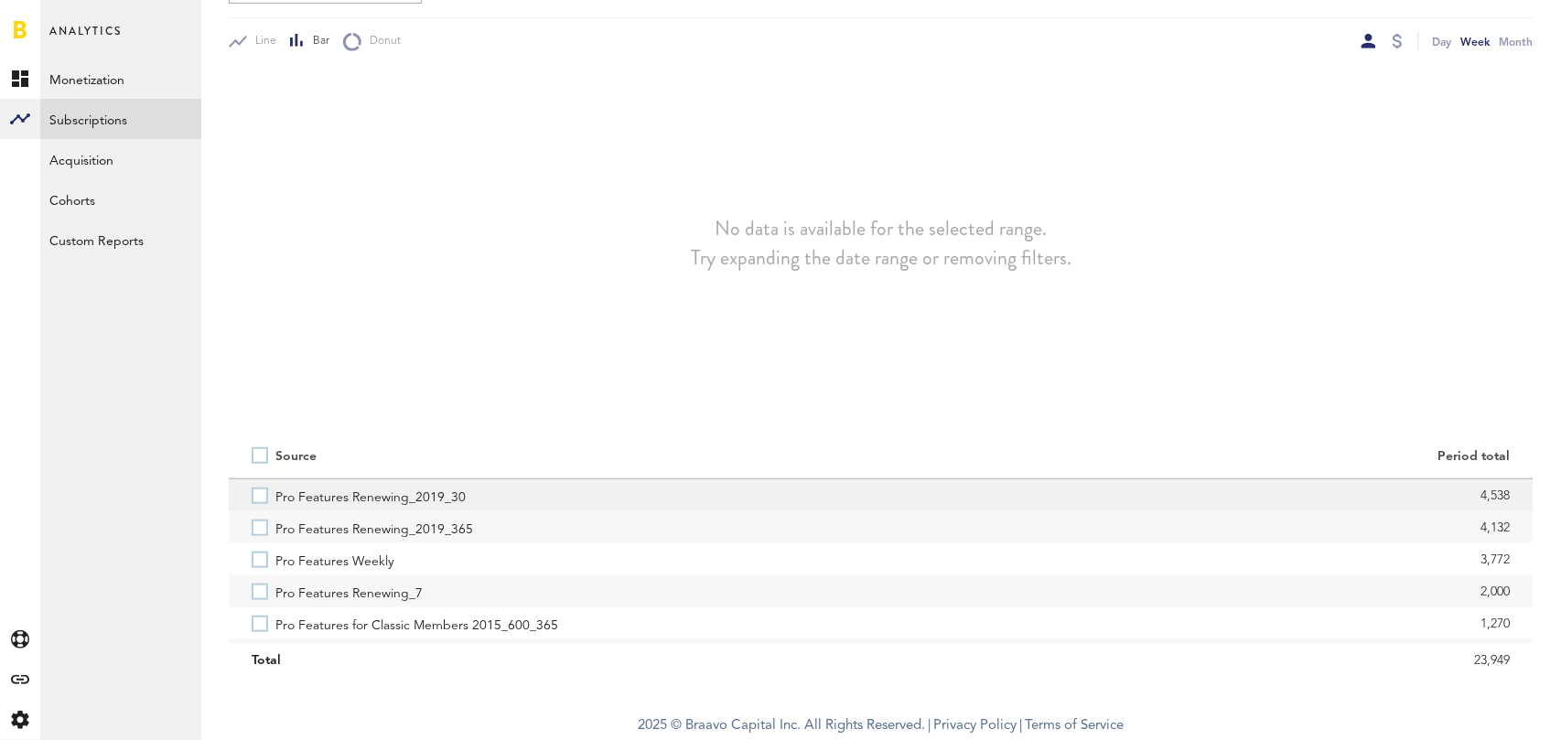
click at [264, 498] on label "Pro Features Renewing_2019_30" at bounding box center [555, 495] width 606 height 32
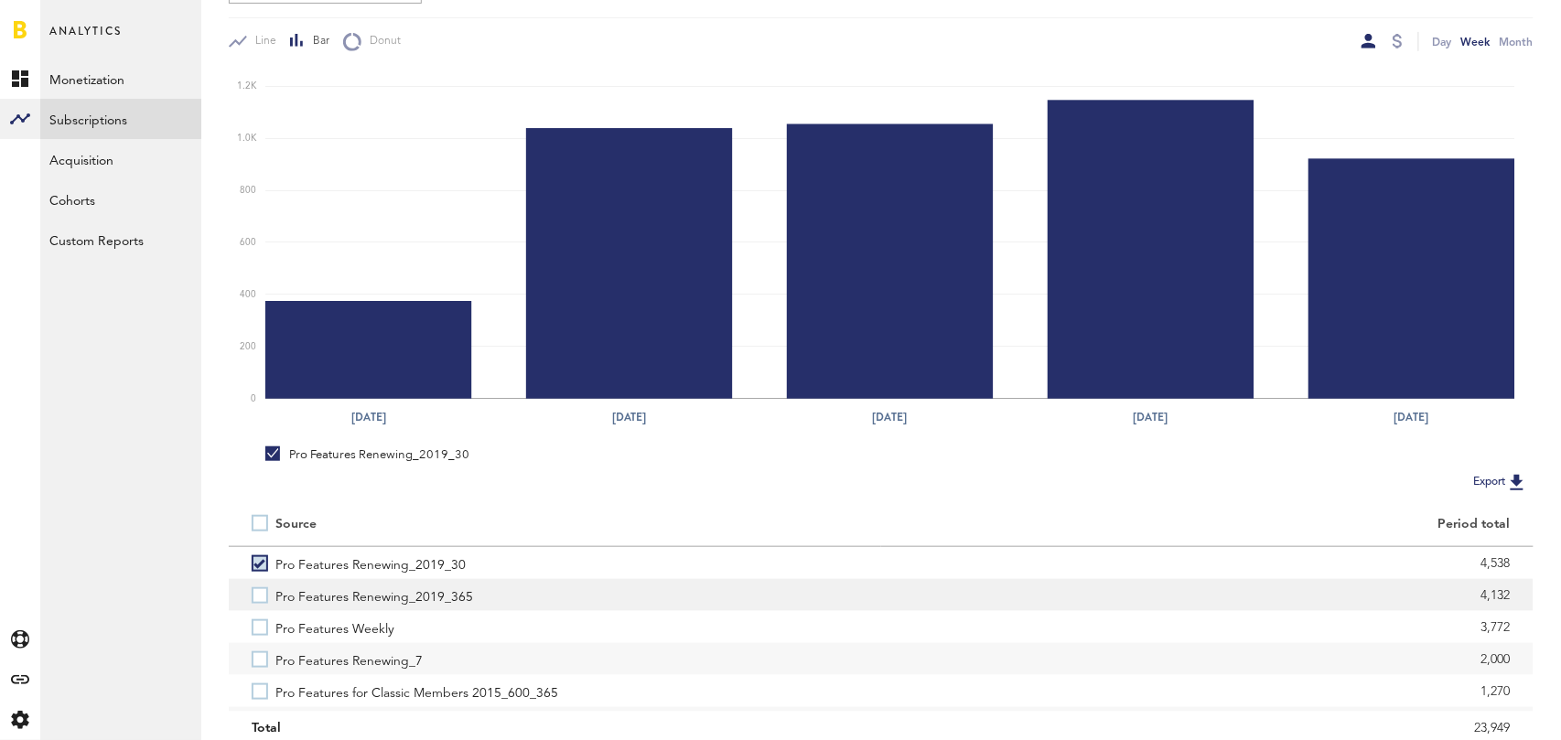
click at [268, 593] on label "Pro Features Renewing_2019_365" at bounding box center [555, 595] width 606 height 32
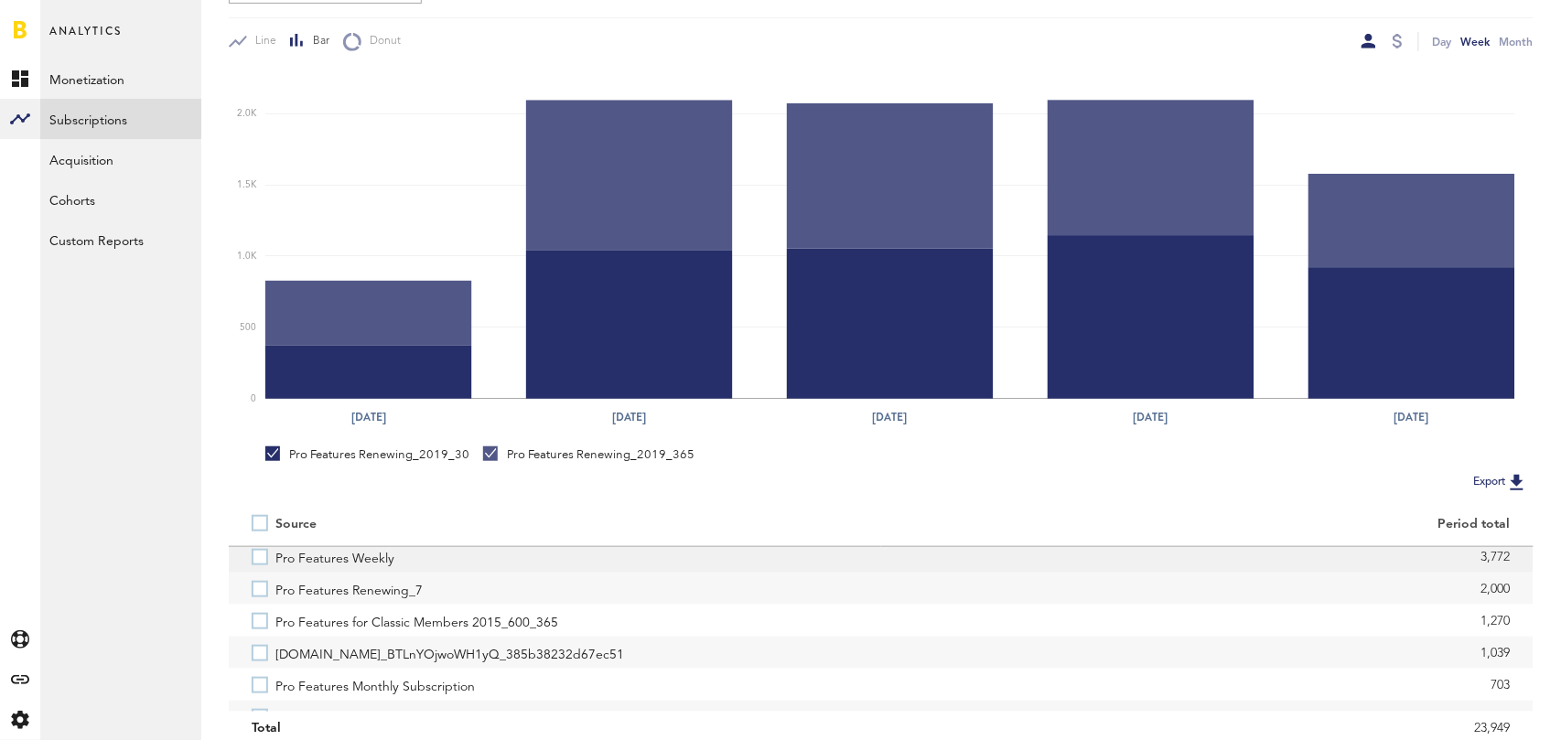
scroll to position [85, 0]
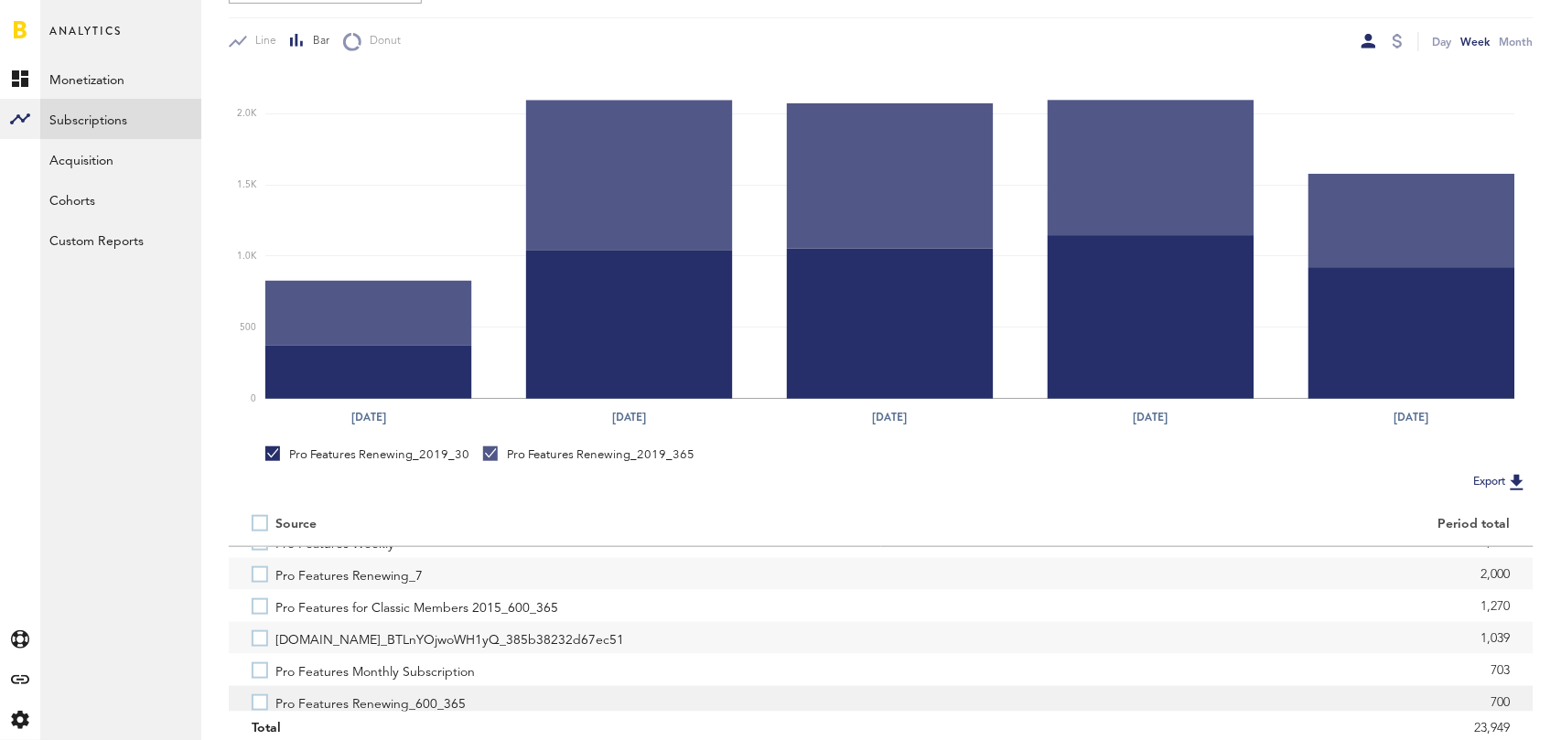
click at [262, 703] on label "Pro Features Renewing_600_365" at bounding box center [555, 702] width 606 height 32
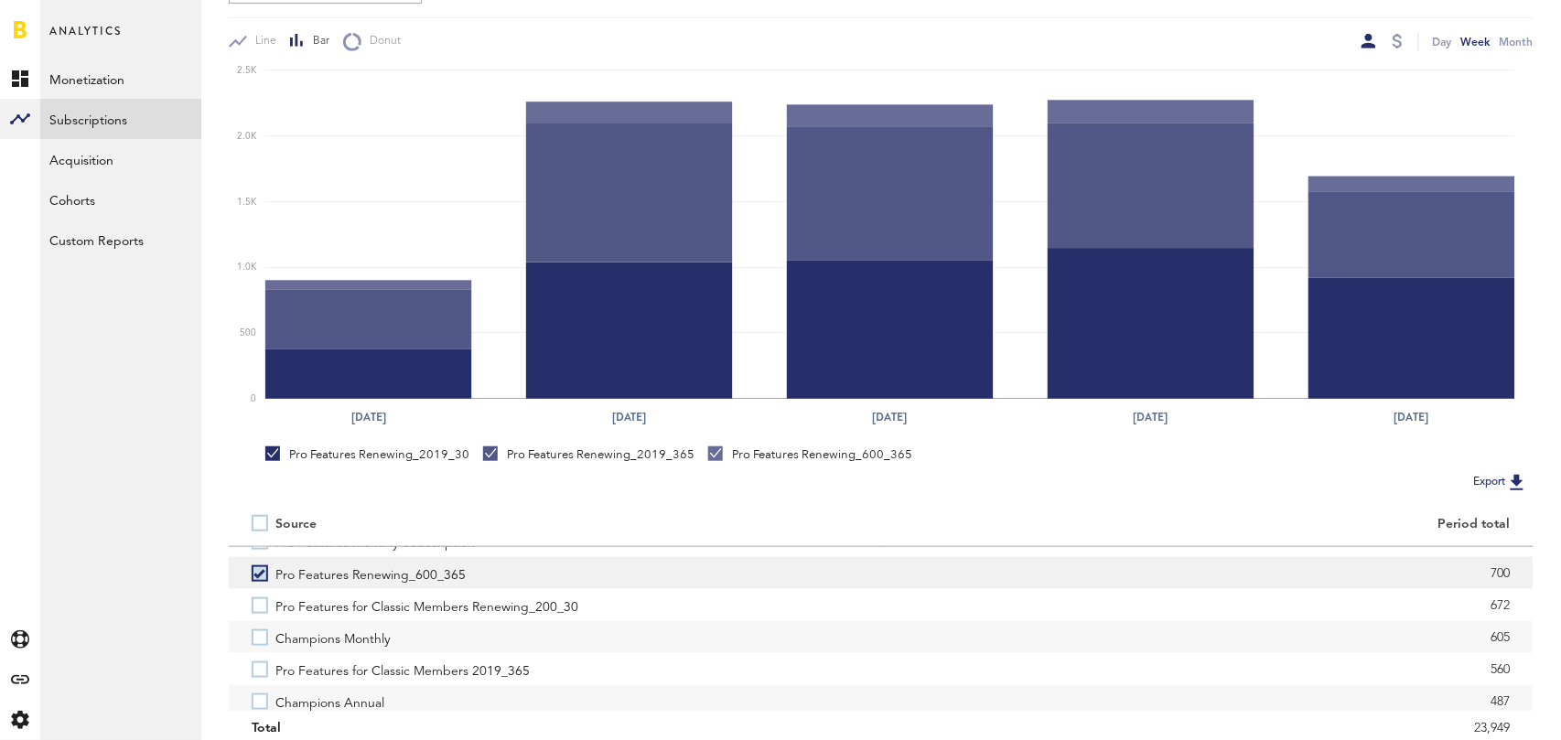
scroll to position [218, 0]
click at [262, 692] on label "Champions Annual" at bounding box center [555, 698] width 606 height 32
